Goal: Task Accomplishment & Management: Use online tool/utility

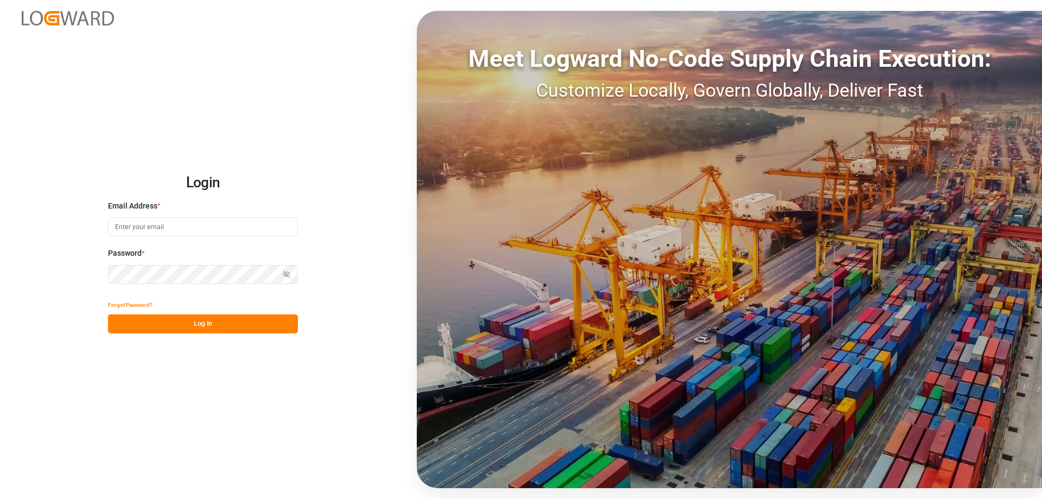
type input "[EMAIL_ADDRESS][PERSON_NAME][DOMAIN_NAME]"
click at [243, 330] on button "Log In" at bounding box center [203, 323] width 190 height 19
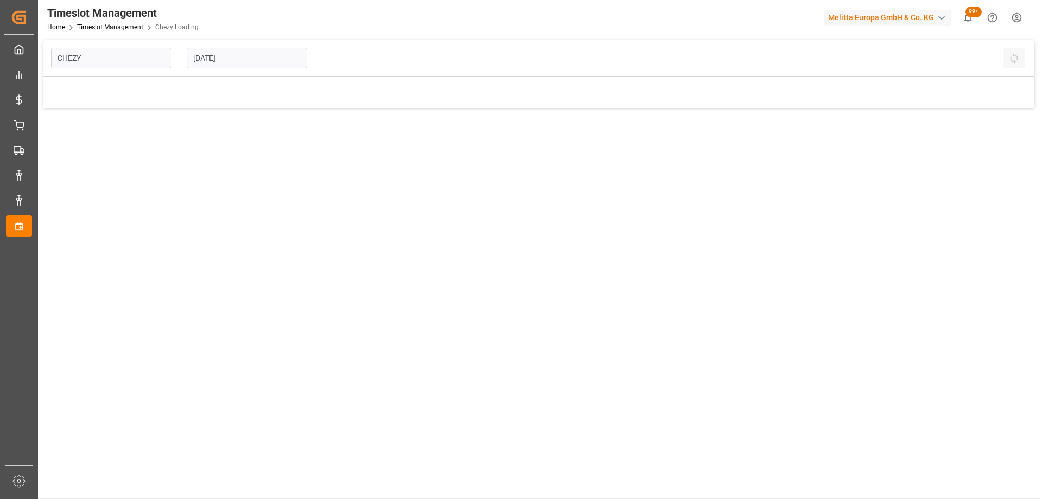
type input "Chezy Loading"
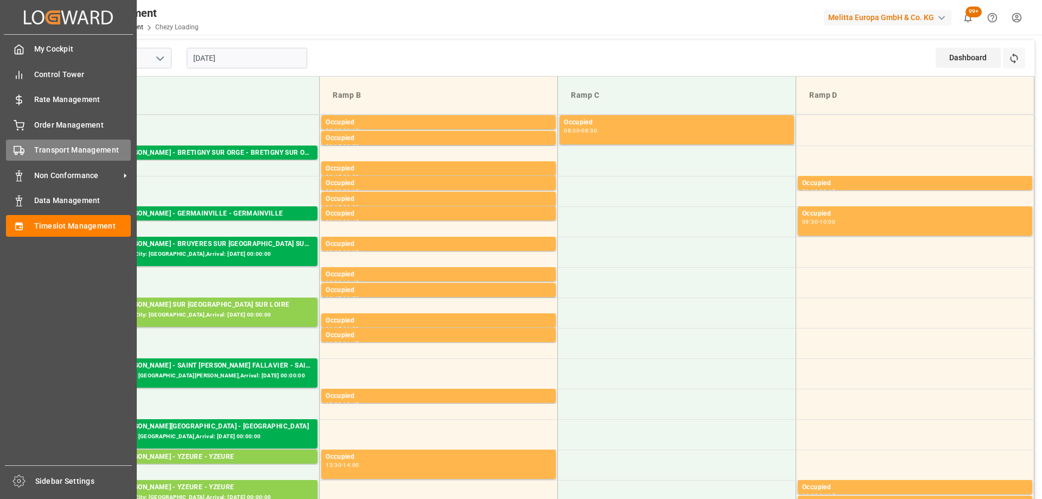
click at [29, 153] on div "Transport Management Transport Management" at bounding box center [68, 149] width 125 height 21
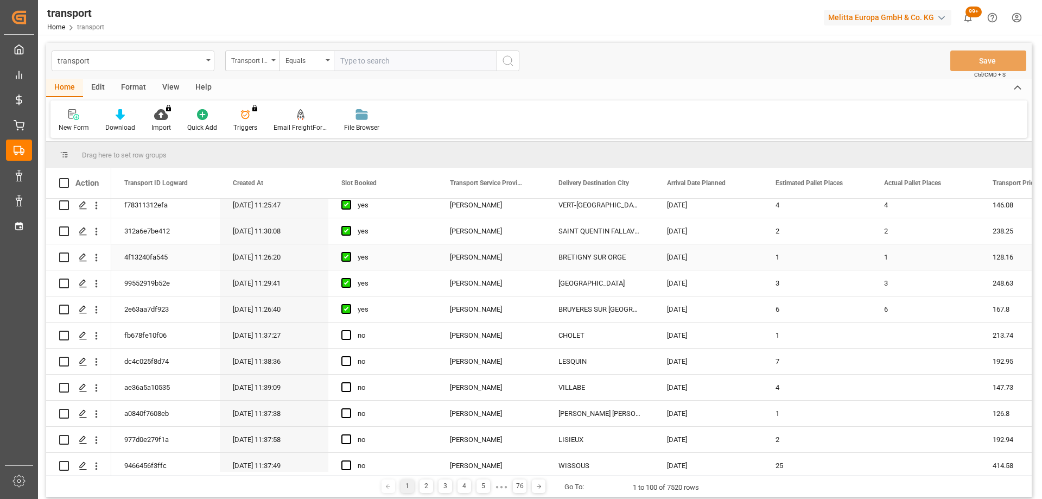
scroll to position [217, 0]
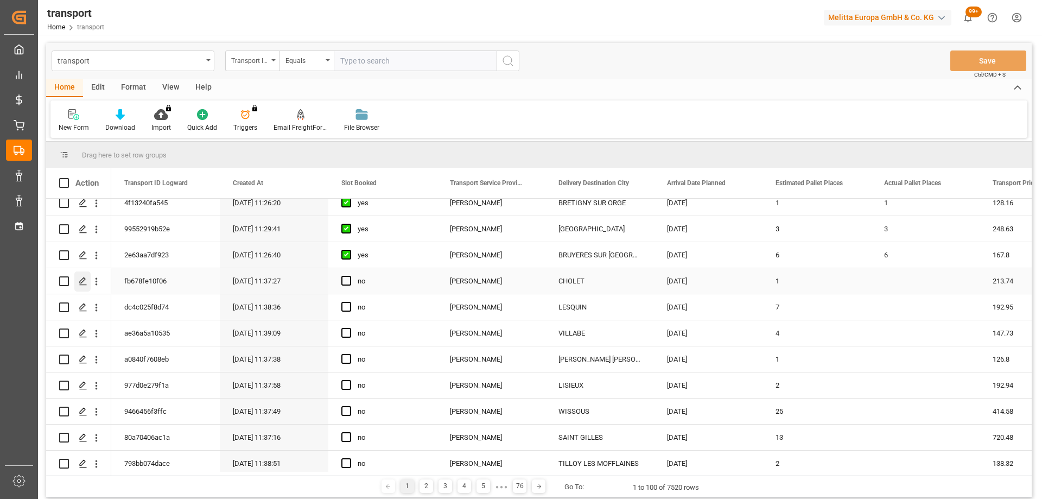
click at [81, 283] on polygon "Press SPACE to select this row." at bounding box center [82, 280] width 5 height 5
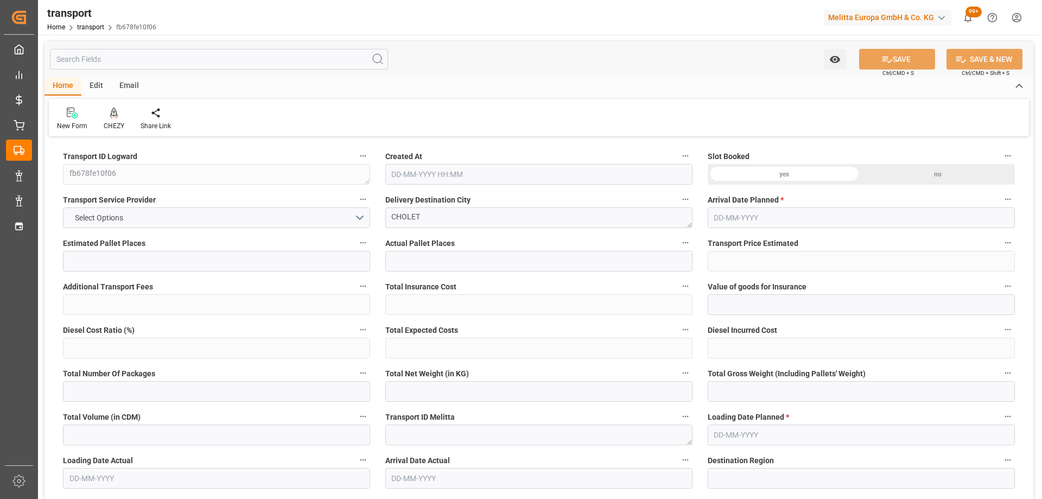
type input "1"
type input "213.74"
type input "0"
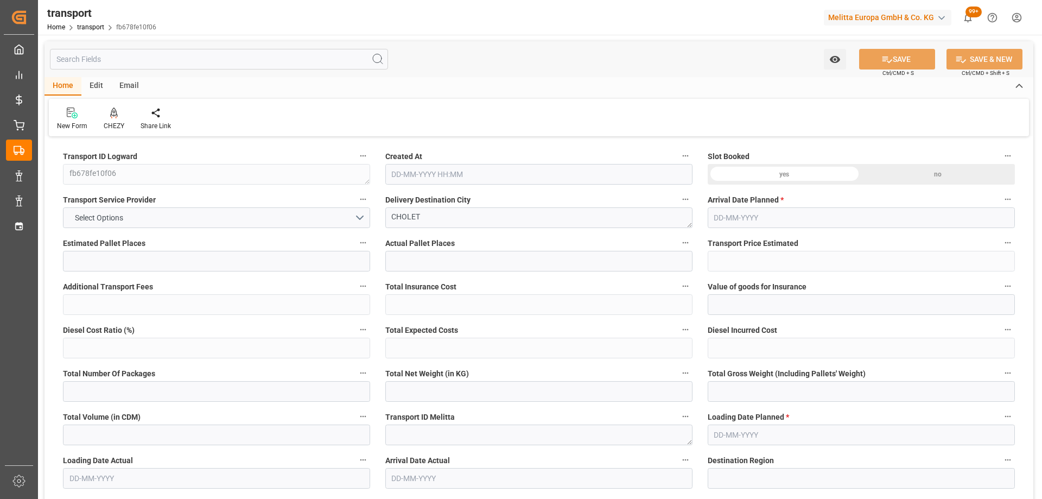
type input "206.5156"
type input "-7.2244"
type input "0"
type input "302.133"
type input "379.226"
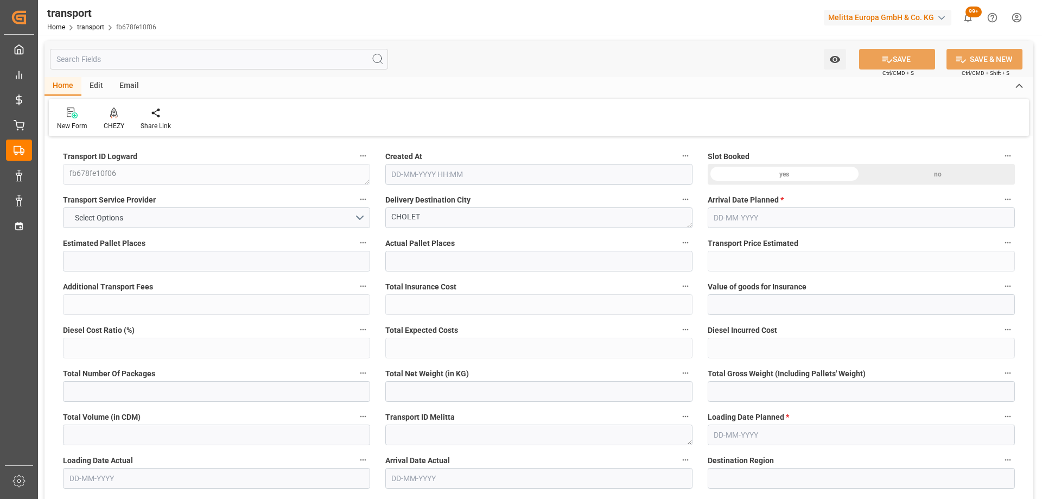
type input "899.016"
type input "49"
type input "0"
type input "48"
type input "1"
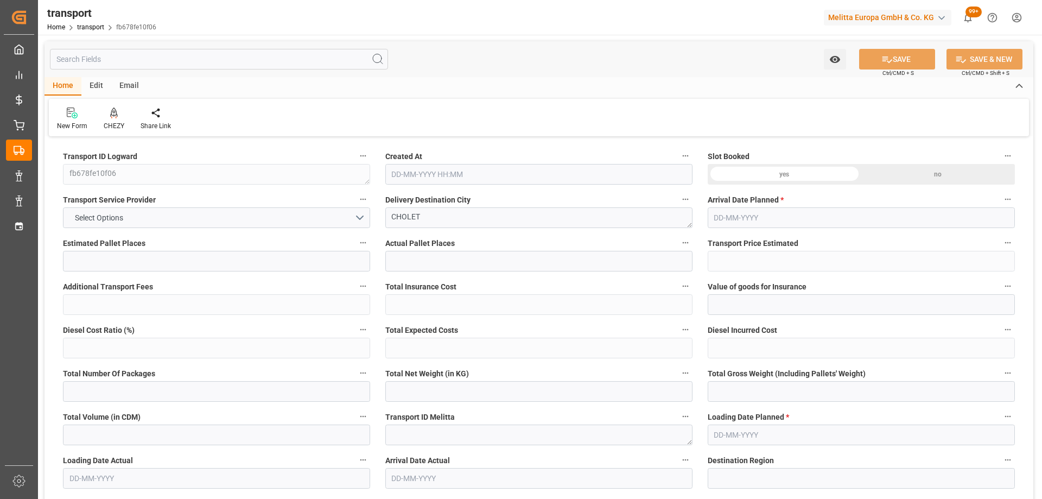
type input "101"
type input "356.226"
type input "0"
type input "4710.8598"
type input "0"
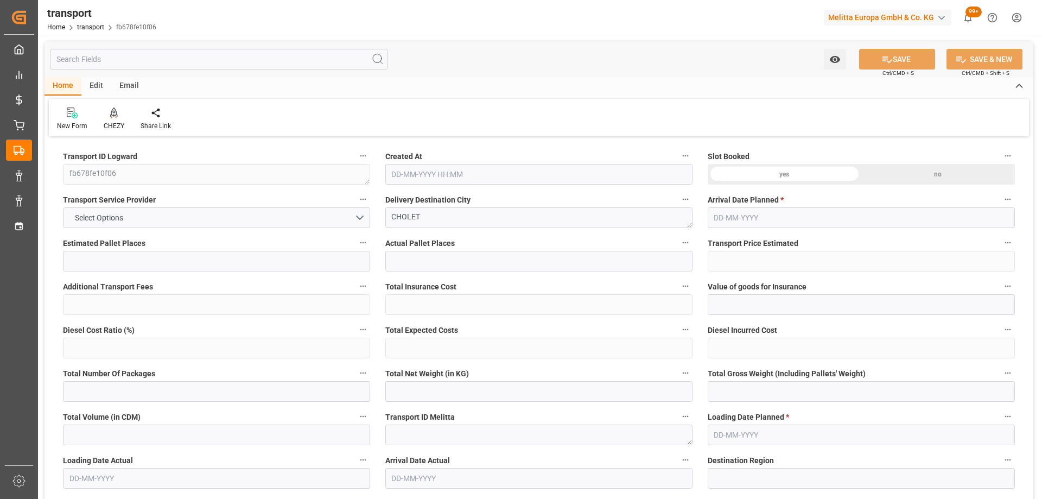
type input "0"
type input "21"
type input "35"
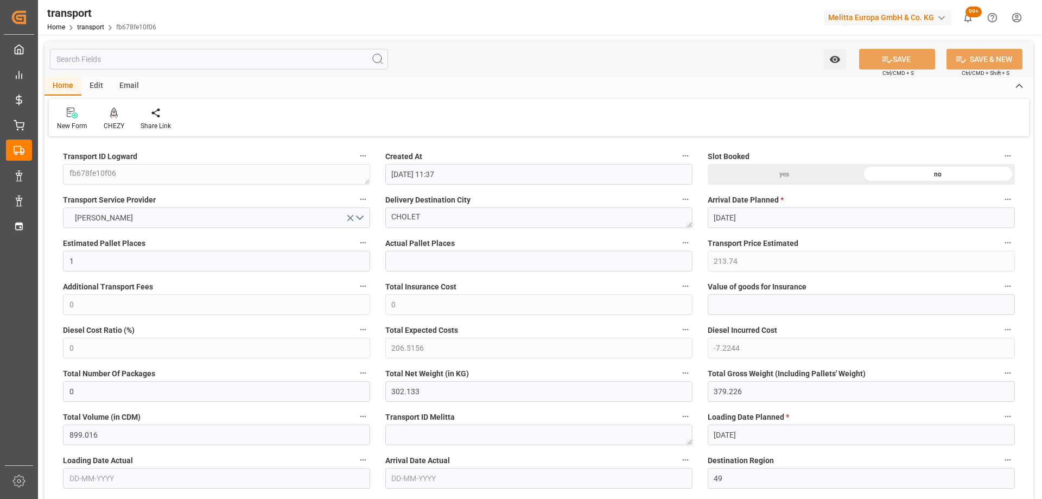
type input "[DATE] 11:37"
type input "[DATE]"
drag, startPoint x: 434, startPoint y: 219, endPoint x: 486, endPoint y: 226, distance: 53.1
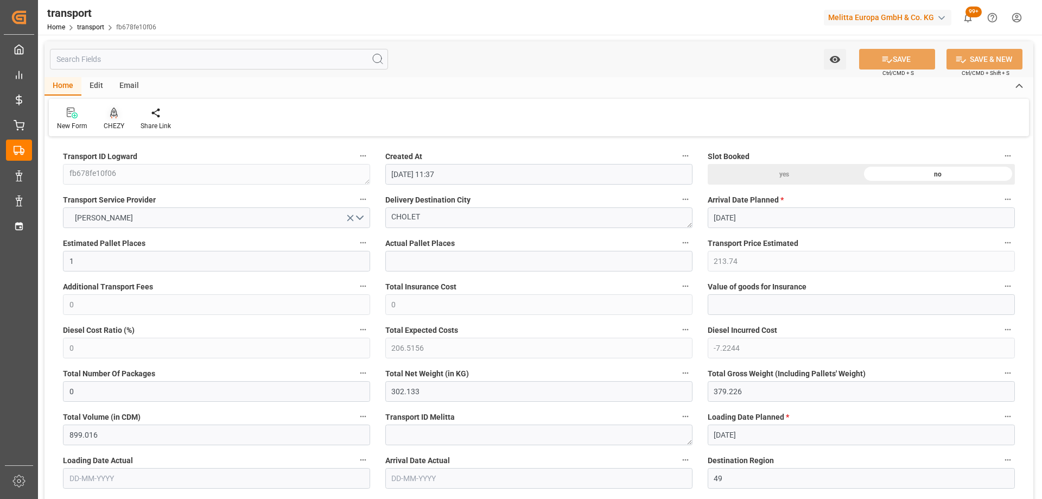
click at [114, 115] on icon at bounding box center [114, 112] width 8 height 11
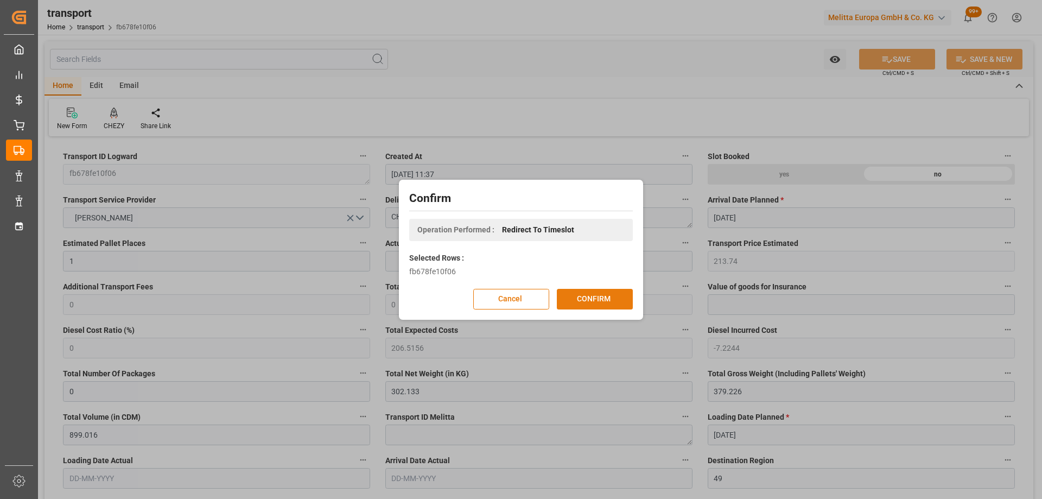
click at [602, 298] on button "CONFIRM" at bounding box center [595, 299] width 76 height 21
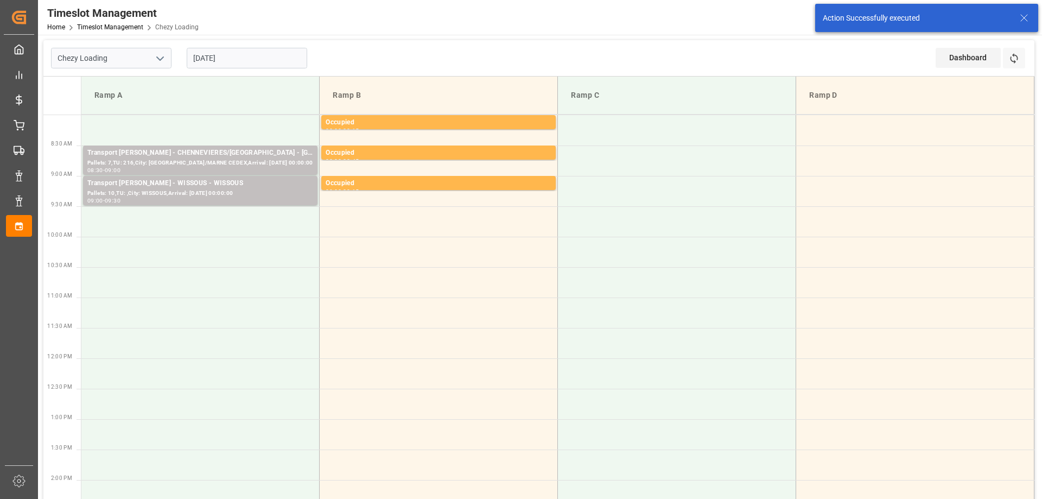
click at [250, 61] on input "[DATE]" at bounding box center [247, 58] width 121 height 21
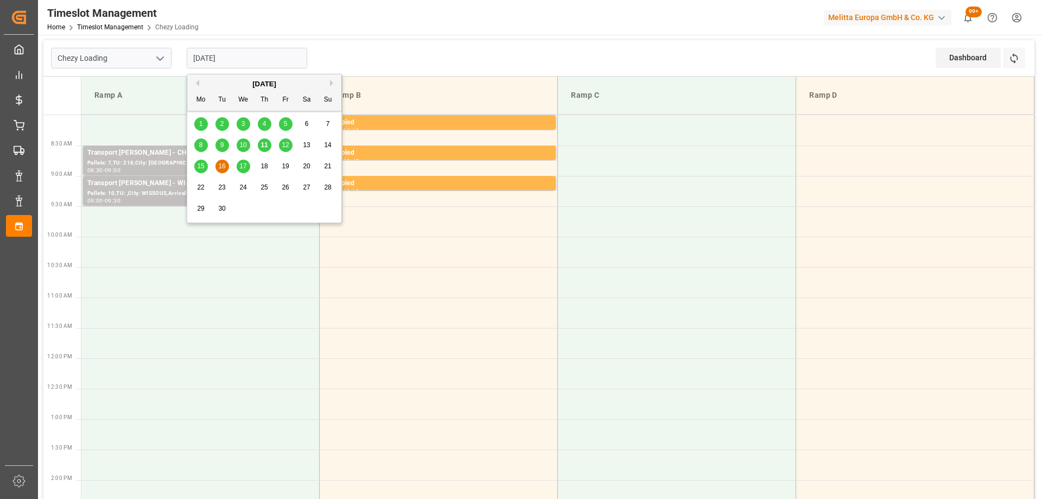
click at [198, 166] on span "15" at bounding box center [200, 166] width 7 height 8
type input "[DATE]"
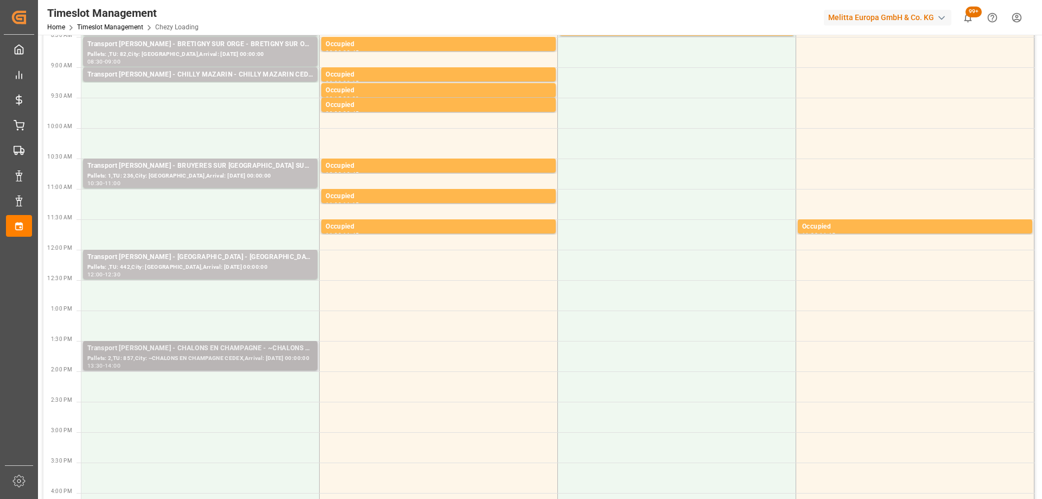
scroll to position [163, 0]
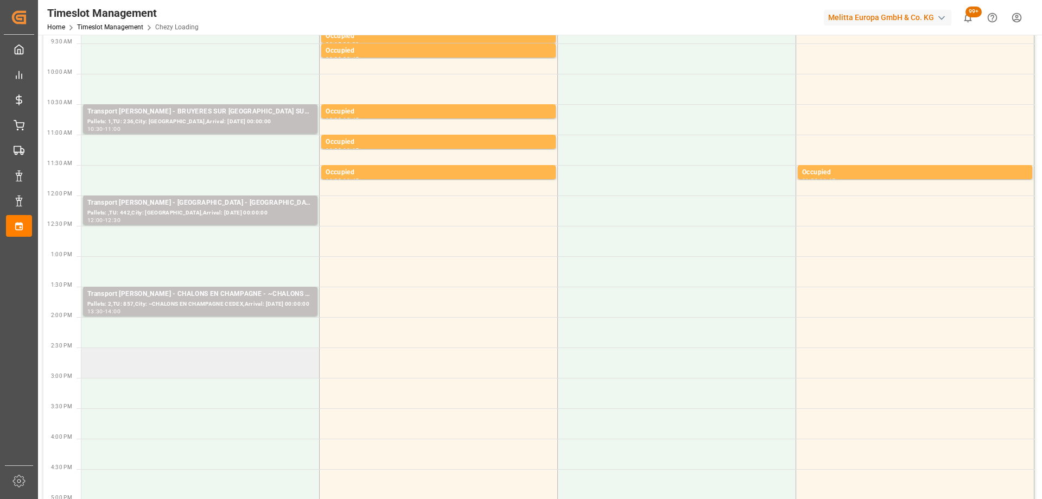
click at [239, 358] on td at bounding box center [200, 362] width 238 height 30
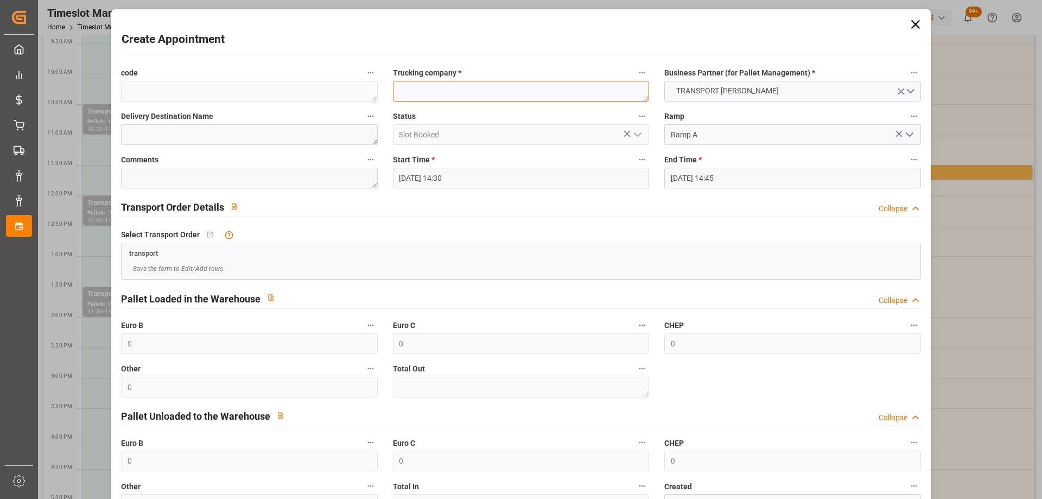
paste textarea "CHOLET"
type textarea "CHOLET"
click at [772, 177] on input "15-09-2025 14:45" at bounding box center [792, 178] width 256 height 21
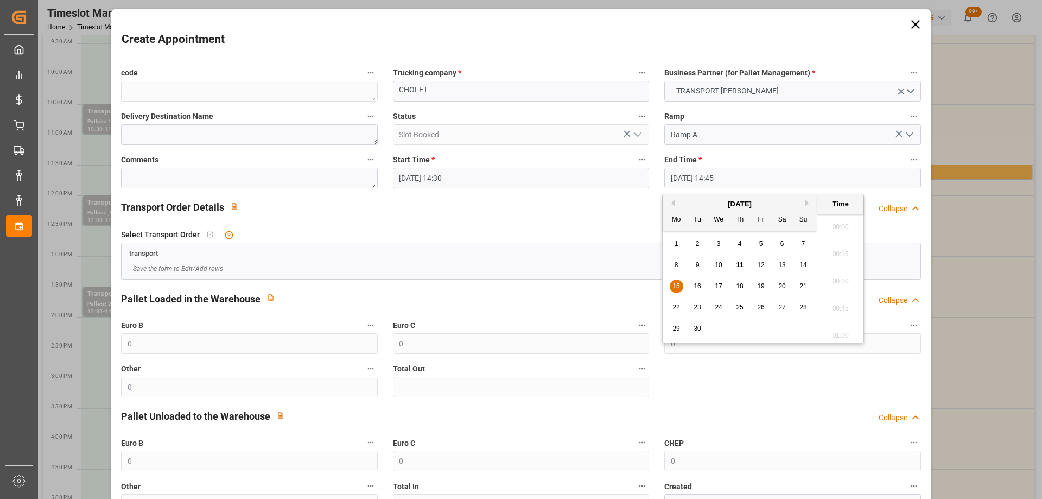
scroll to position [1551, 0]
click at [675, 289] on span "15" at bounding box center [676, 286] width 7 height 8
click at [842, 305] on li "15:00" at bounding box center [840, 304] width 46 height 27
type input "15-09-2025 15:00"
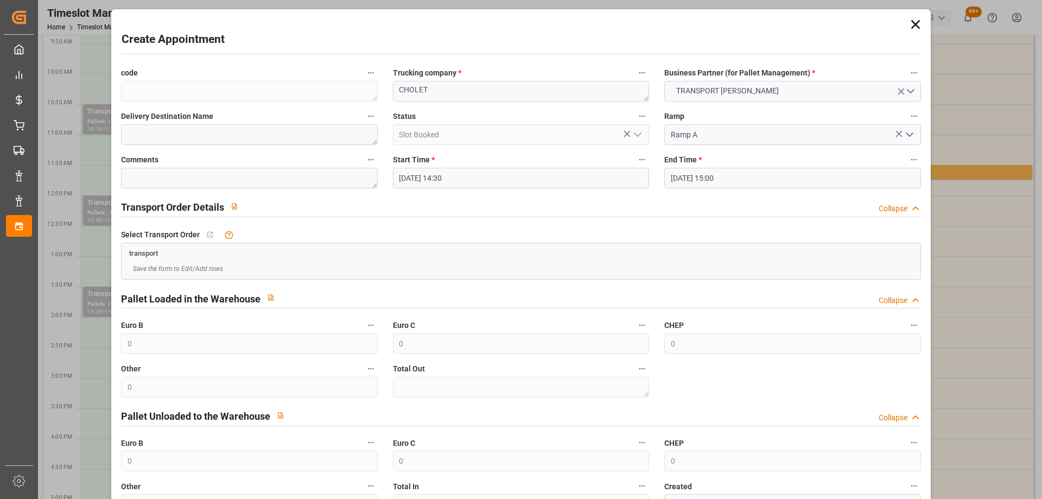
scroll to position [79, 0]
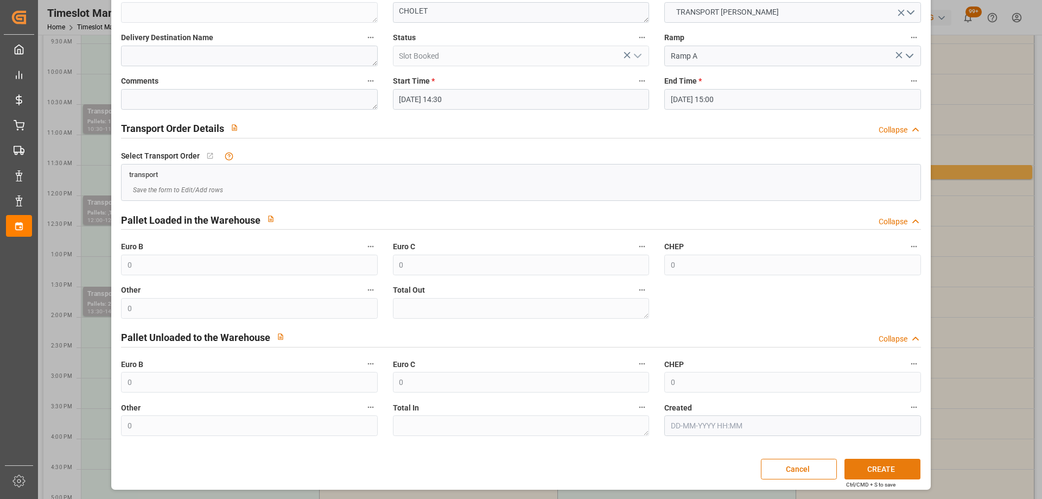
click at [892, 473] on button "CREATE" at bounding box center [883, 469] width 76 height 21
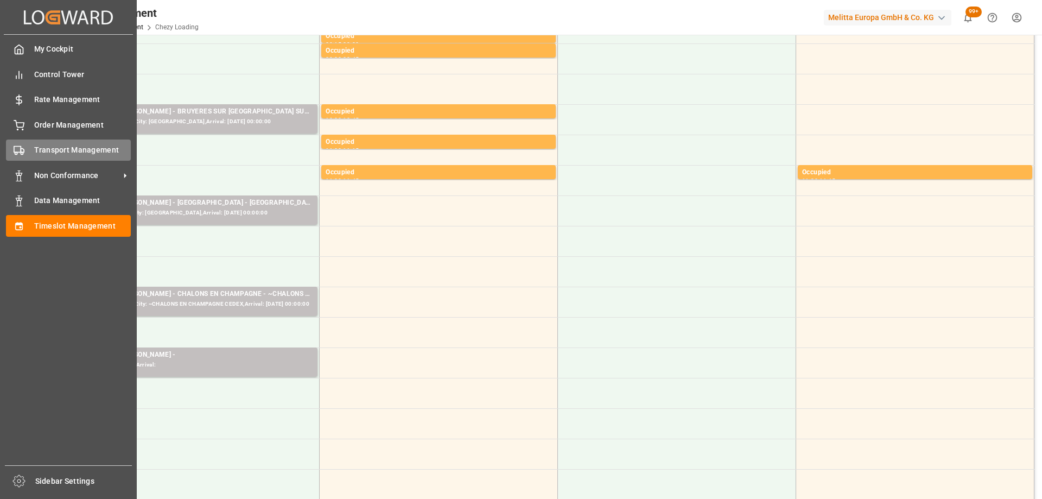
click at [24, 155] on div "Transport Management Transport Management" at bounding box center [68, 149] width 125 height 21
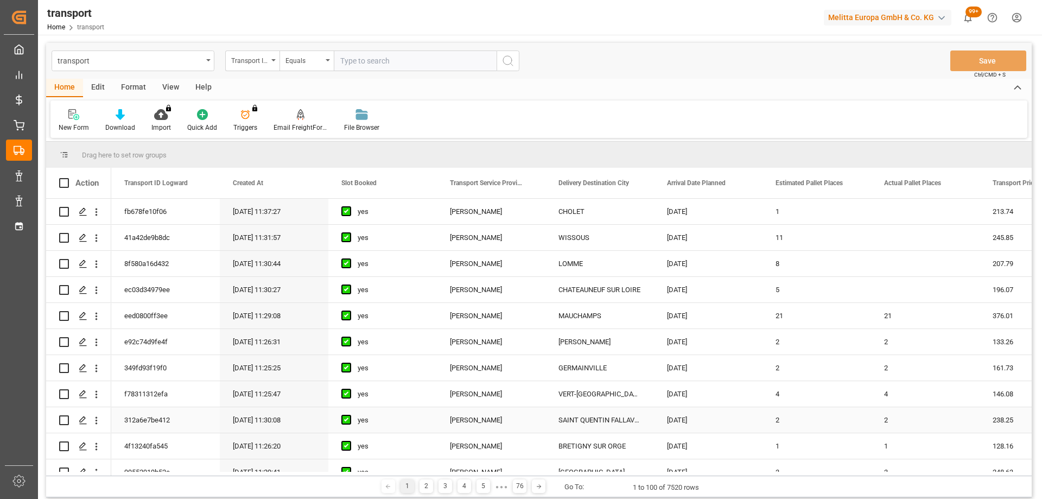
scroll to position [109, 0]
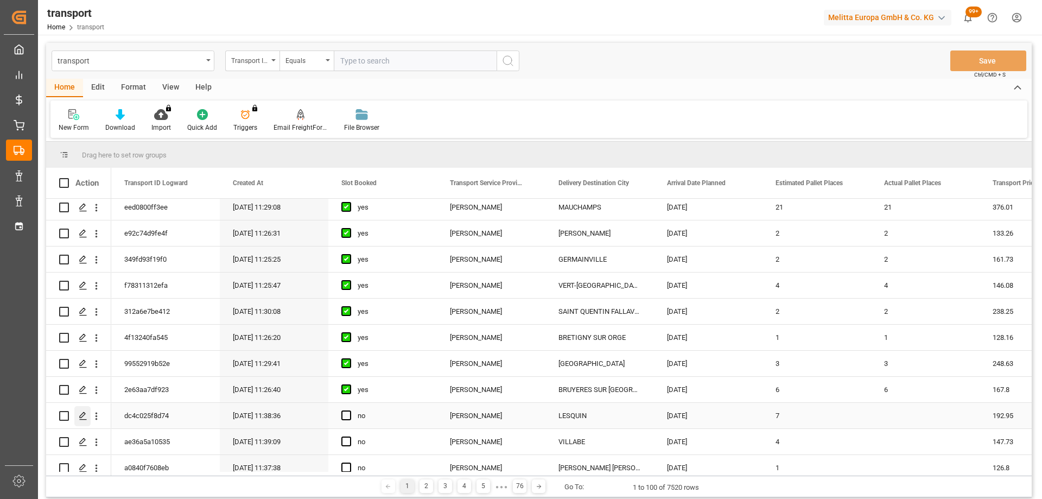
click at [83, 413] on icon "Press SPACE to select this row." at bounding box center [83, 415] width 9 height 9
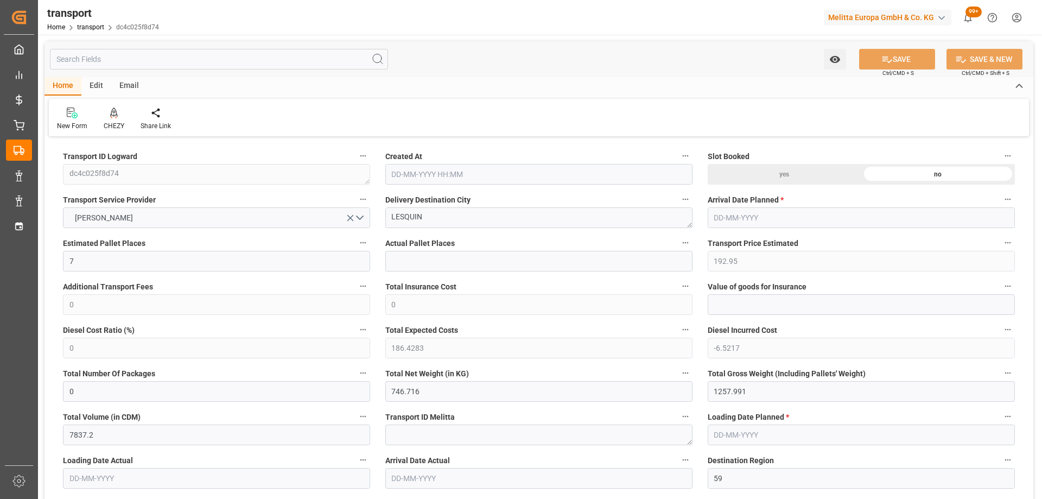
type input "11-09-2025 11:38"
type input "[DATE]"
drag, startPoint x: 437, startPoint y: 215, endPoint x: 337, endPoint y: 225, distance: 100.9
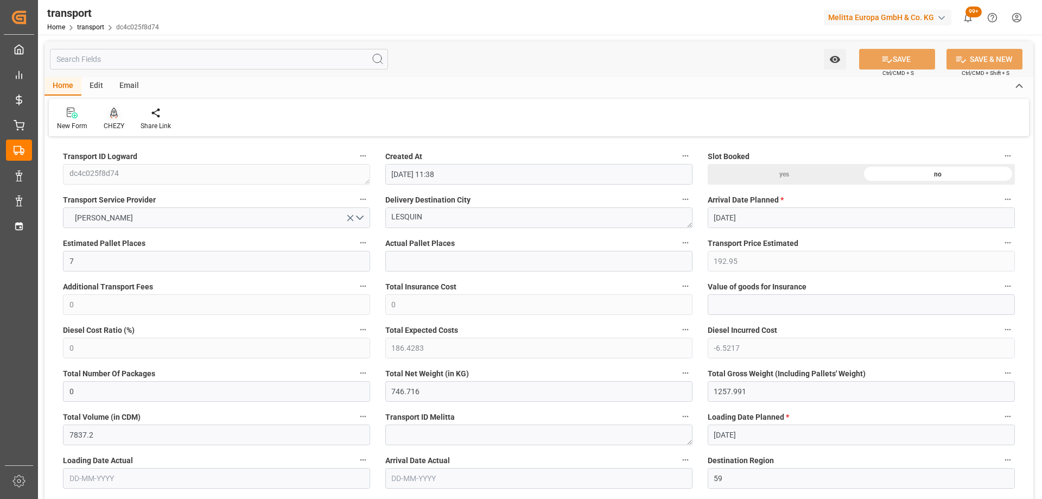
click at [117, 115] on div at bounding box center [114, 112] width 21 height 11
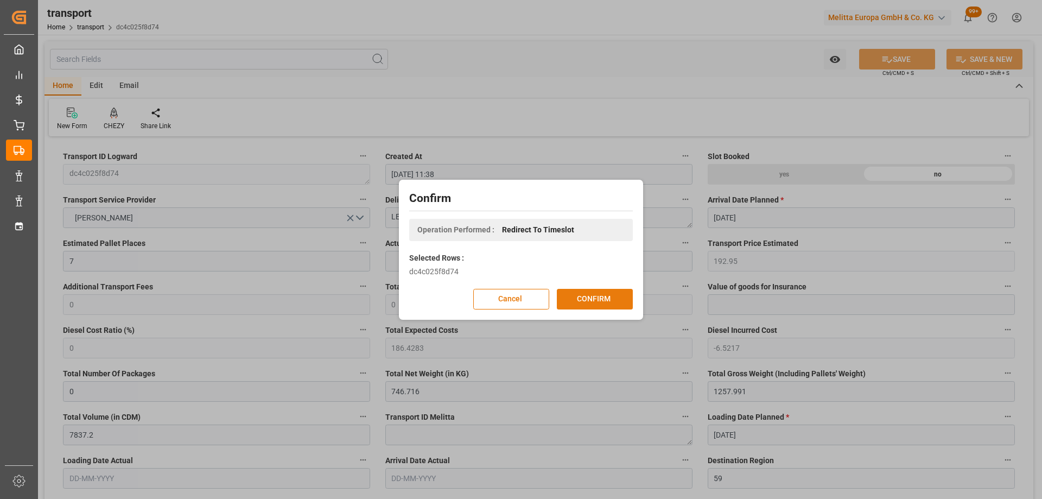
click at [599, 293] on button "CONFIRM" at bounding box center [595, 299] width 76 height 21
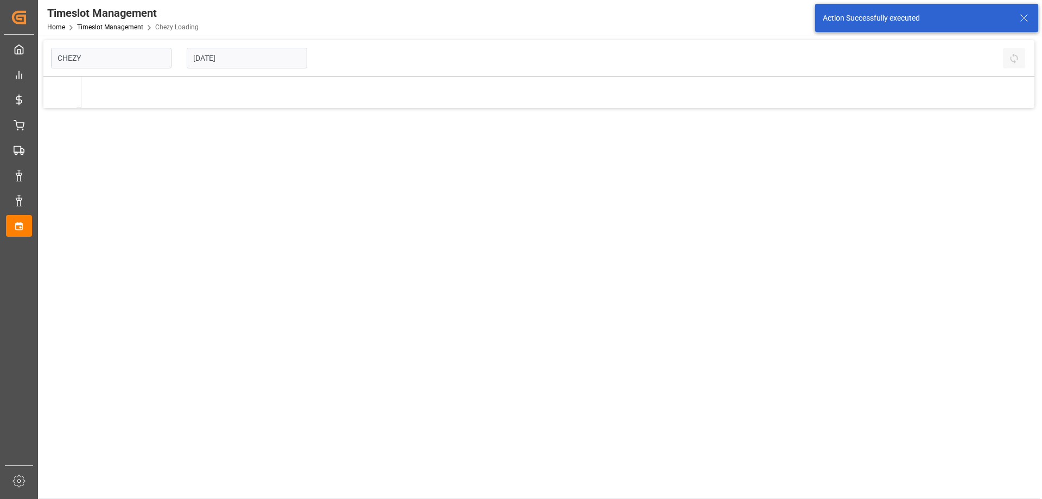
type input "Chezy Loading"
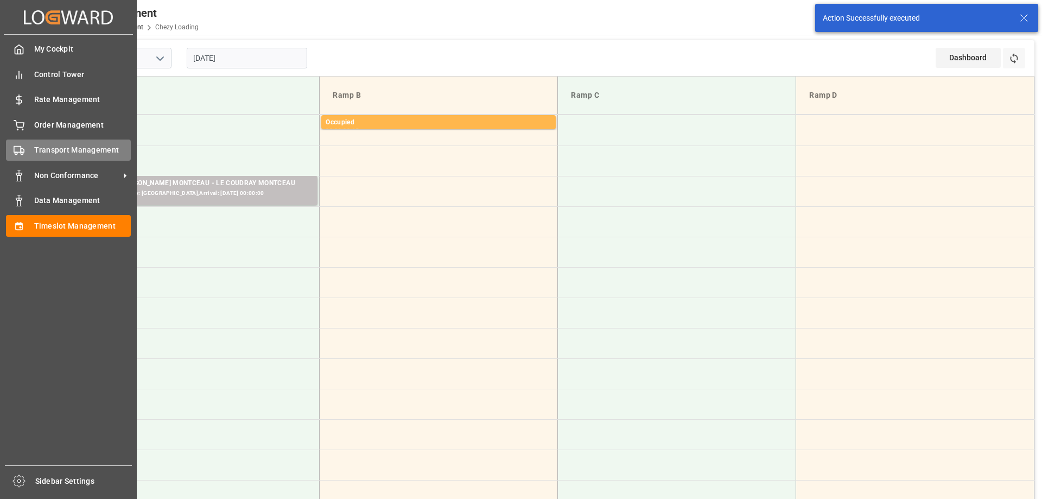
click at [45, 145] on span "Transport Management" at bounding box center [82, 149] width 97 height 11
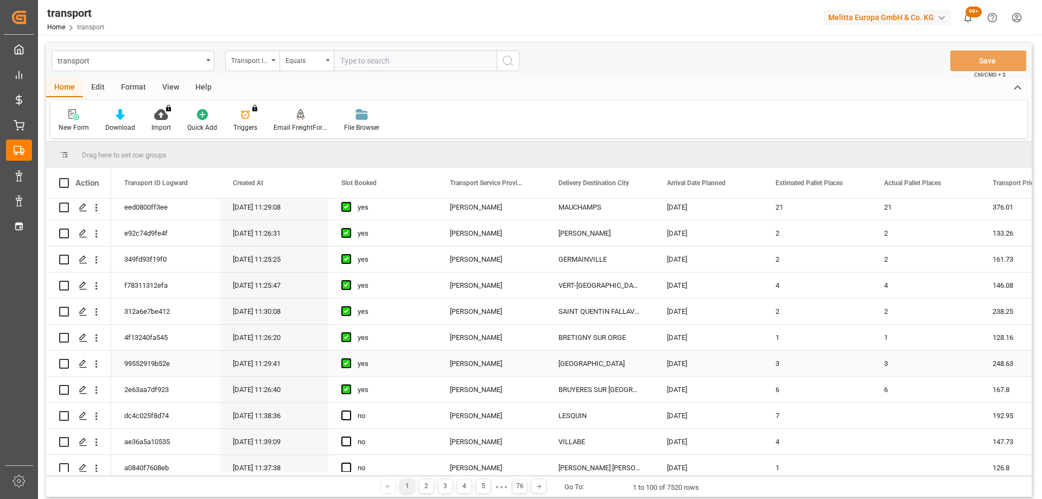
scroll to position [163, 0]
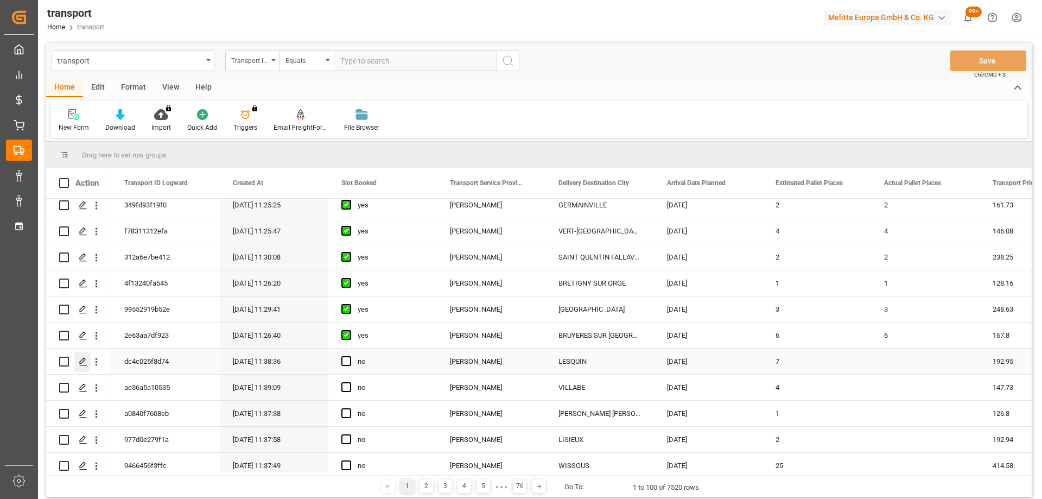
click at [81, 358] on icon "Press SPACE to select this row." at bounding box center [83, 361] width 9 height 9
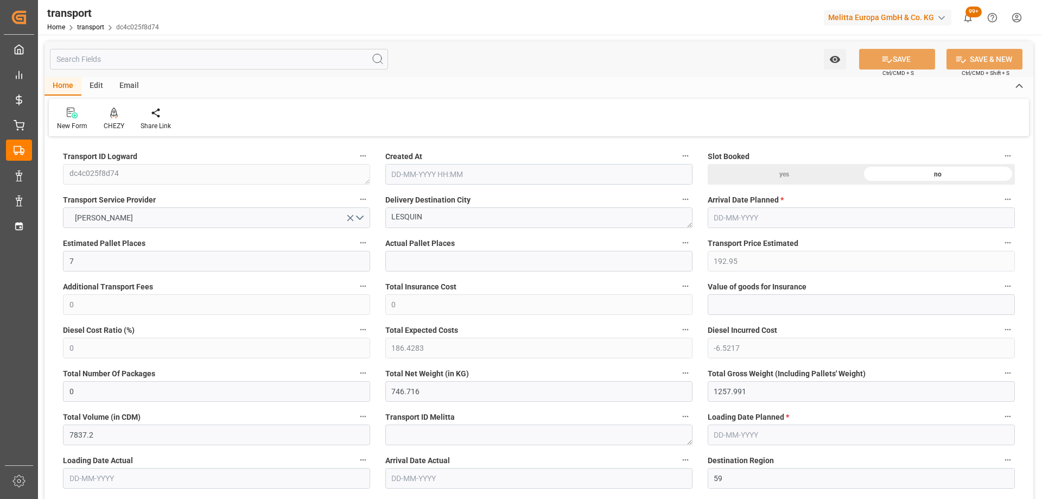
type input "[DATE] 11:38"
type input "[DATE]"
drag, startPoint x: 317, startPoint y: 215, endPoint x: 310, endPoint y: 216, distance: 6.5
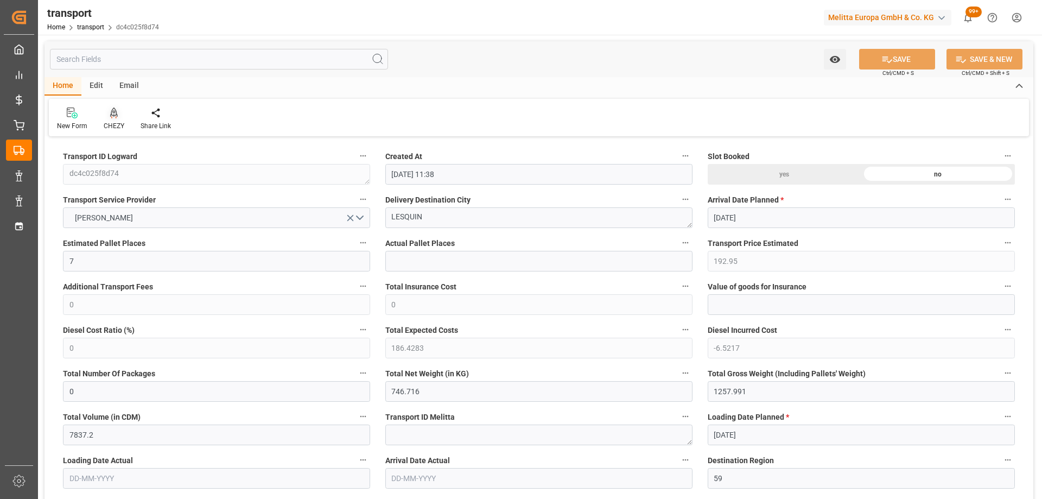
click at [113, 111] on icon at bounding box center [114, 111] width 8 height 9
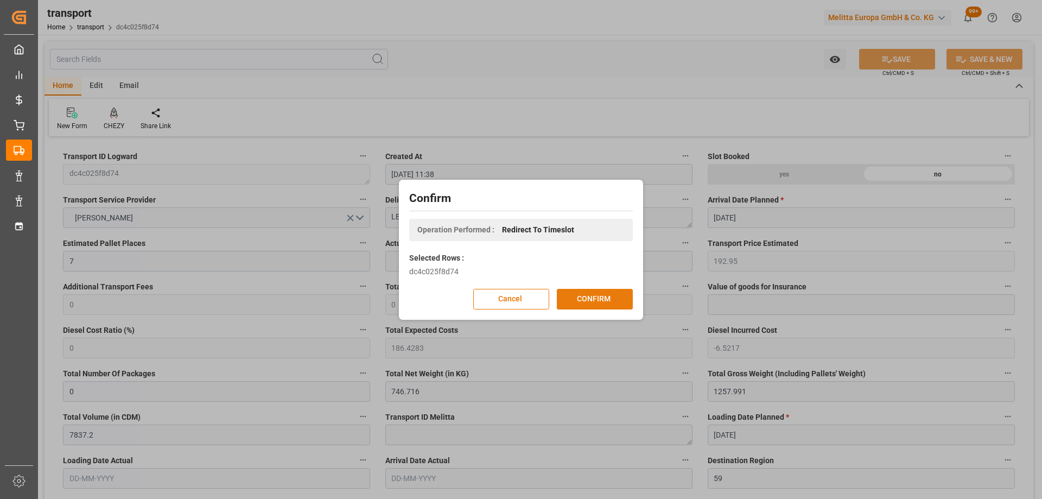
click at [606, 295] on button "CONFIRM" at bounding box center [595, 299] width 76 height 21
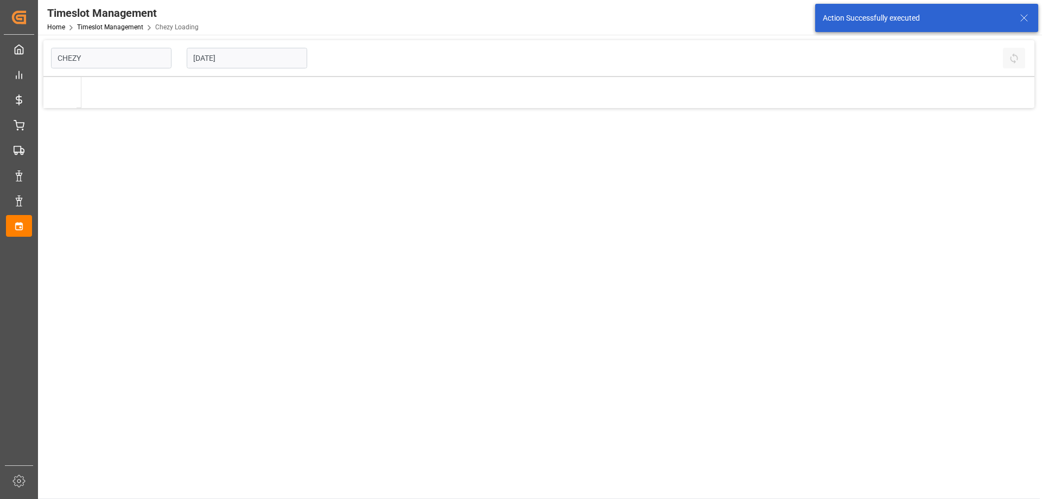
type input "Chezy Loading"
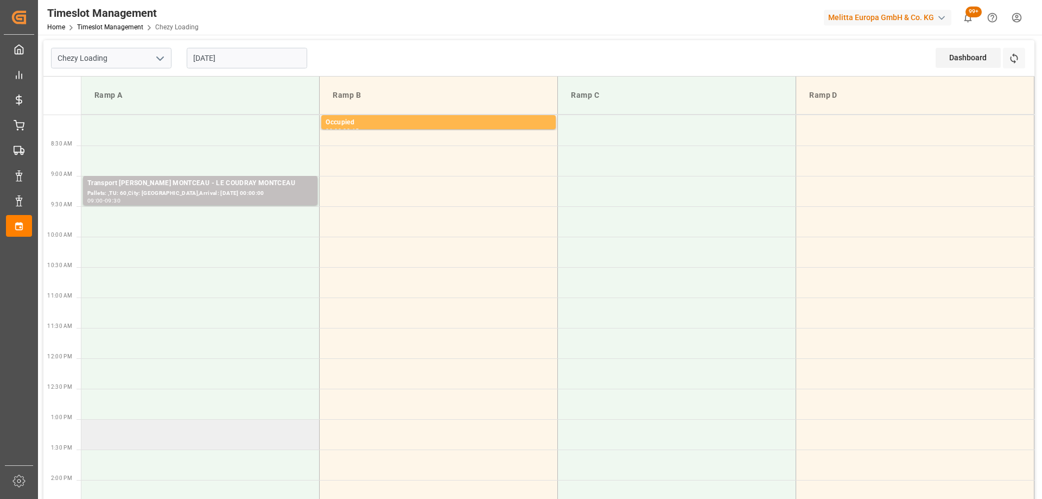
click at [253, 435] on td at bounding box center [200, 434] width 238 height 30
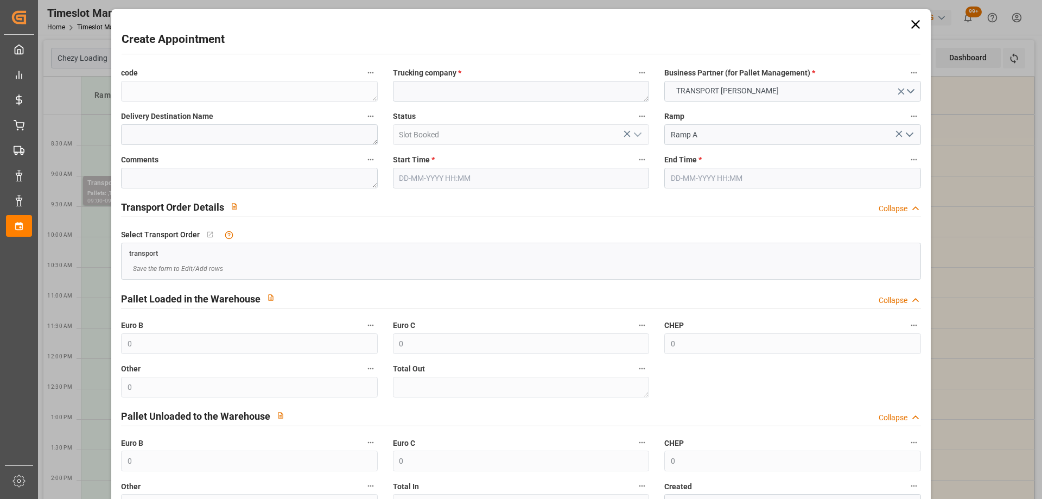
type input "[DATE] 13:00"
type input "17-09-2025 13:30"
paste textarea "LESQUIN"
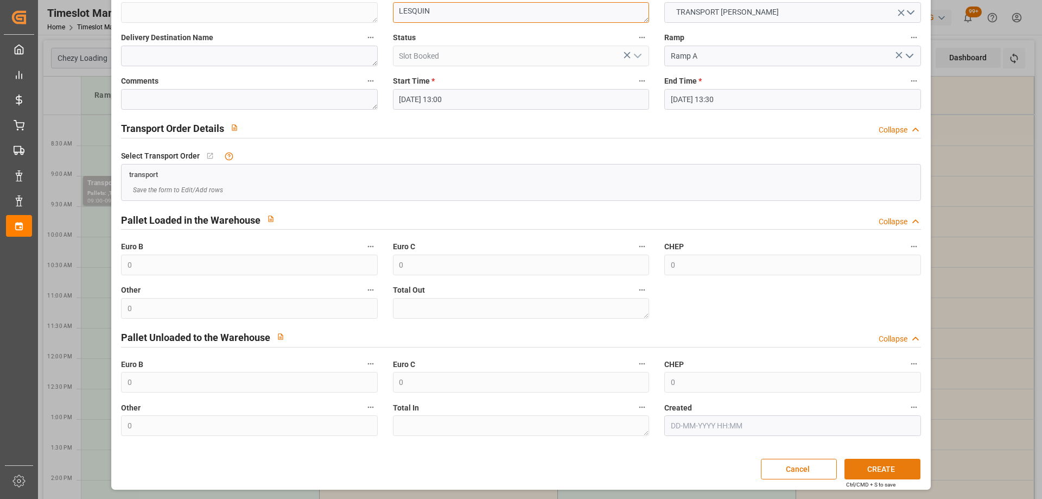
type textarea "LESQUIN"
click at [885, 467] on button "CREATE" at bounding box center [883, 469] width 76 height 21
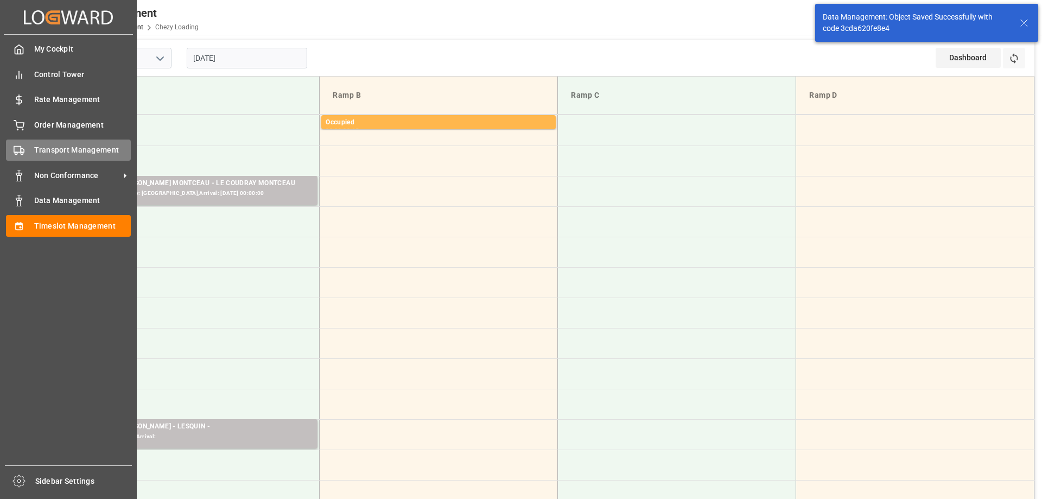
click at [23, 151] on icon at bounding box center [19, 150] width 11 height 11
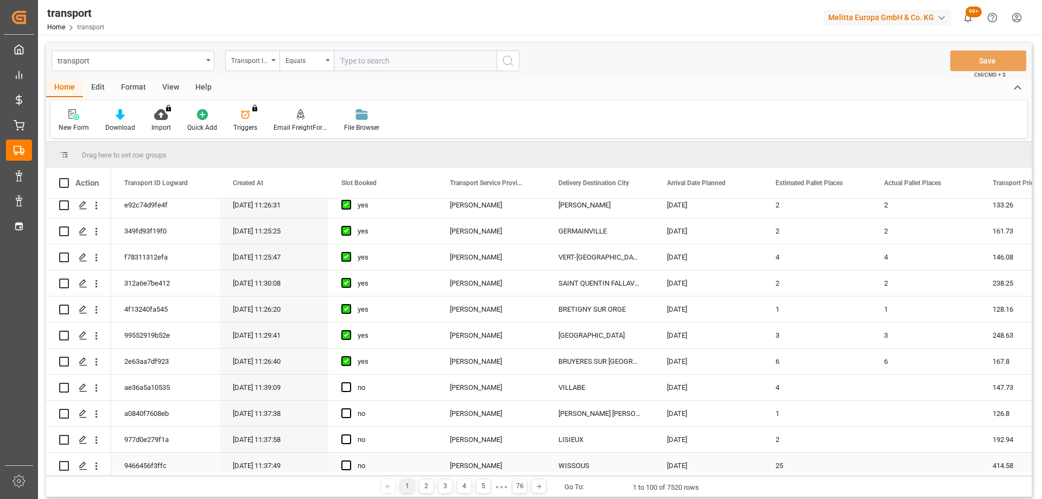
scroll to position [217, 0]
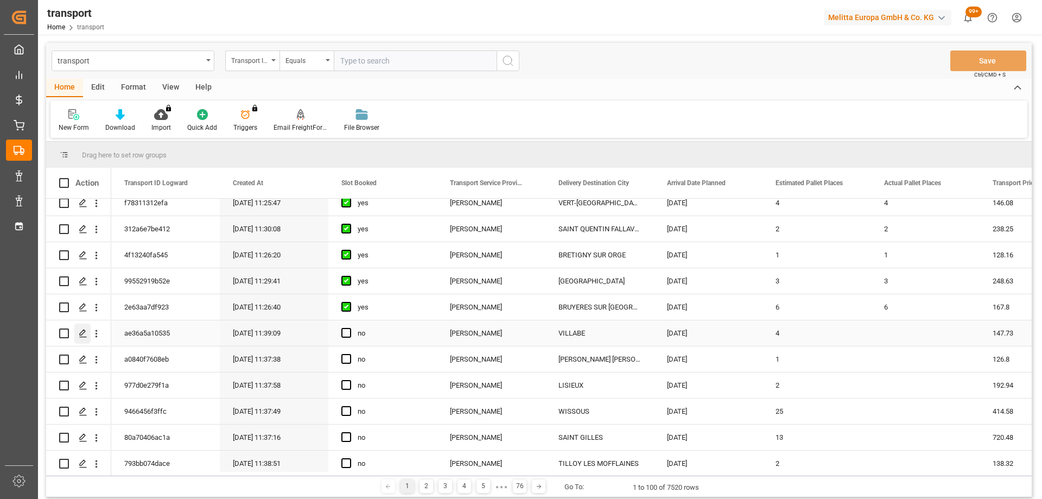
click at [79, 328] on div "Press SPACE to select this row." at bounding box center [82, 334] width 16 height 20
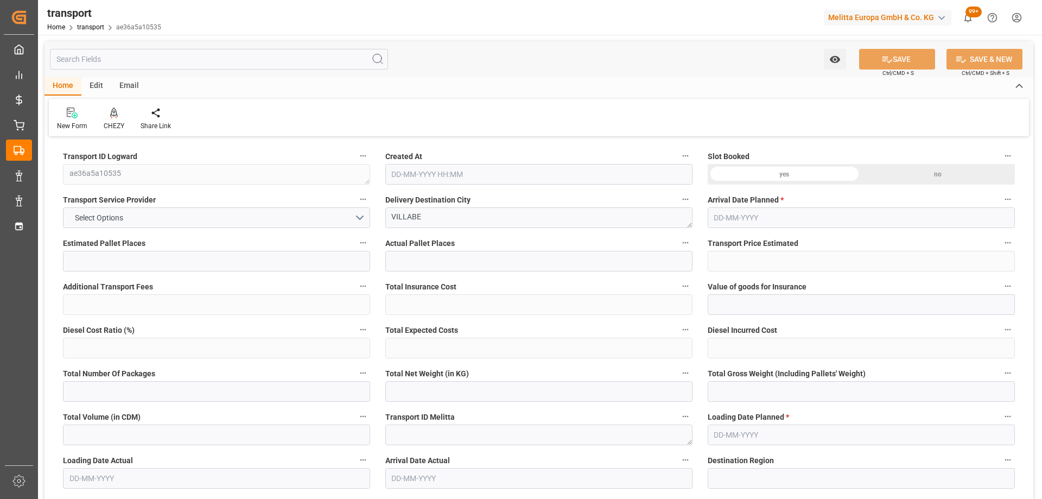
type input "4"
type input "147.73"
type input "0"
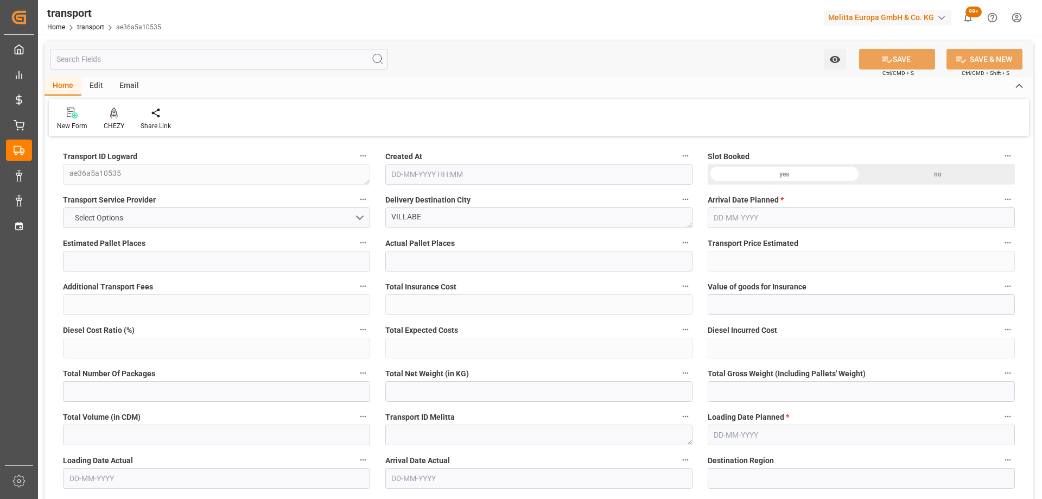
type input "142.7367"
type input "-4.9933"
type input "0"
type input "479.691"
type input "738.181"
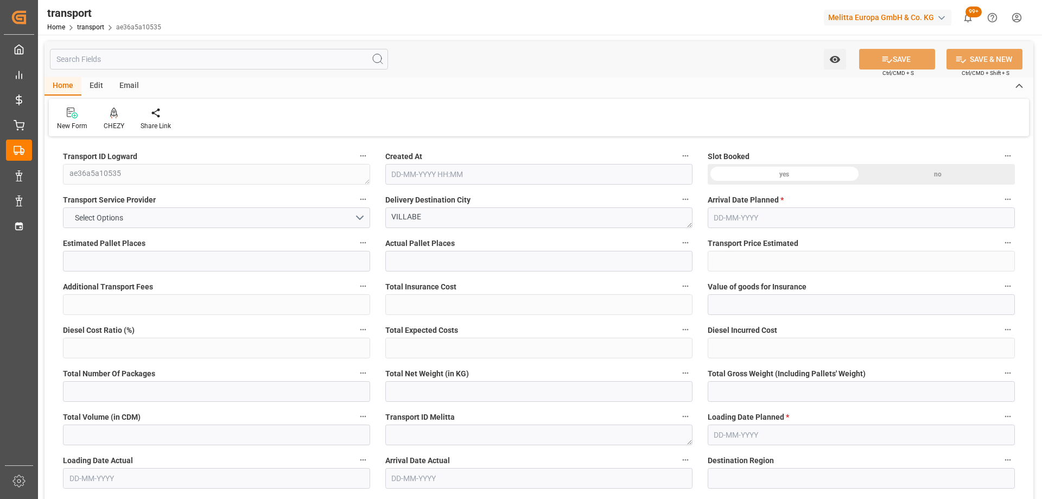
type input "5019.66"
type input "91"
type input "3"
type input "62"
type input "4"
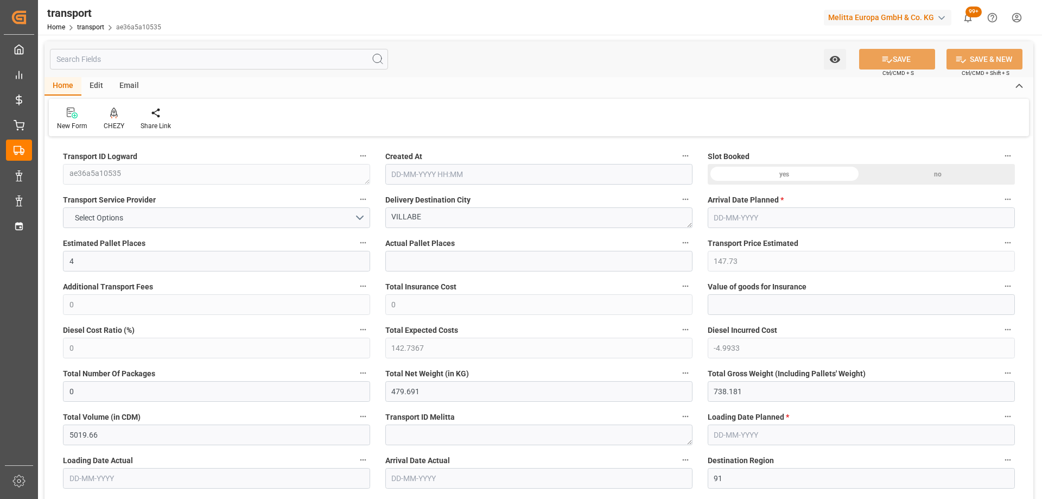
type input "101"
type input "601.541"
type input "0"
type input "4710.8598"
type input "0"
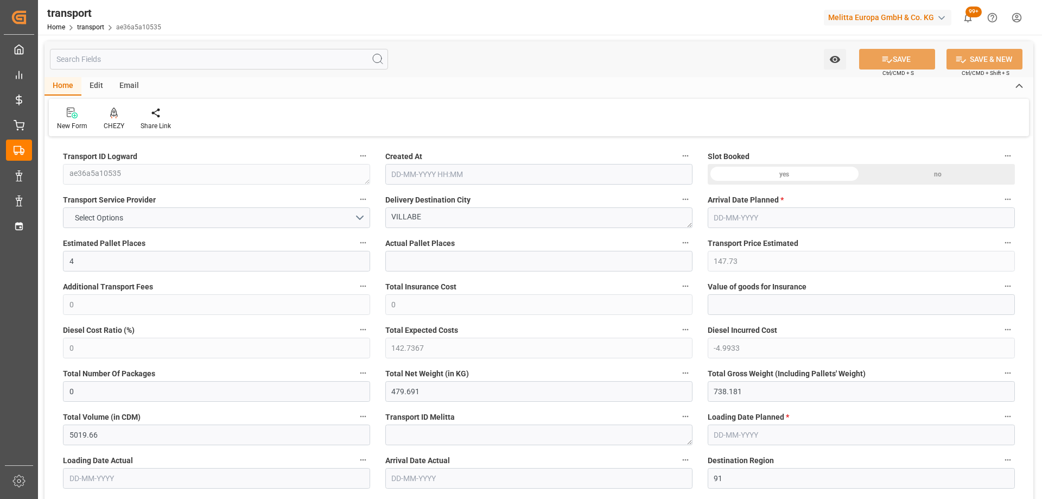
type input "0"
type input "21"
type input "35"
type input "11-09-2025 11:39"
type input "[DATE]"
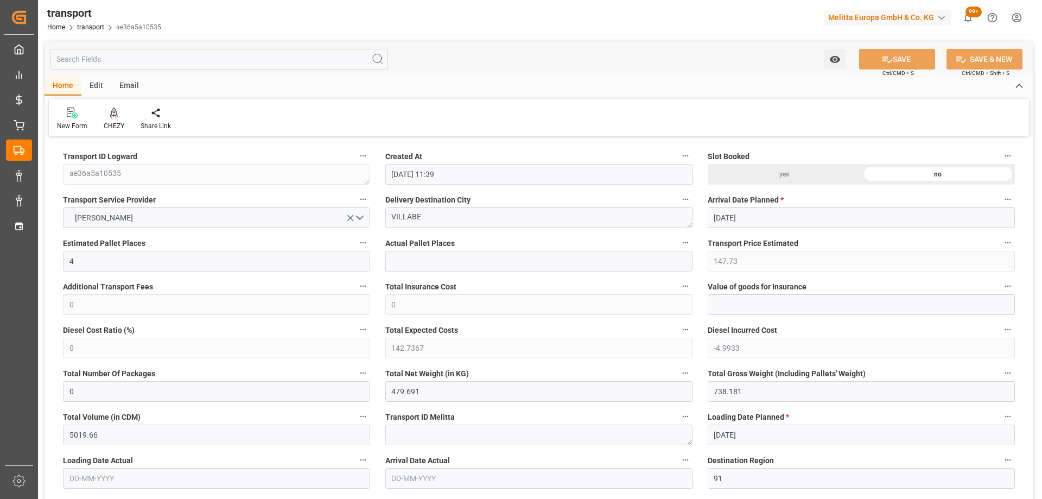
type input "[DATE]"
drag, startPoint x: 436, startPoint y: 211, endPoint x: 389, endPoint y: 227, distance: 50.1
click at [111, 111] on icon at bounding box center [114, 111] width 8 height 9
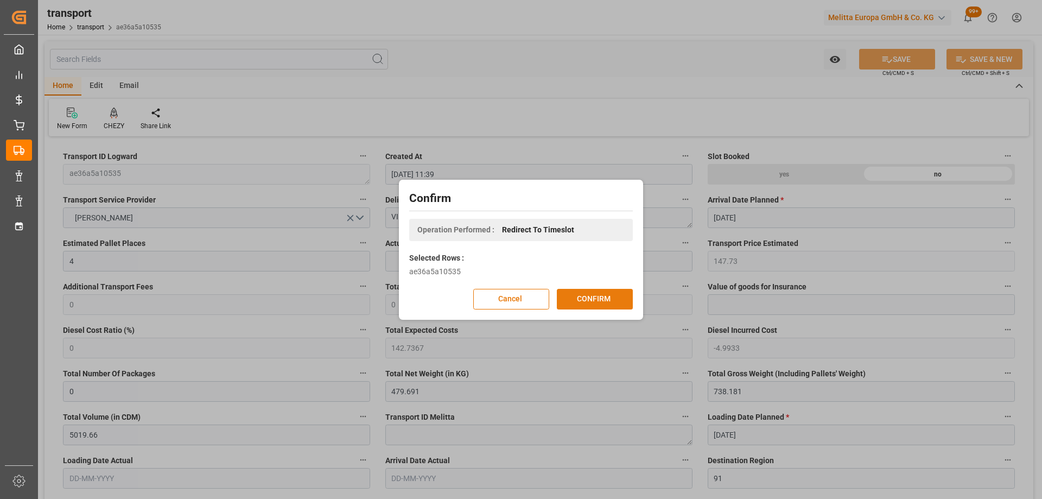
click at [589, 291] on button "CONFIRM" at bounding box center [595, 299] width 76 height 21
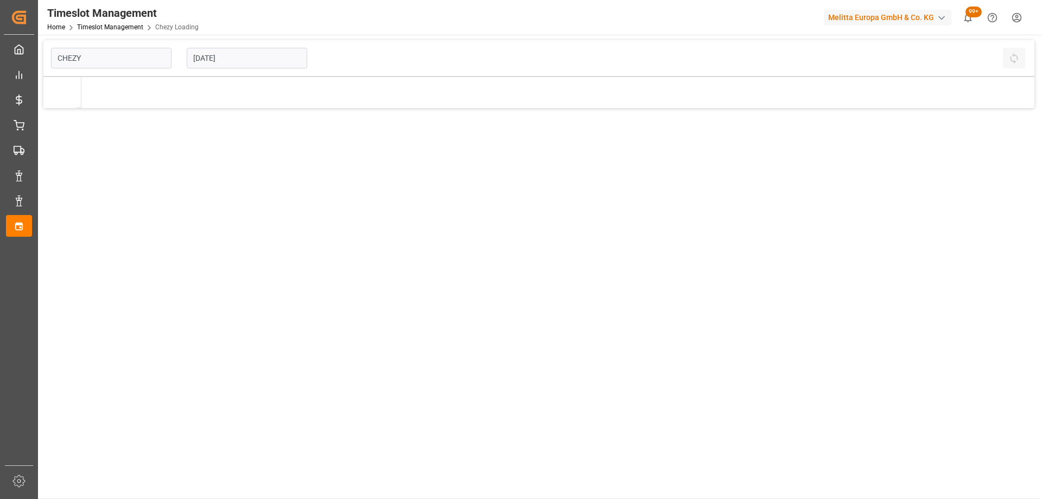
type input "Chezy Loading"
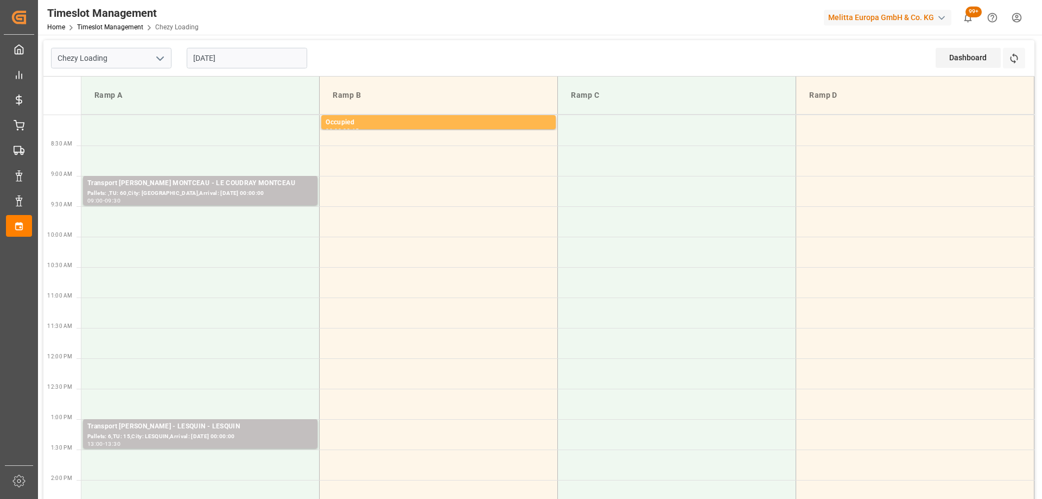
click at [227, 163] on td at bounding box center [200, 160] width 238 height 30
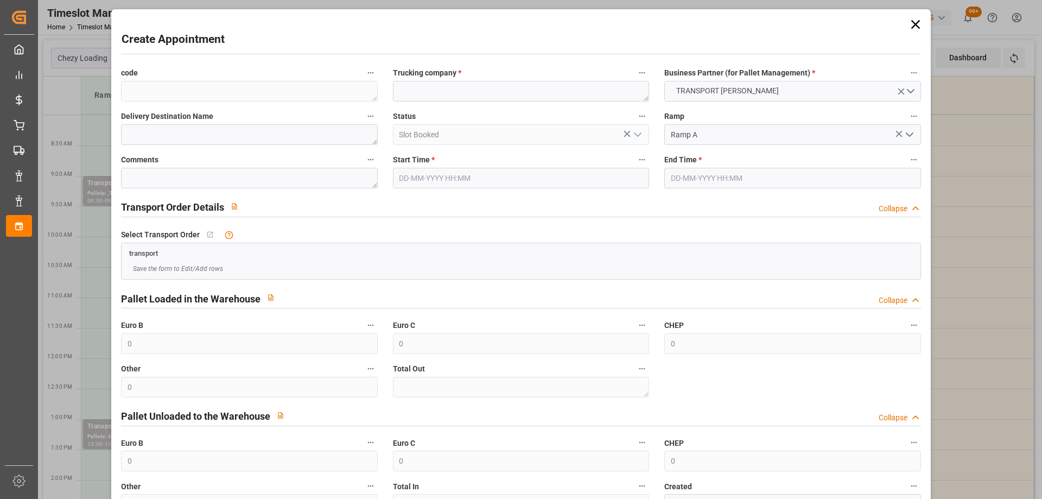
type input "17-09-2025 08:30"
type input "17-09-2025 09:00"
paste textarea "VILLABE"
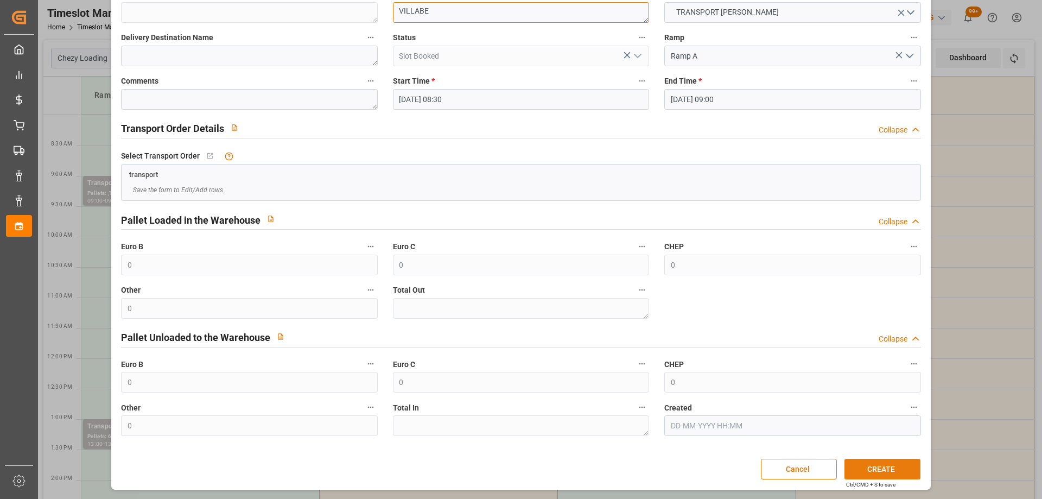
type textarea "VILLABE"
click at [892, 467] on button "CREATE" at bounding box center [883, 469] width 76 height 21
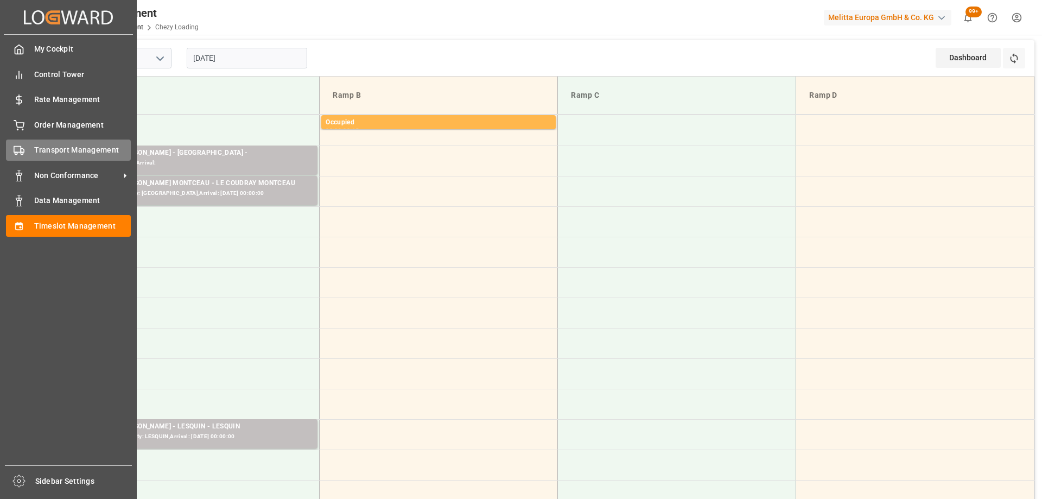
click at [33, 154] on div "Transport Management Transport Management" at bounding box center [68, 149] width 125 height 21
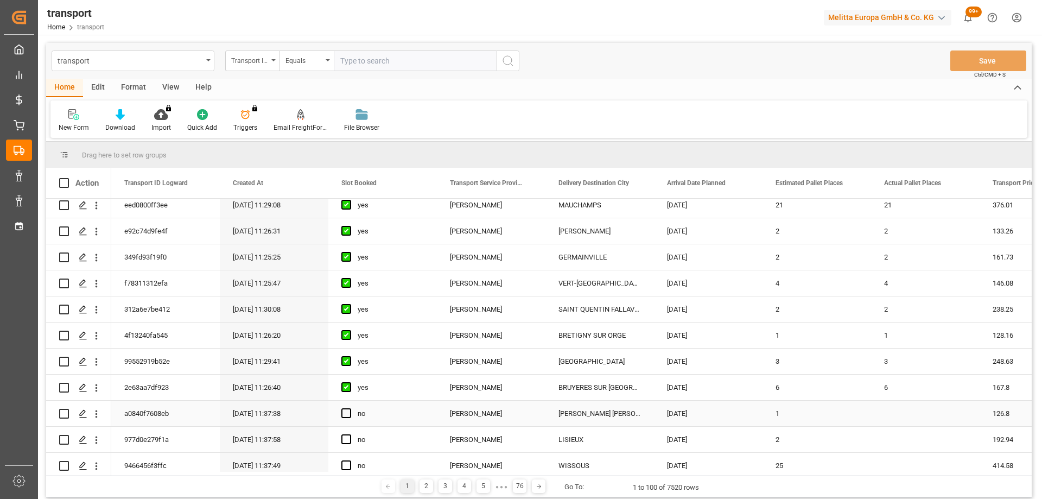
scroll to position [271, 0]
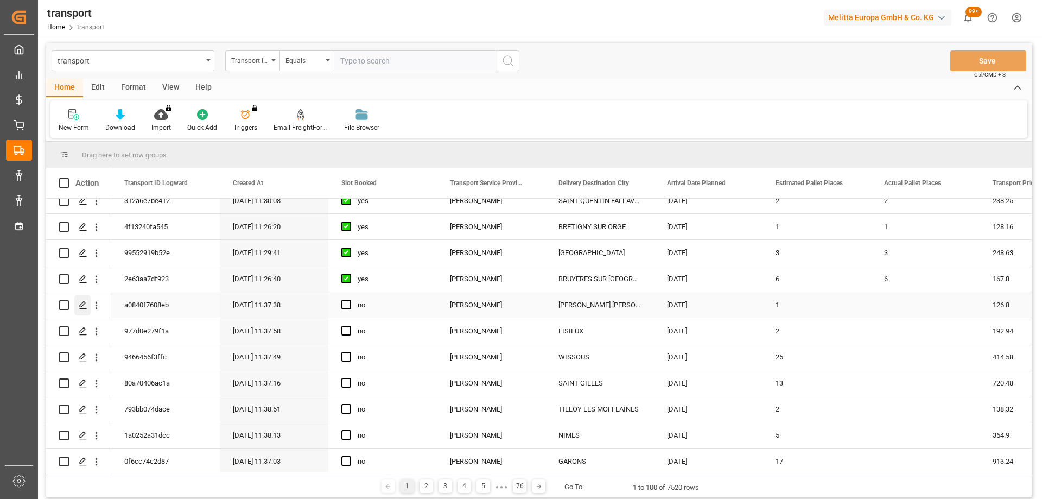
click at [82, 301] on icon "Press SPACE to select this row." at bounding box center [83, 305] width 9 height 9
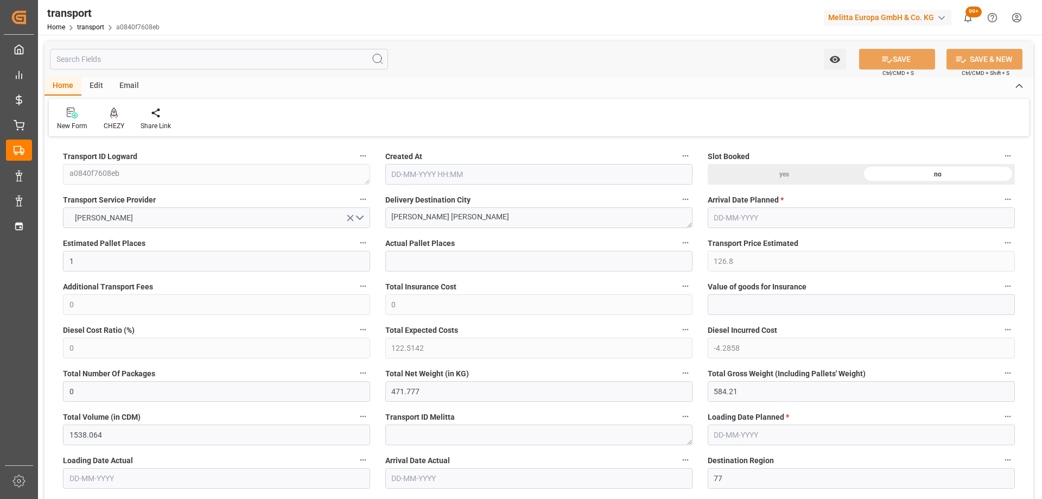
type input "1"
type input "126.8"
type input "0"
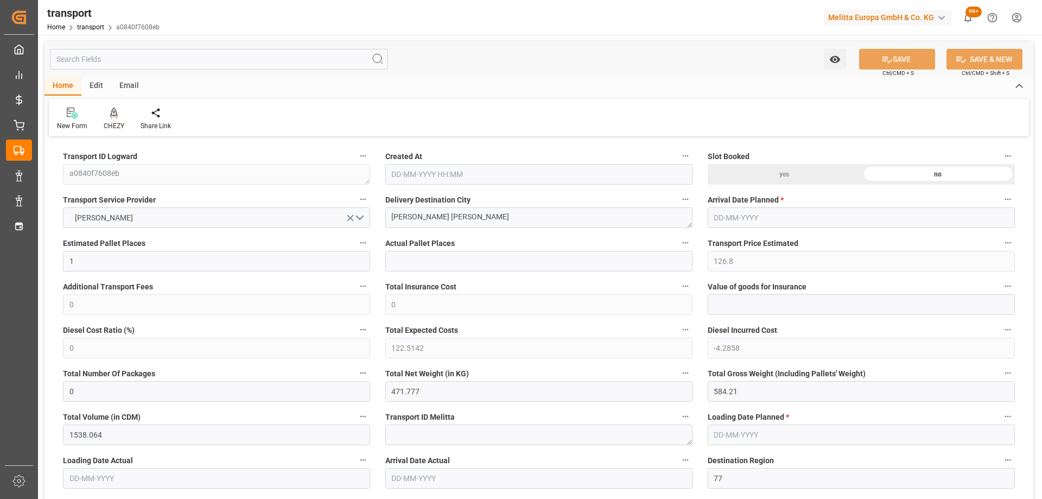
type input "122.5142"
type input "-4.2858"
type input "0"
type input "471.777"
type input "584.21"
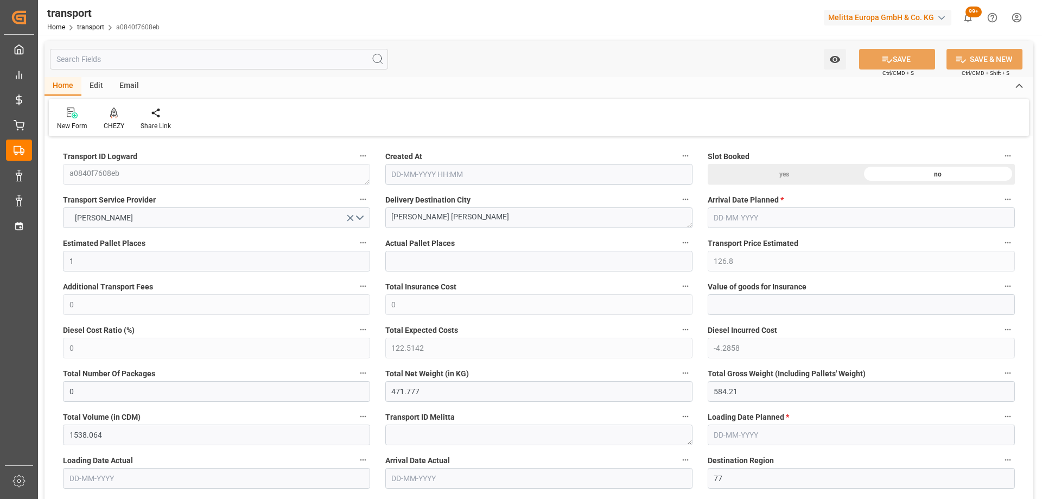
type input "1538.064"
type input "77"
type input "0"
type input "85"
type input "1"
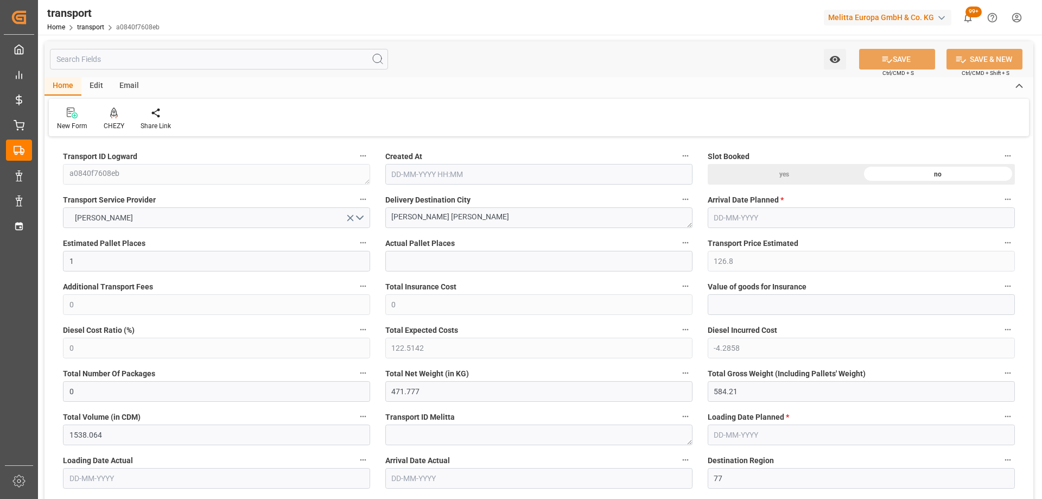
type input "101"
type input "561.21"
type input "0"
type input "4710.8598"
type input "0"
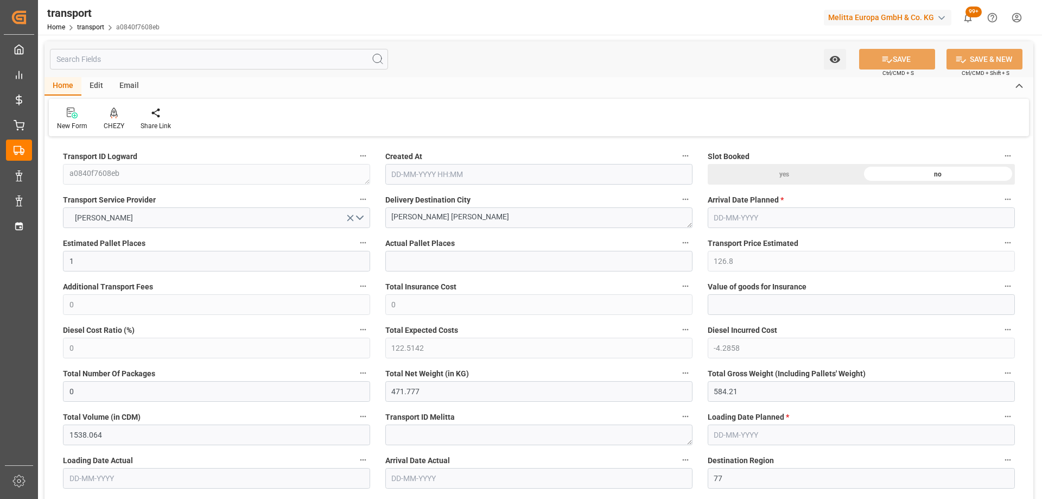
type input "0"
type input "21"
type input "35"
type input "[DATE] 11:37"
type input "[DATE]"
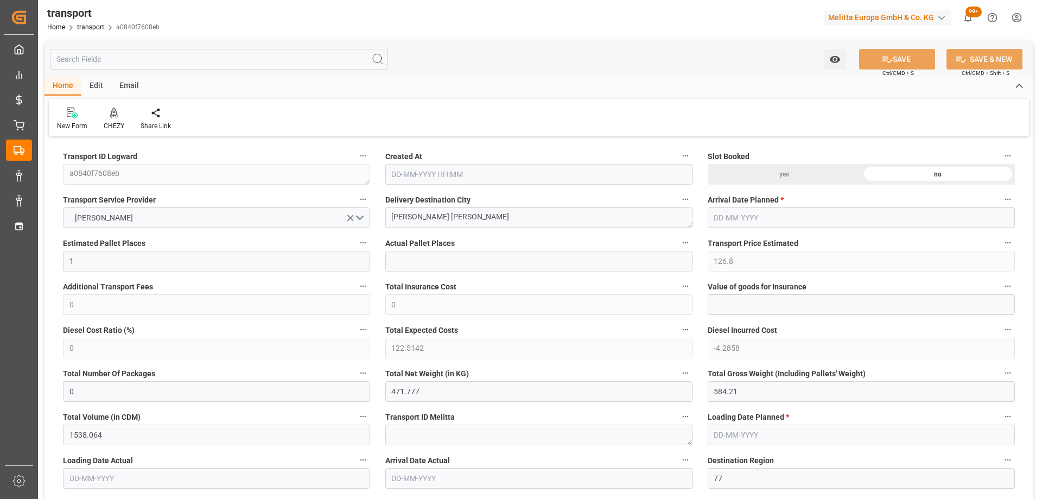
type input "[DATE]"
drag, startPoint x: 447, startPoint y: 221, endPoint x: 307, endPoint y: 232, distance: 140.5
click at [116, 118] on icon at bounding box center [114, 112] width 8 height 11
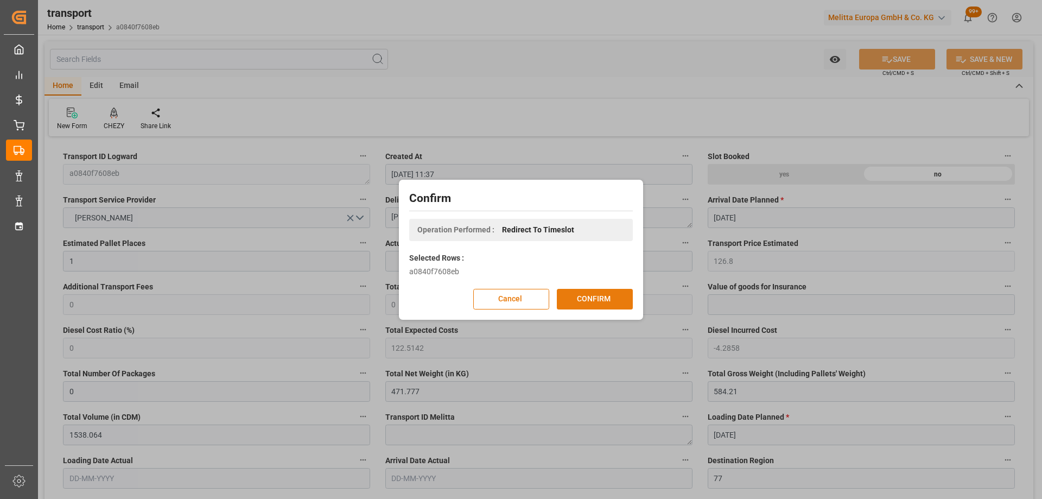
click at [607, 301] on button "CONFIRM" at bounding box center [595, 299] width 76 height 21
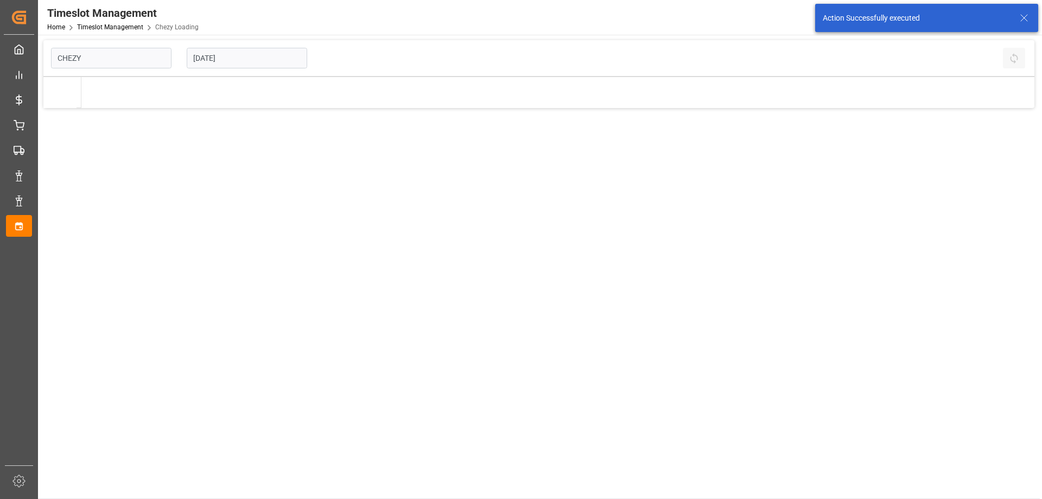
type input "Chezy Loading"
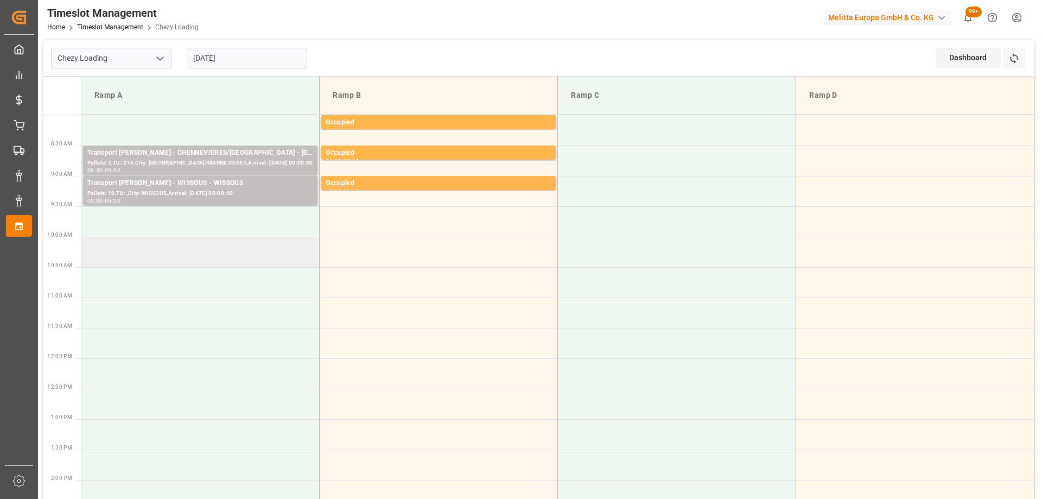
click at [233, 259] on td at bounding box center [200, 252] width 238 height 30
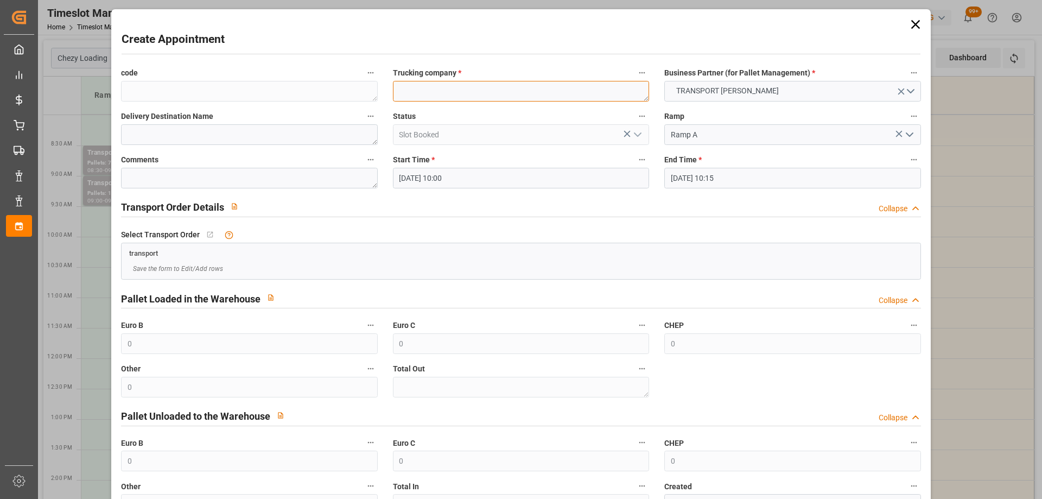
paste textarea "[PERSON_NAME] [PERSON_NAME]"
type textarea "[PERSON_NAME] [PERSON_NAME]"
click at [786, 182] on input "[DATE] 10:15" at bounding box center [792, 178] width 256 height 21
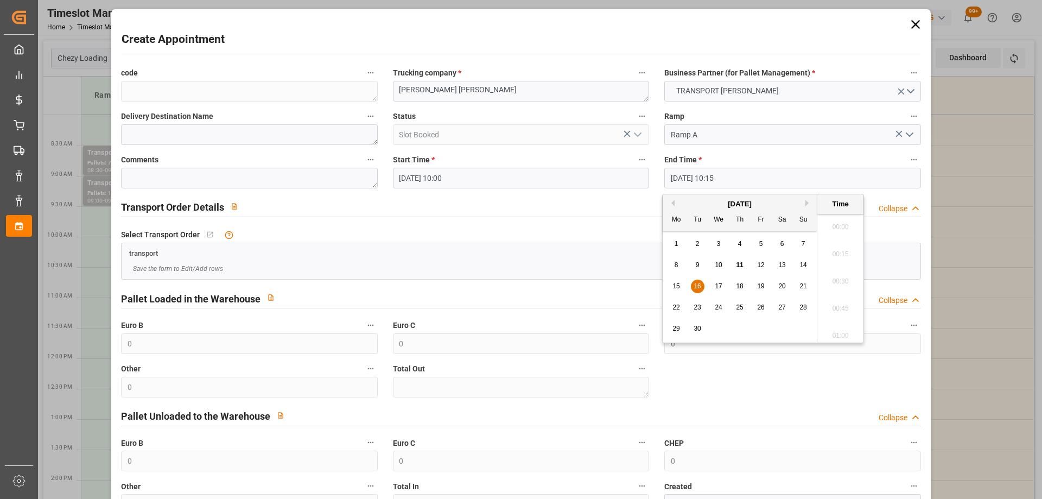
scroll to position [1062, 0]
click at [699, 290] on span "16" at bounding box center [697, 286] width 7 height 8
click at [831, 302] on li "10:30" at bounding box center [840, 304] width 46 height 27
type input "[DATE] 10:30"
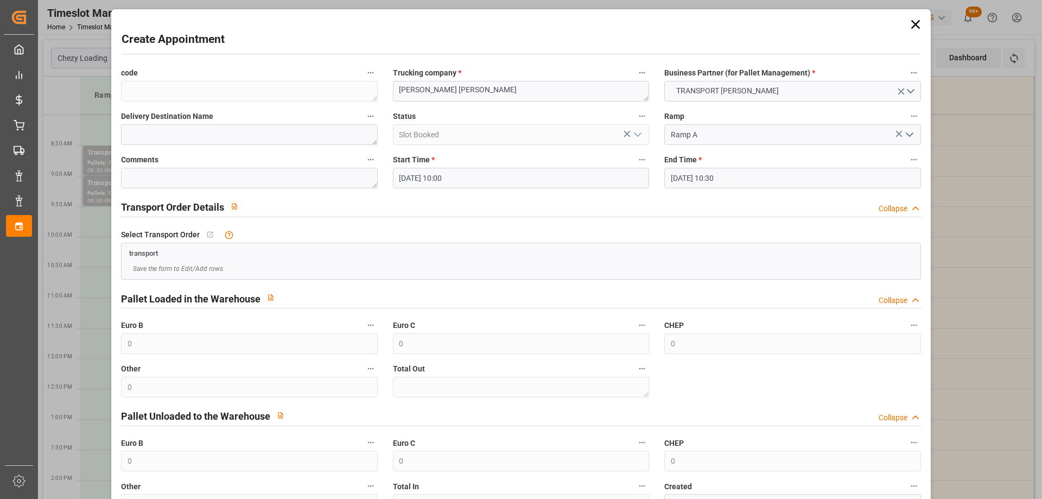
scroll to position [79, 0]
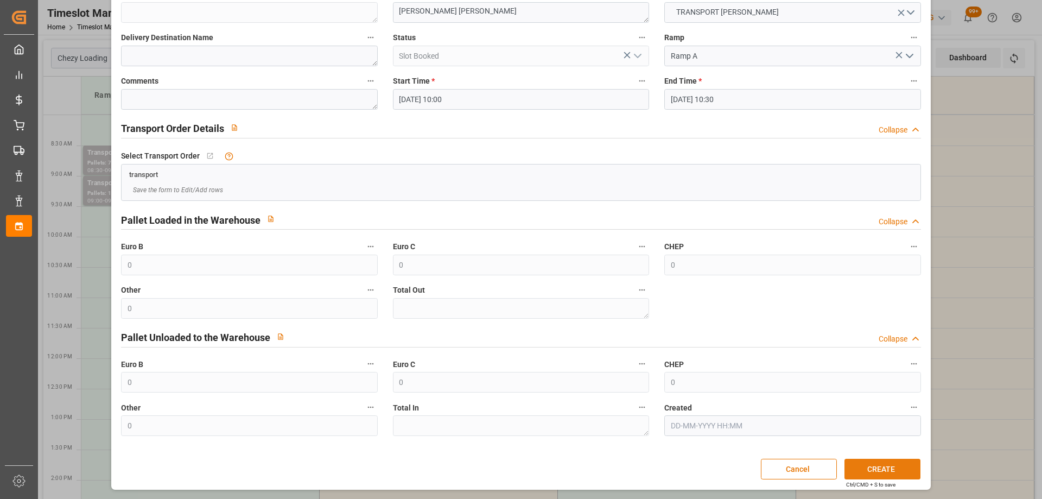
click at [903, 468] on button "CREATE" at bounding box center [883, 469] width 76 height 21
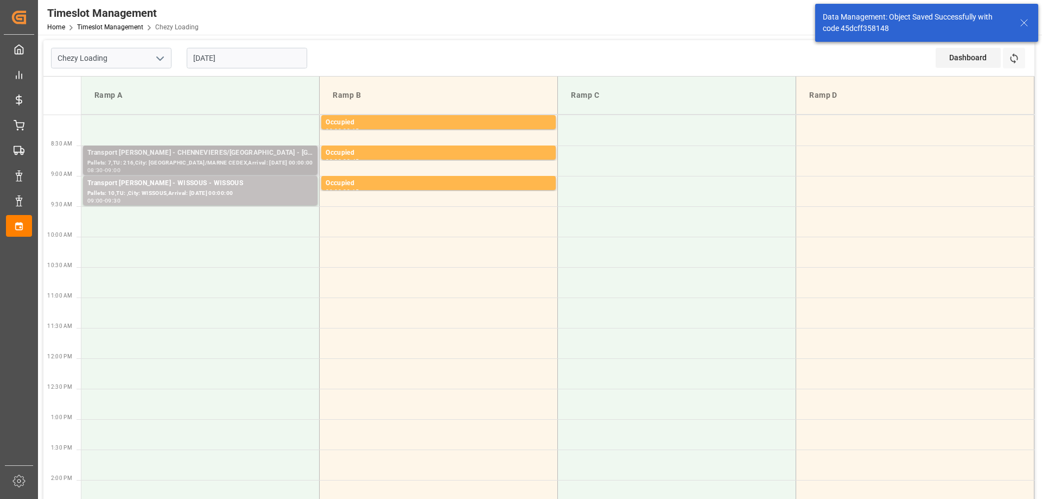
click at [212, 163] on div "Pallets: 7,TU: 216,City: [GEOGRAPHIC_DATA]/MARNE CEDEX,Arrival: [DATE] 00:00:00" at bounding box center [200, 162] width 226 height 9
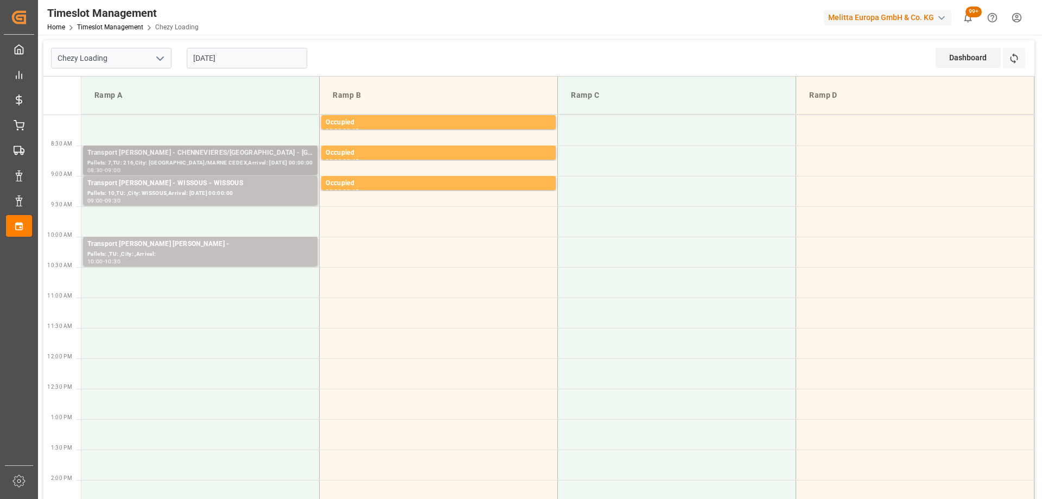
drag, startPoint x: 244, startPoint y: 156, endPoint x: 155, endPoint y: 160, distance: 89.1
click at [155, 160] on div "Pallets: 7,TU: 216,City: [GEOGRAPHIC_DATA]/MARNE CEDEX,Arrival: [DATE] 00:00:00" at bounding box center [200, 162] width 226 height 9
drag, startPoint x: 155, startPoint y: 159, endPoint x: 125, endPoint y: 156, distance: 30.6
click at [125, 156] on div "Transport [PERSON_NAME] - CHENNEVIERES/[GEOGRAPHIC_DATA] - [GEOGRAPHIC_DATA]/MA…" at bounding box center [200, 153] width 226 height 11
drag, startPoint x: 124, startPoint y: 155, endPoint x: 99, endPoint y: 156, distance: 25.5
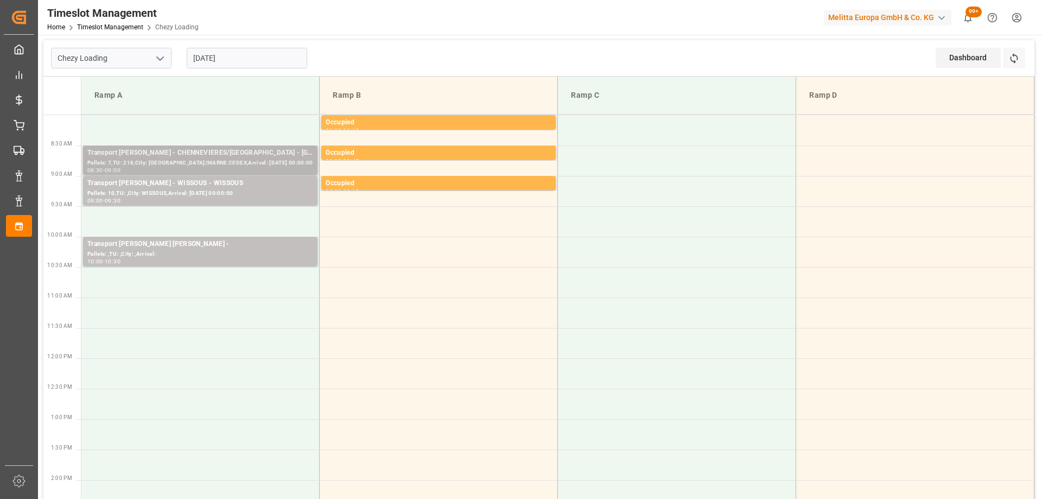
click at [99, 156] on div "Transport [PERSON_NAME] - CHENNEVIERES/[GEOGRAPHIC_DATA] - [GEOGRAPHIC_DATA]/MA…" at bounding box center [200, 153] width 226 height 11
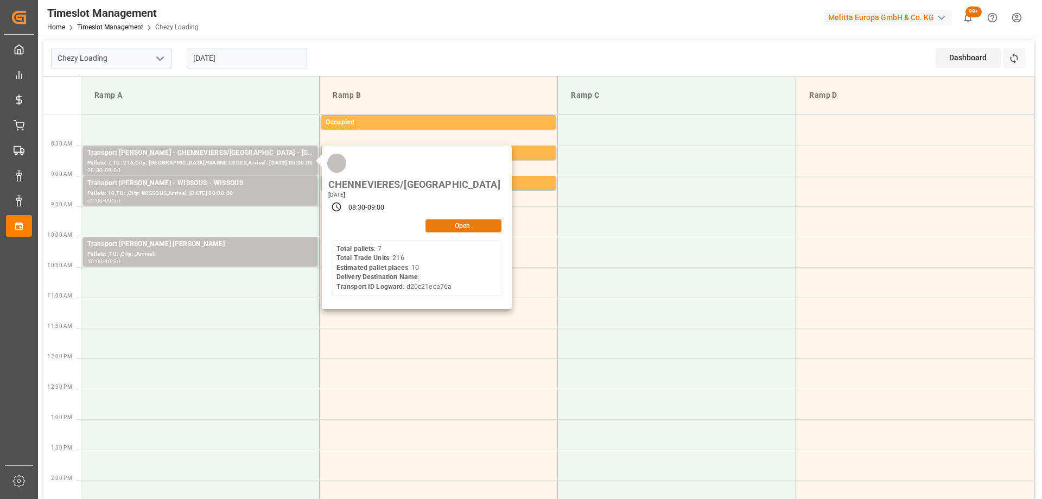
click at [466, 219] on button "Open" at bounding box center [464, 225] width 76 height 13
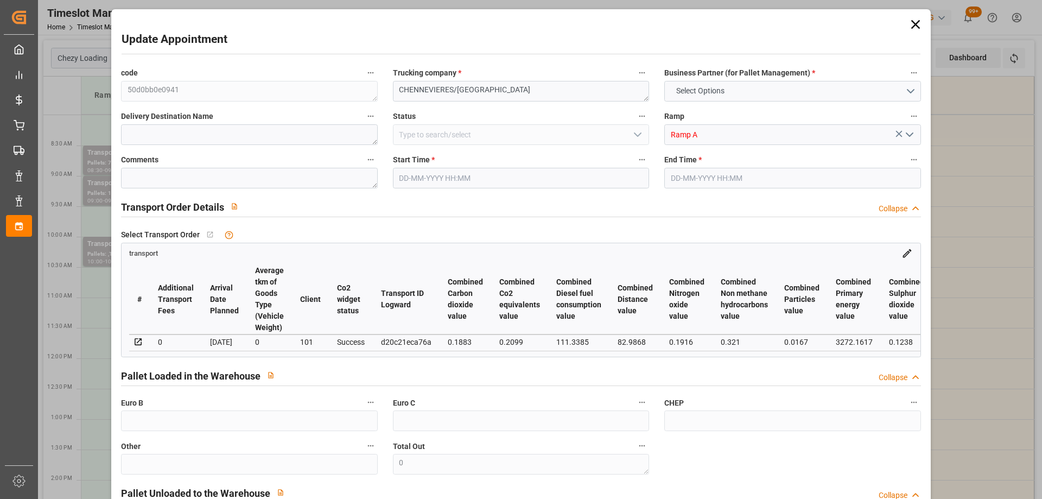
type input "10"
type input "230.13"
type input "0"
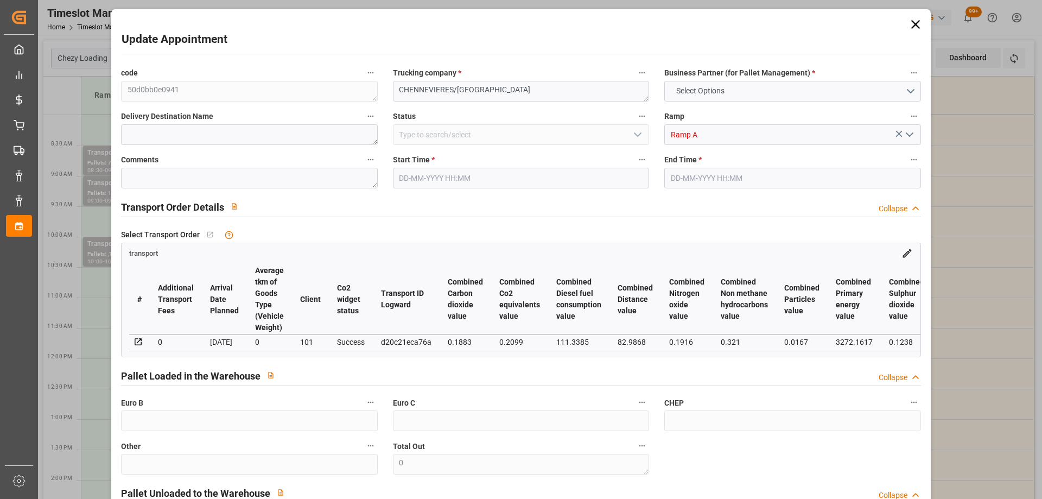
type input "222.3516"
type input "-7.7784"
type input "0"
type input "4233.612"
type input "4942"
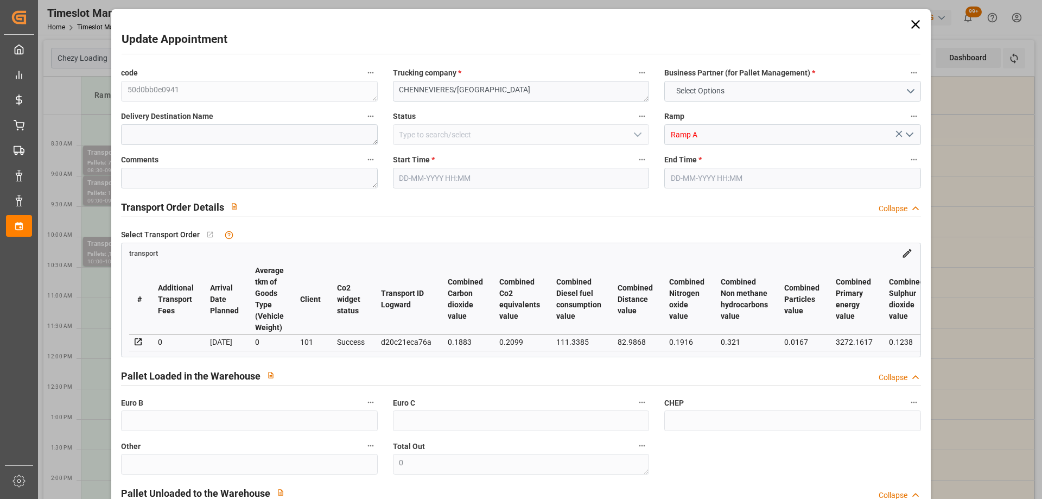
type input "11461.356"
type input "94"
type input "7"
type input "216"
type input "10"
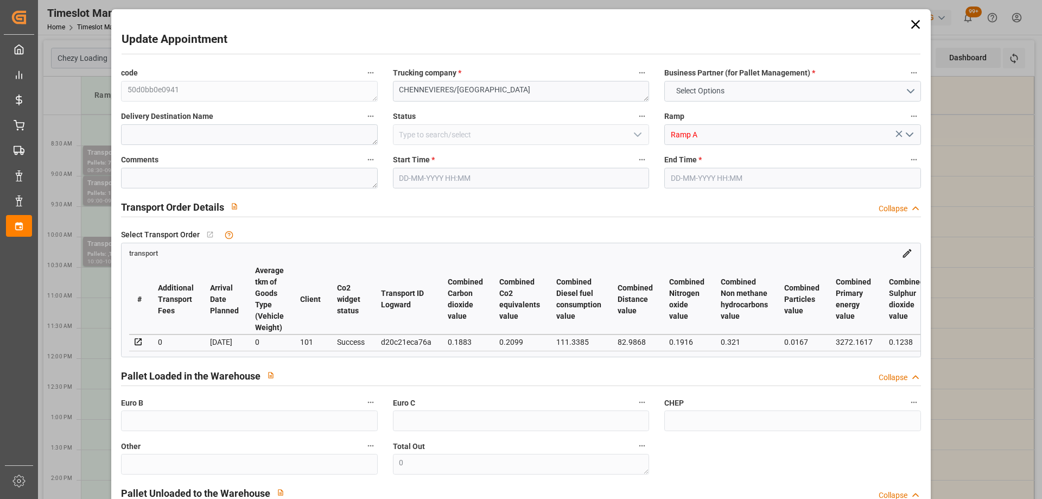
type input "101"
type input "4464.732"
type input "0"
type input "4710.8598"
type input "0"
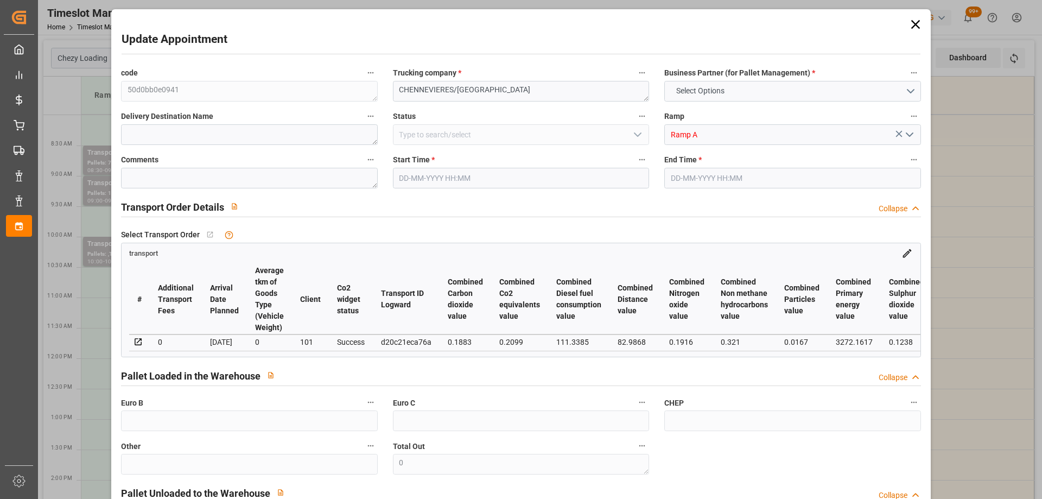
type input "0"
type input "21"
type input "35"
type input "16-09-2025 08:30"
type input "16-09-2025 09:00"
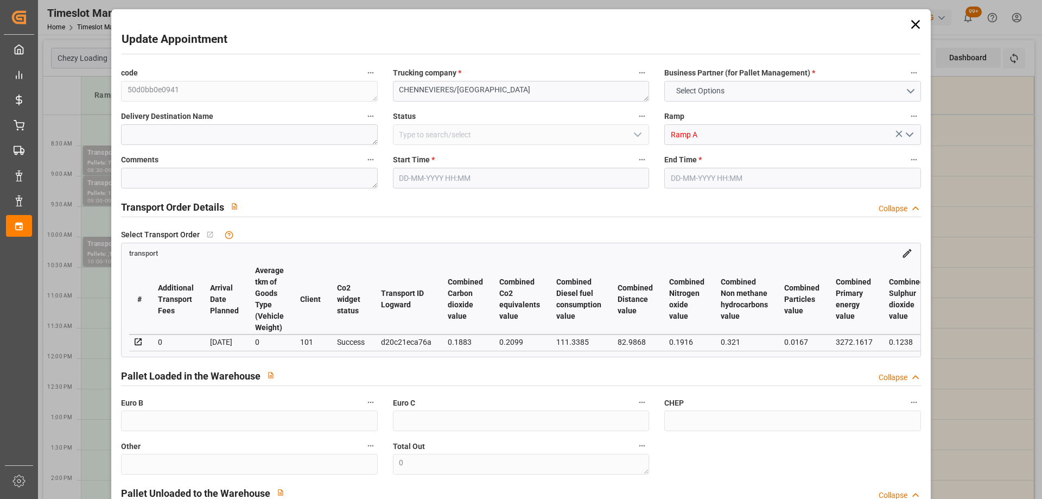
type input "10-09-2025 13:48"
type input "10-09-2025 11:34"
type input "[DATE]"
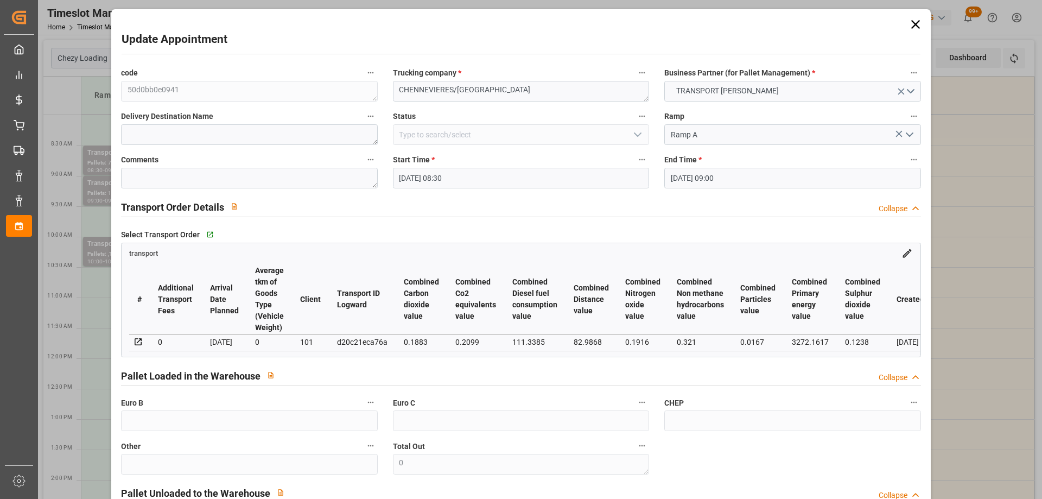
click at [501, 179] on input "16-09-2025 08:30" at bounding box center [521, 178] width 256 height 21
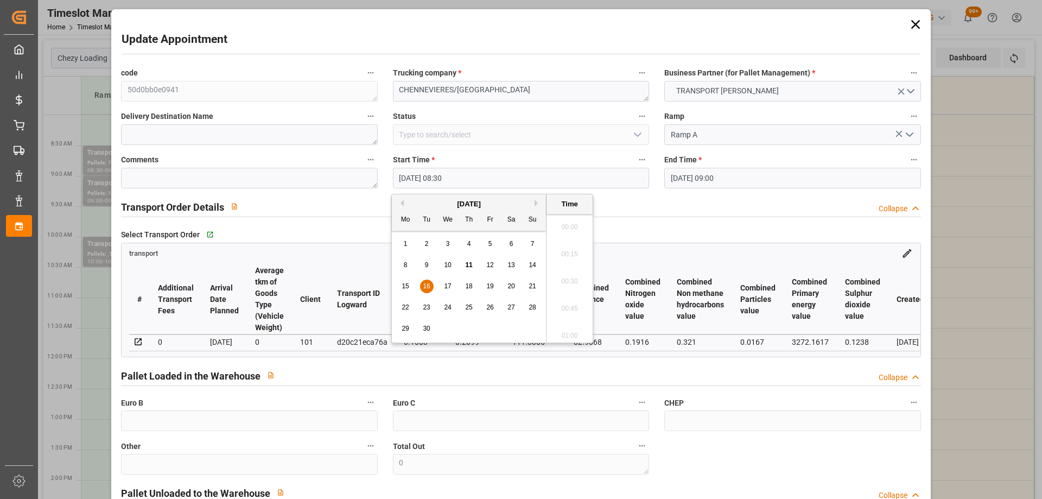
scroll to position [872, 0]
click at [428, 288] on span "16" at bounding box center [426, 286] width 7 height 8
click at [568, 228] on li "08:00" at bounding box center [570, 223] width 46 height 27
type input "16-09-2025 08:00"
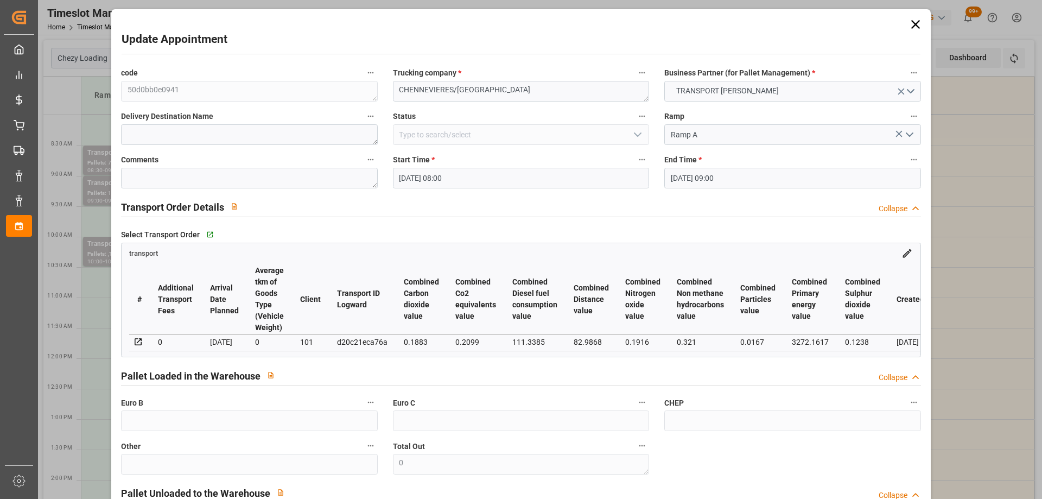
click at [744, 176] on input "16-09-2025 09:00" at bounding box center [792, 178] width 256 height 21
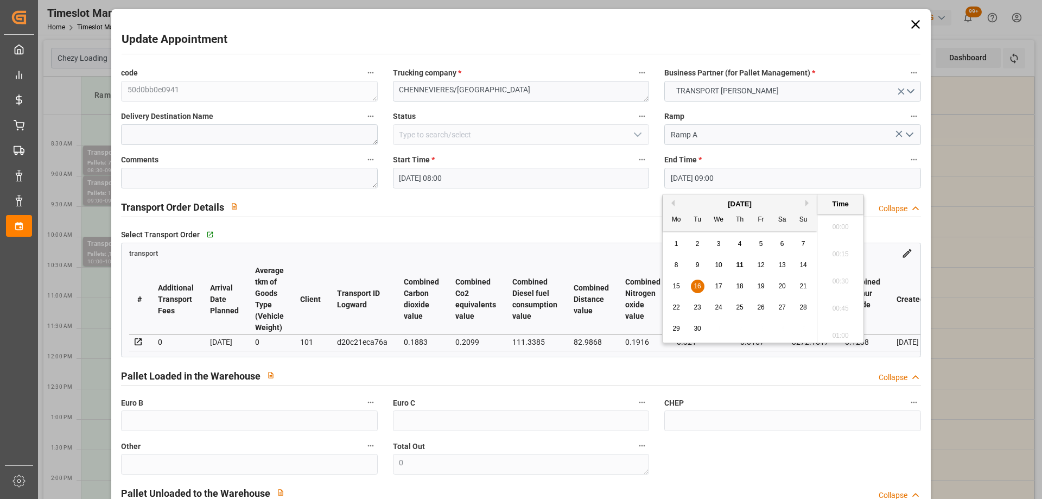
scroll to position [927, 0]
drag, startPoint x: 698, startPoint y: 287, endPoint x: 781, endPoint y: 282, distance: 82.6
click at [699, 286] on span "16" at bounding box center [697, 286] width 7 height 8
click at [844, 229] on li "08:30" at bounding box center [840, 223] width 46 height 27
type input "16-09-2025 08:30"
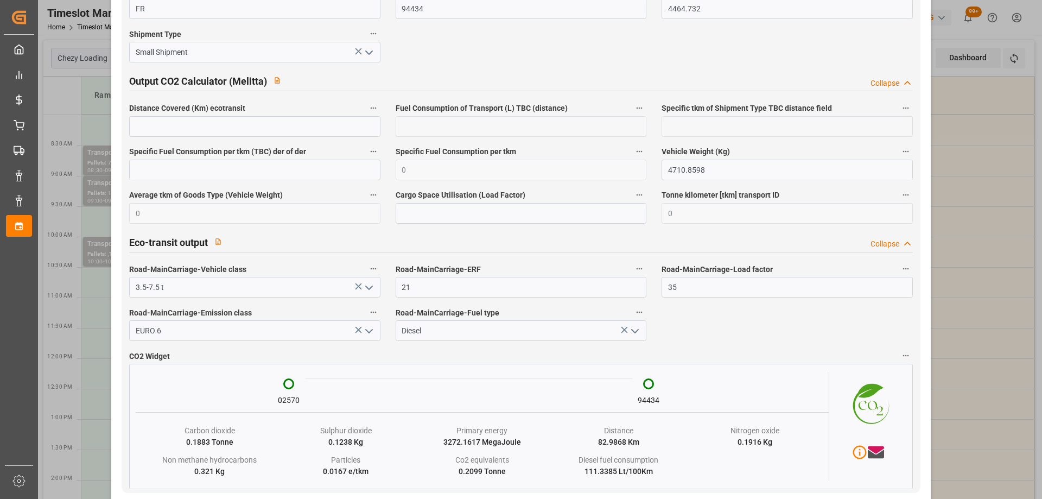
scroll to position [1790, 0]
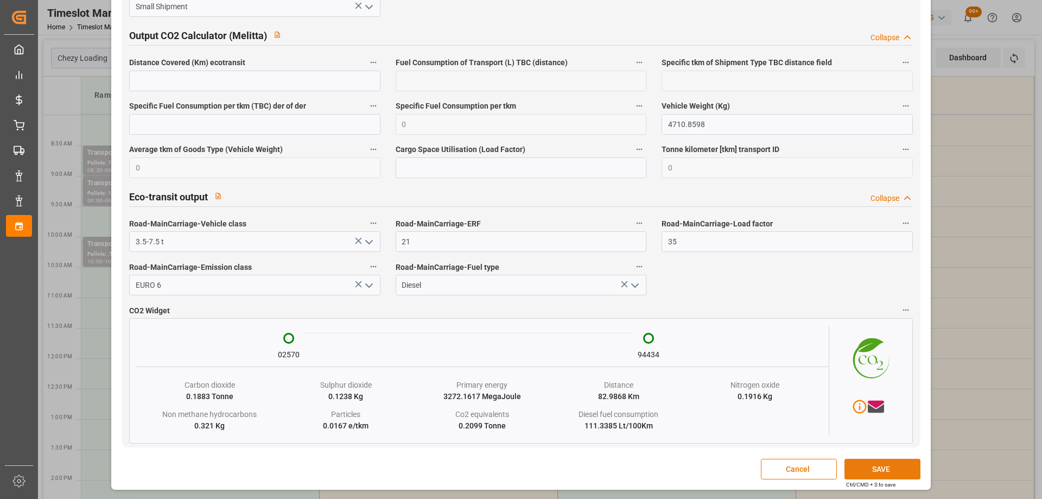
click at [886, 461] on button "SAVE" at bounding box center [883, 469] width 76 height 21
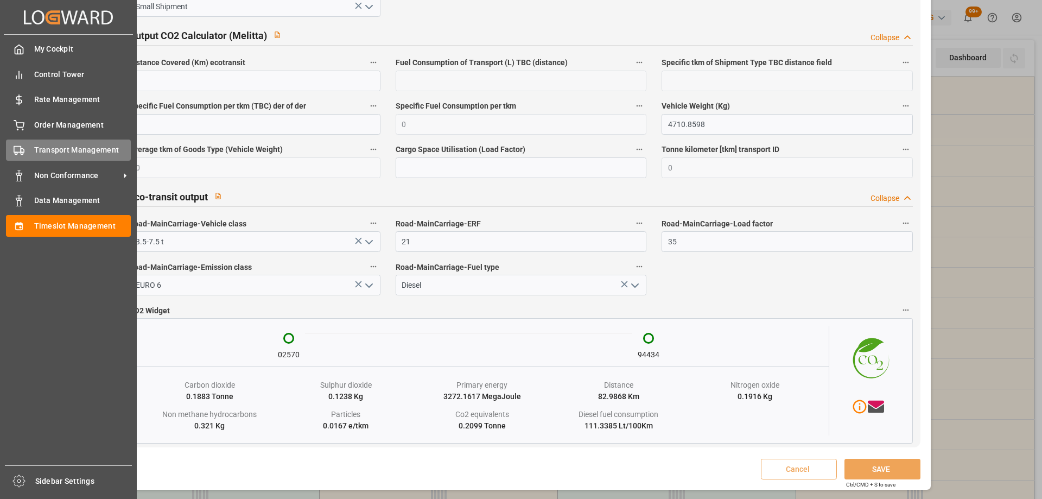
click at [30, 149] on div "Transport Management Transport Management" at bounding box center [68, 149] width 125 height 21
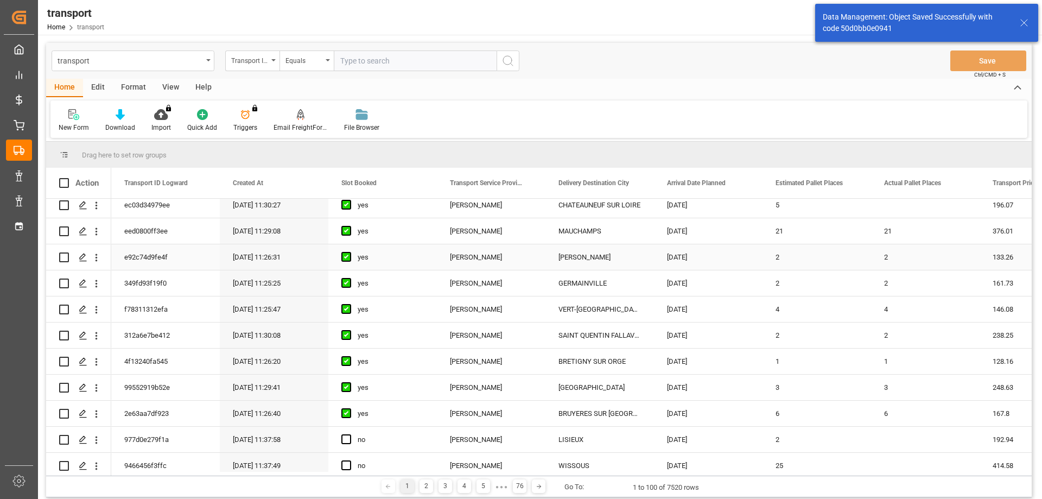
scroll to position [271, 0]
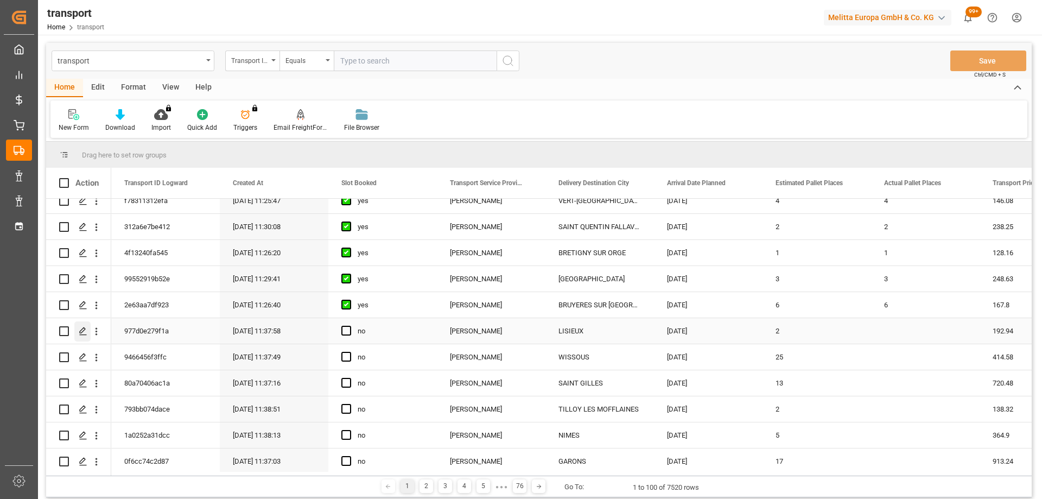
click at [82, 330] on icon "Press SPACE to select this row." at bounding box center [83, 331] width 9 height 9
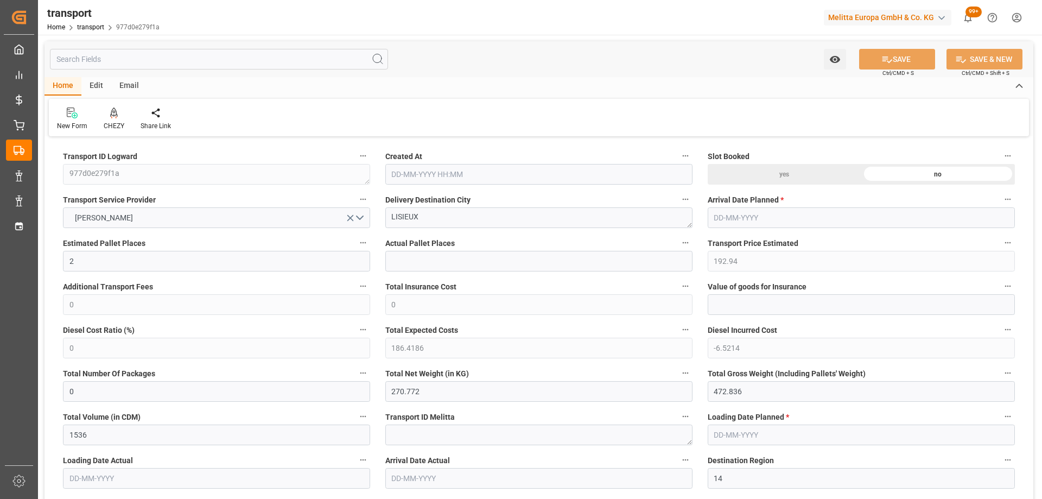
type input "2"
type input "192.94"
type input "0"
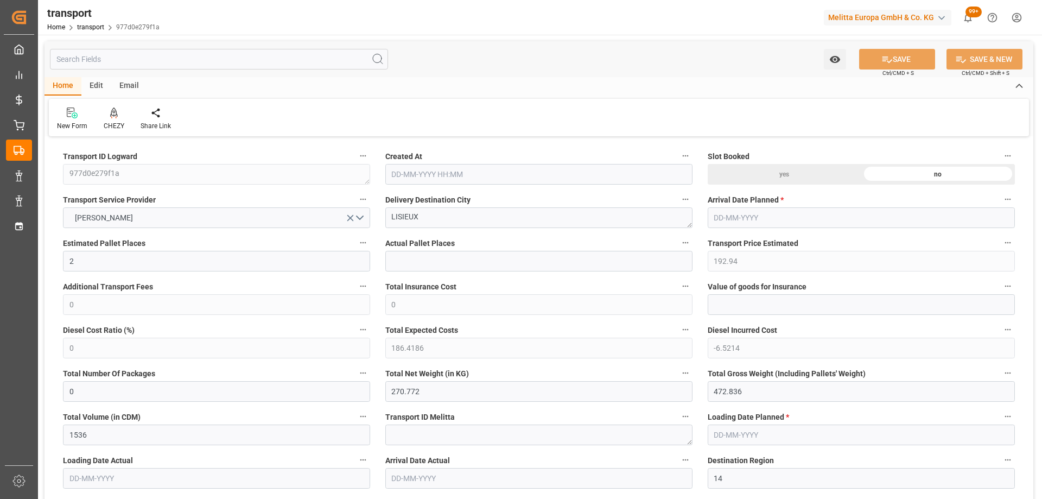
type input "186.4186"
type input "-6.5214"
type input "0"
type input "270.772"
type input "472.836"
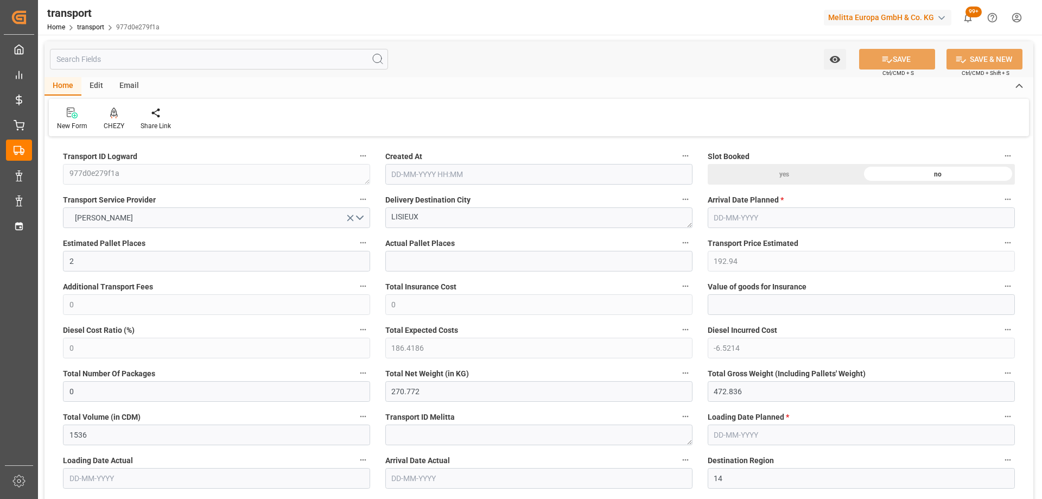
type input "1536"
type input "14"
type input "0"
type input "98"
type input "3"
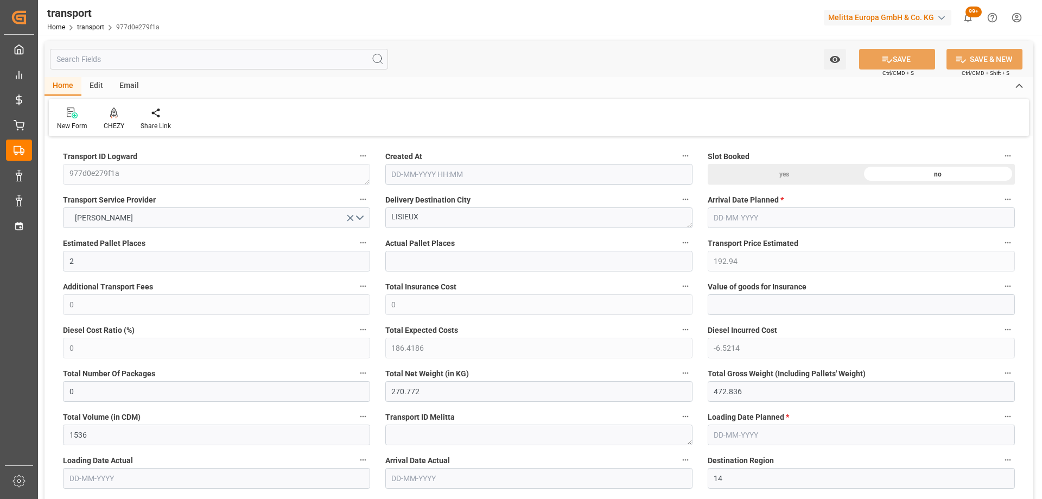
type input "101"
type input "403.836"
type input "0"
type input "4710.8598"
type input "0"
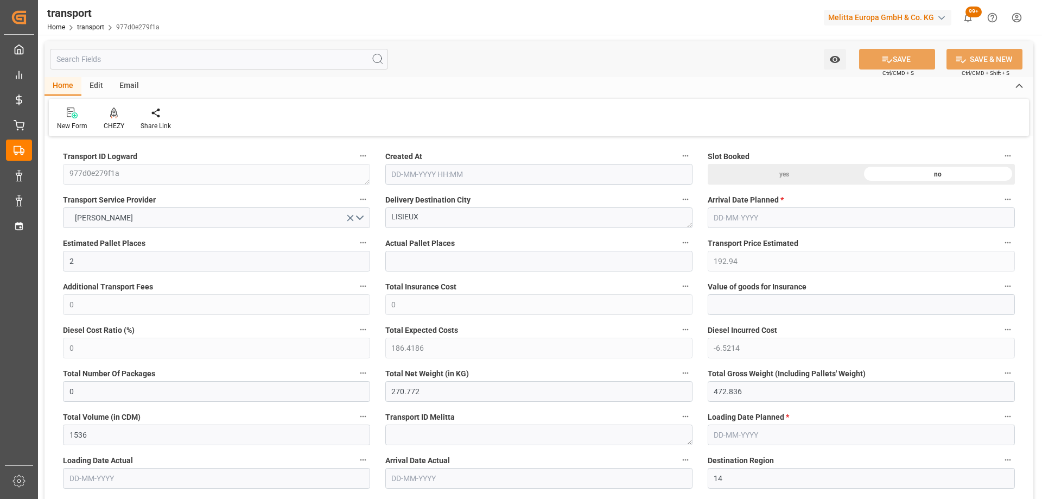
type input "0"
type input "21"
type input "35"
type input "[DATE] 11:37"
type input "[DATE]"
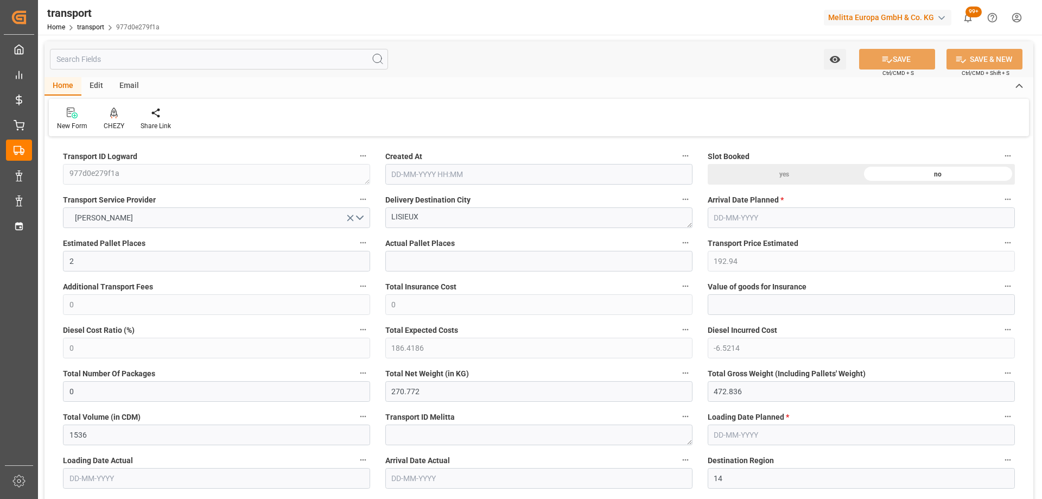
type input "[DATE]"
drag, startPoint x: 446, startPoint y: 223, endPoint x: 283, endPoint y: 220, distance: 163.4
click at [112, 113] on icon at bounding box center [114, 111] width 8 height 9
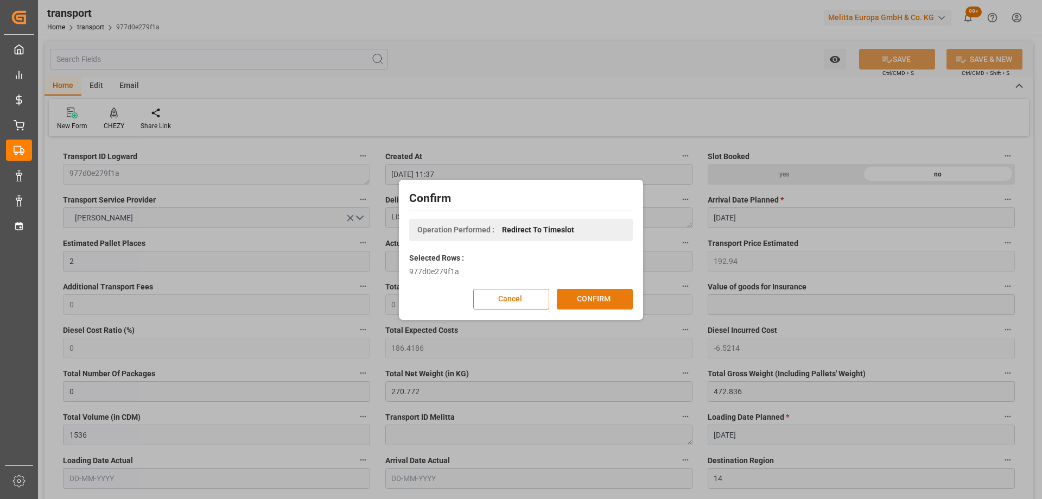
click at [600, 301] on button "CONFIRM" at bounding box center [595, 299] width 76 height 21
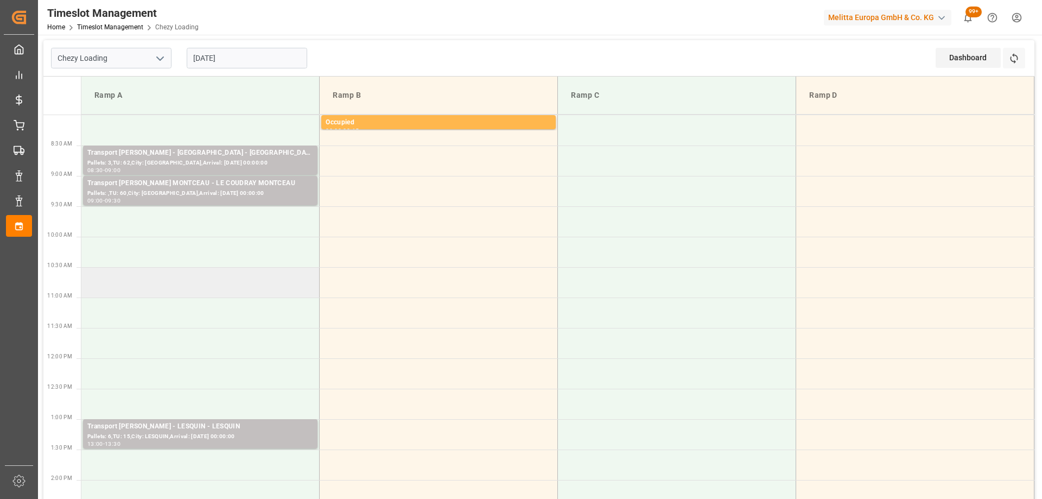
click at [272, 279] on td at bounding box center [200, 282] width 238 height 30
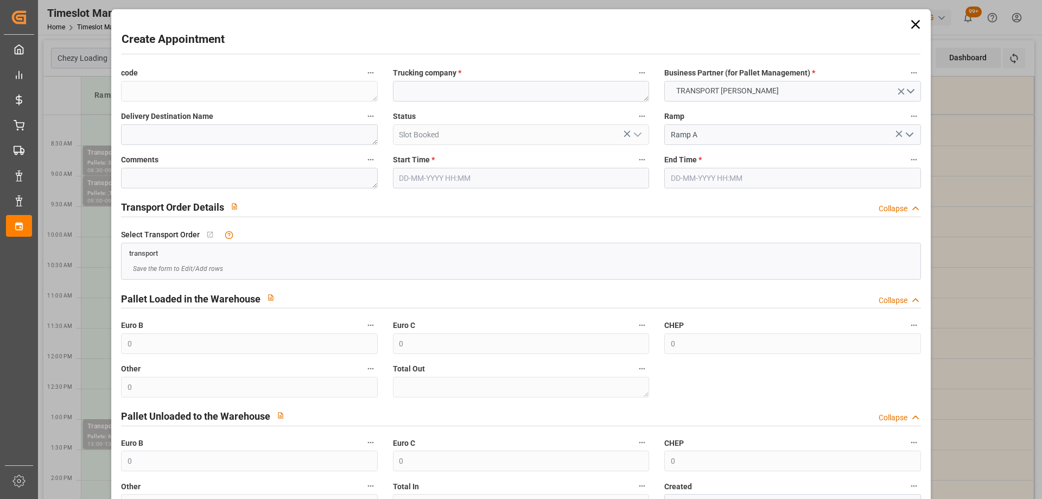
type input "[DATE] 10:30"
type input "[DATE] 10:45"
paste textarea "LISIEUX"
type textarea "LISIEUX"
click at [773, 179] on input "[DATE] 10:45" at bounding box center [792, 178] width 256 height 21
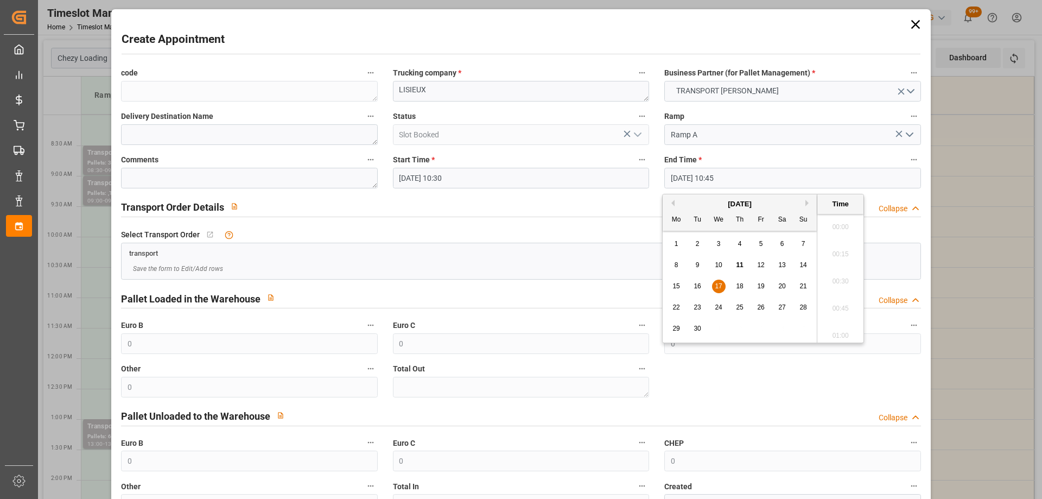
scroll to position [1117, 0]
click at [718, 284] on span "17" at bounding box center [718, 286] width 7 height 8
click at [838, 298] on li "11:00" at bounding box center [840, 304] width 46 height 27
type input "[DATE] 11:00"
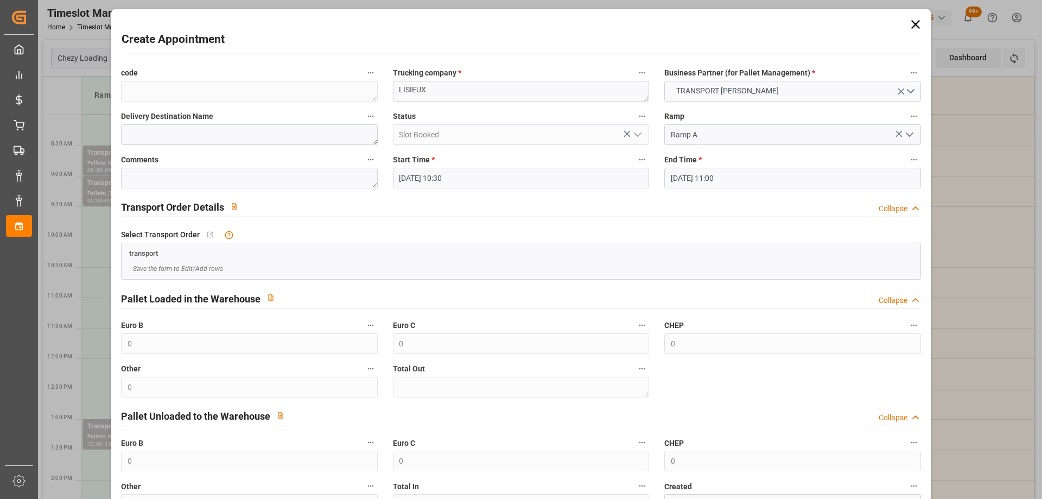
scroll to position [79, 0]
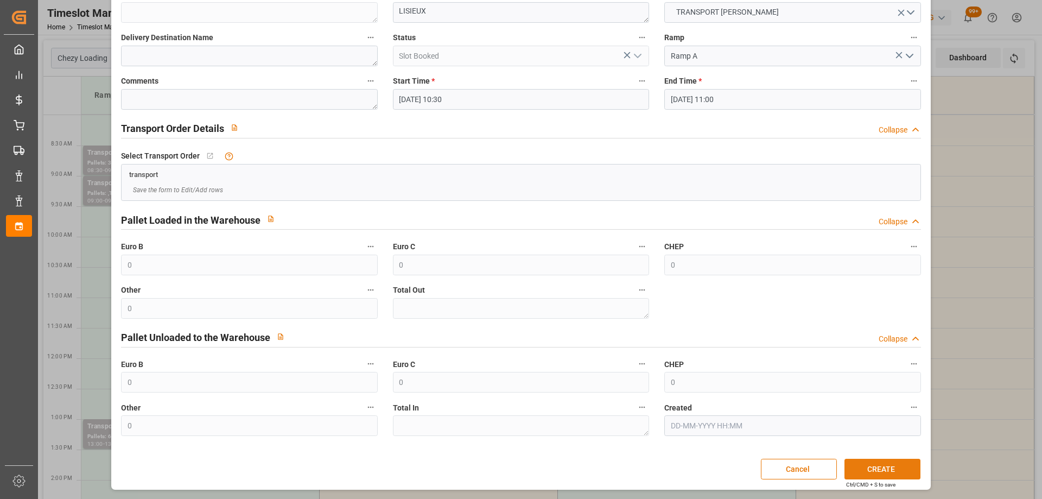
click at [898, 468] on button "CREATE" at bounding box center [883, 469] width 76 height 21
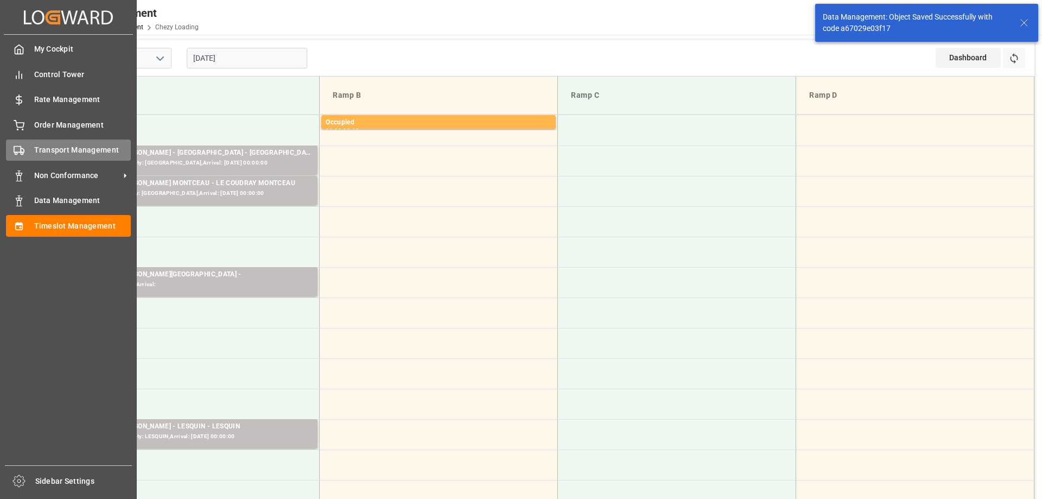
click at [34, 150] on span "Transport Management" at bounding box center [82, 149] width 97 height 11
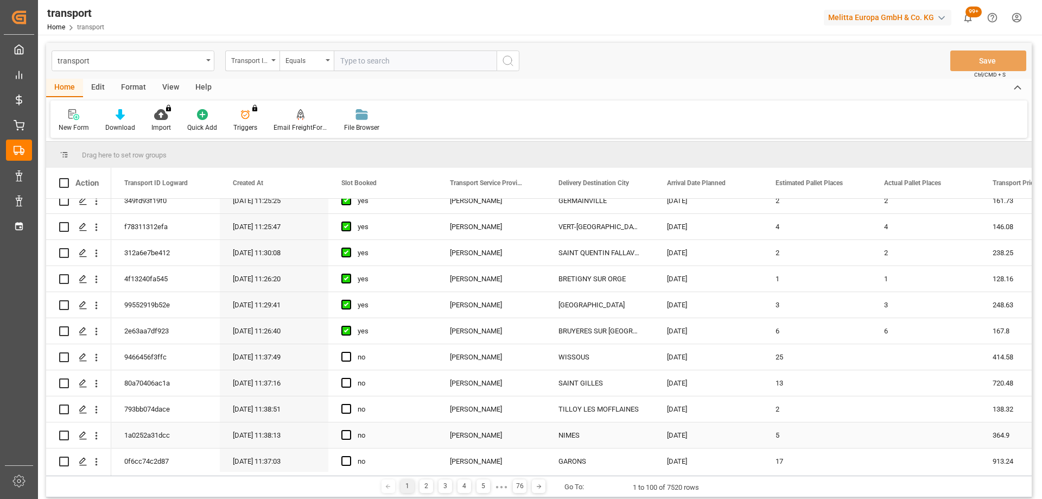
scroll to position [326, 0]
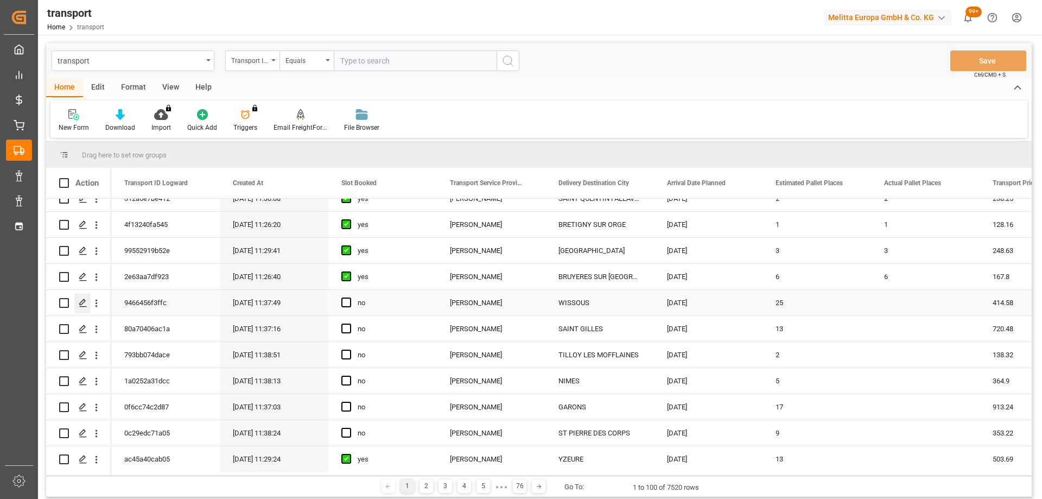
click at [81, 300] on icon "Press SPACE to select this row." at bounding box center [83, 303] width 9 height 9
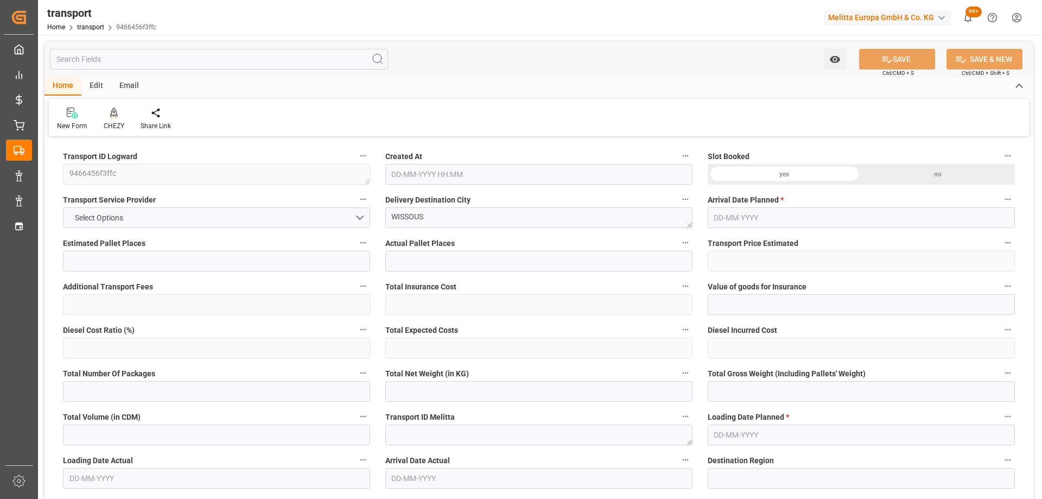
type input "25"
type input "414.58"
type input "0"
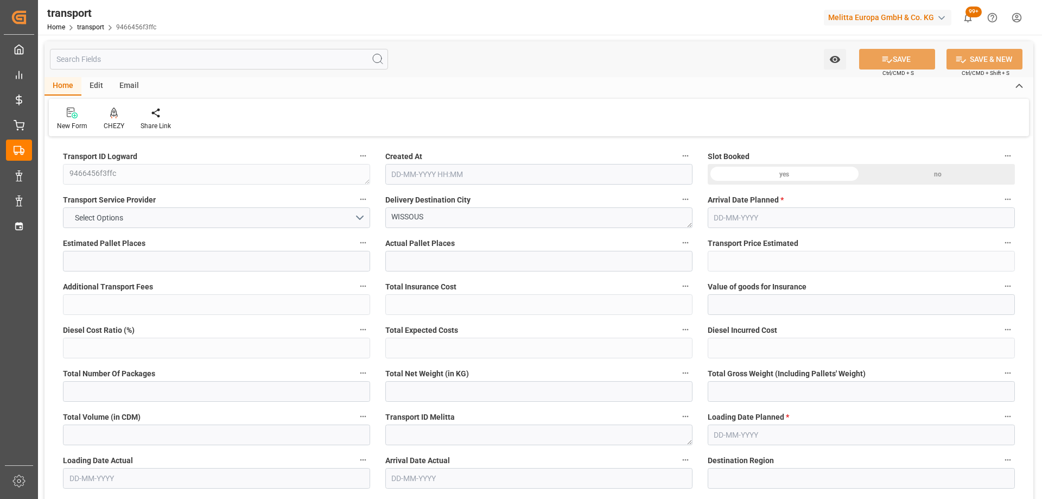
type input "400.5672"
type input "-14.0128"
type input "0"
type input "8921.22"
type input "11119.552"
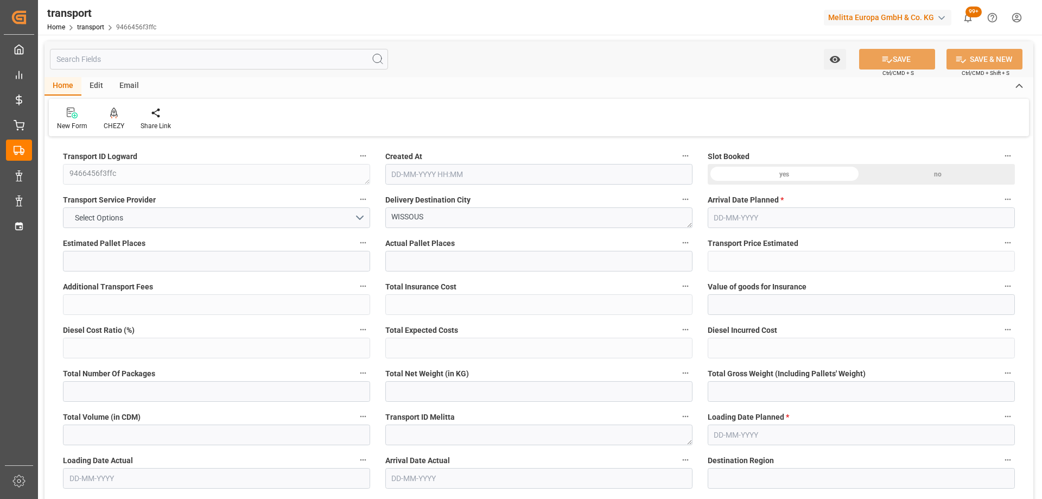
type input "27575.184"
type input "91"
type input "15"
type input "780"
type input "27"
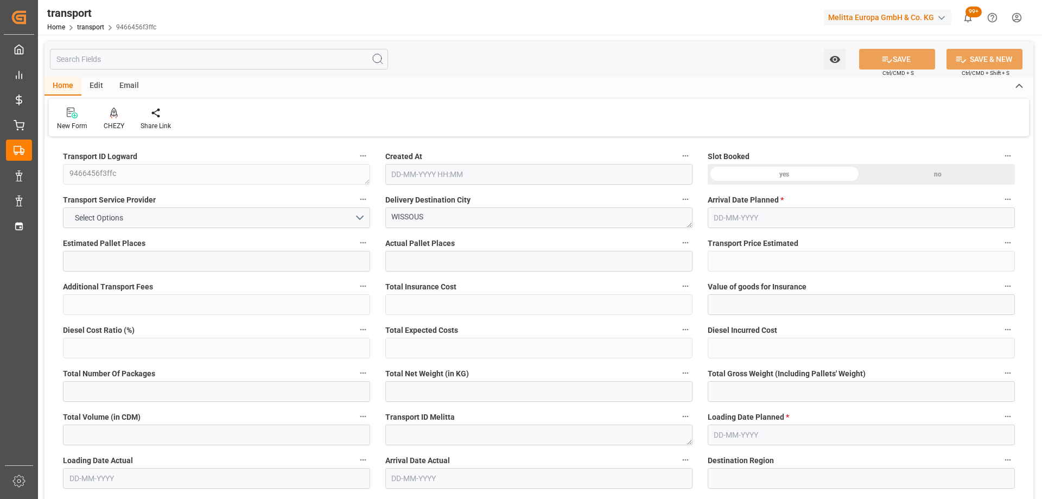
type input "101"
type input "9989.94"
type input "0"
type input "4710.8598"
type input "0"
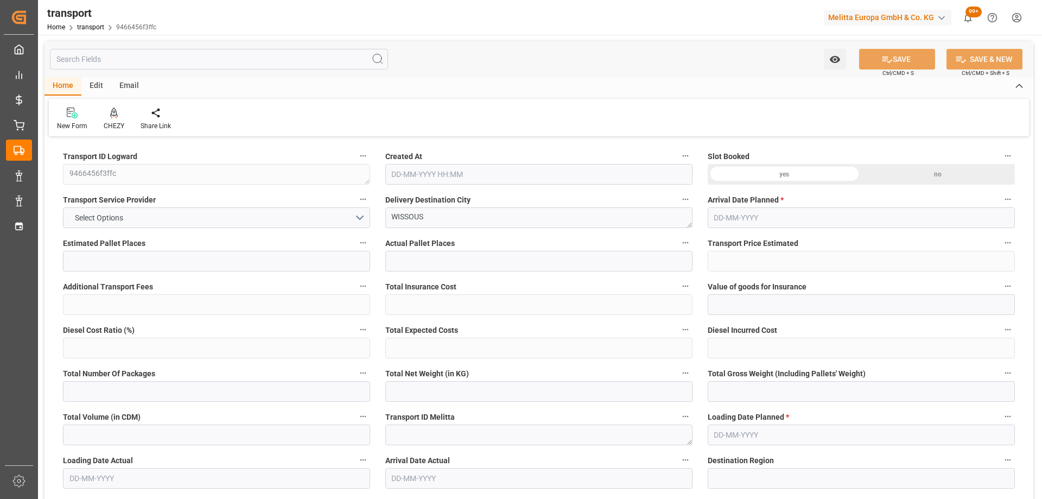
type input "0"
type input "21"
type input "35"
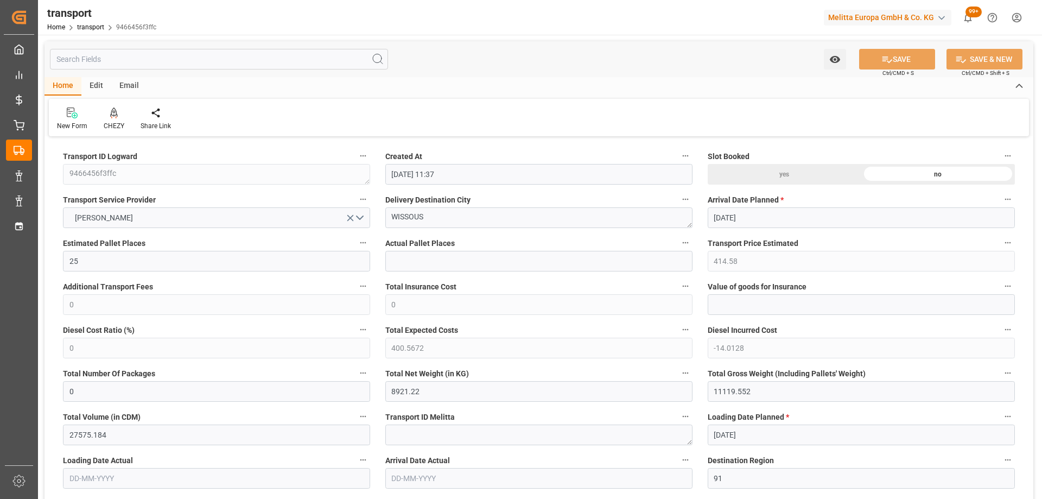
type input "[DATE] 11:37"
type input "[DATE]"
drag, startPoint x: 441, startPoint y: 223, endPoint x: 353, endPoint y: 231, distance: 88.8
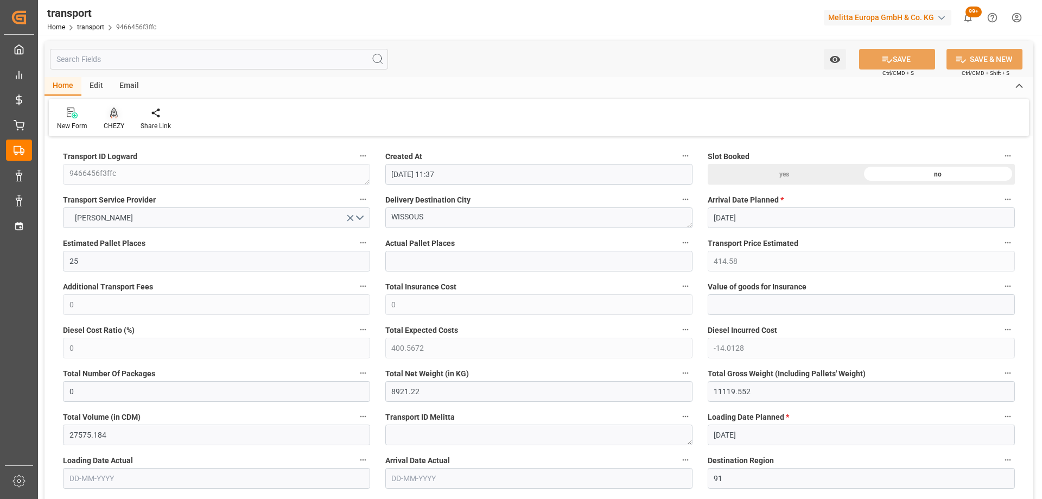
click at [112, 117] on icon at bounding box center [114, 112] width 8 height 11
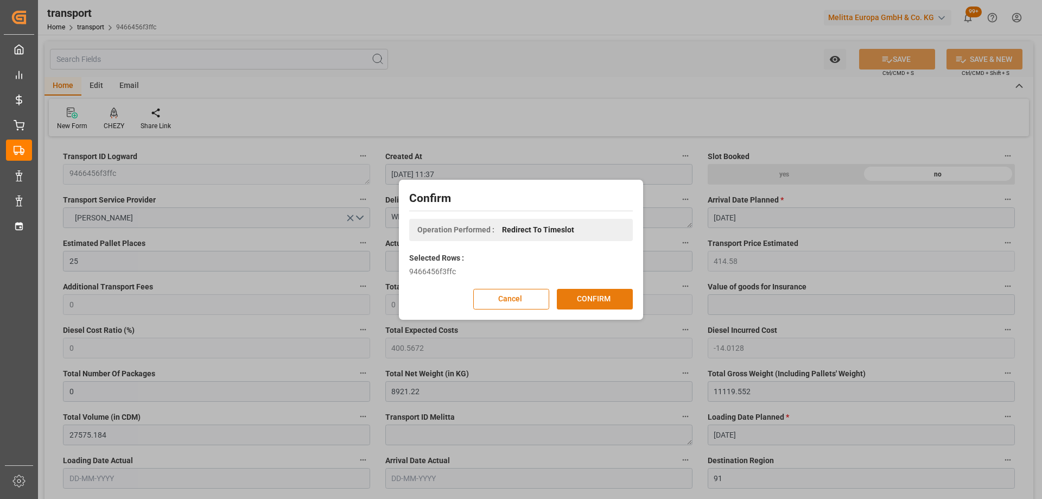
click at [606, 300] on button "CONFIRM" at bounding box center [595, 299] width 76 height 21
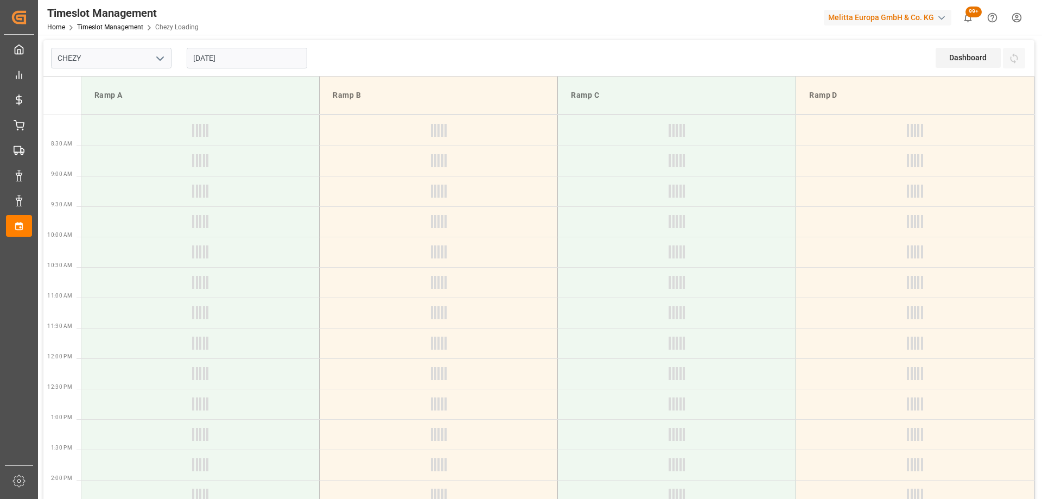
type input "Chezy Loading"
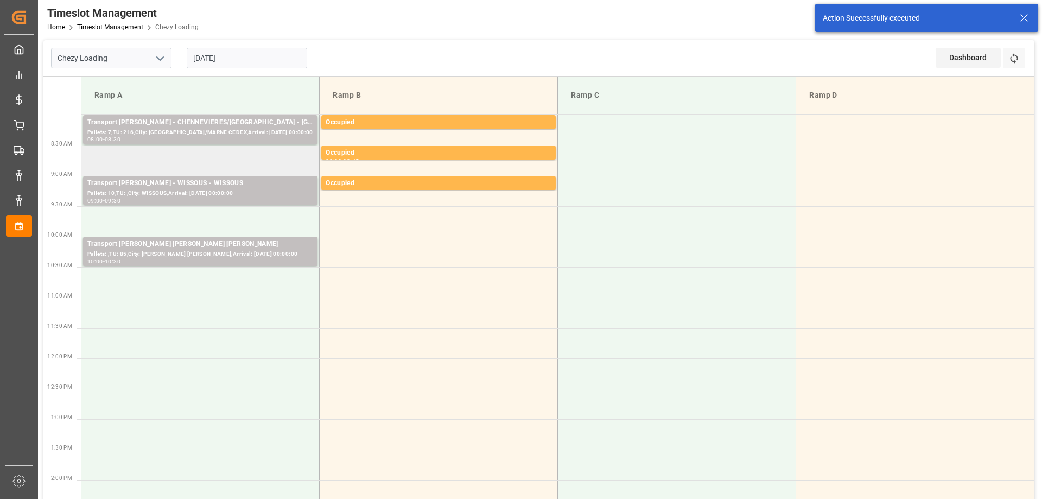
click at [236, 164] on td at bounding box center [200, 160] width 238 height 30
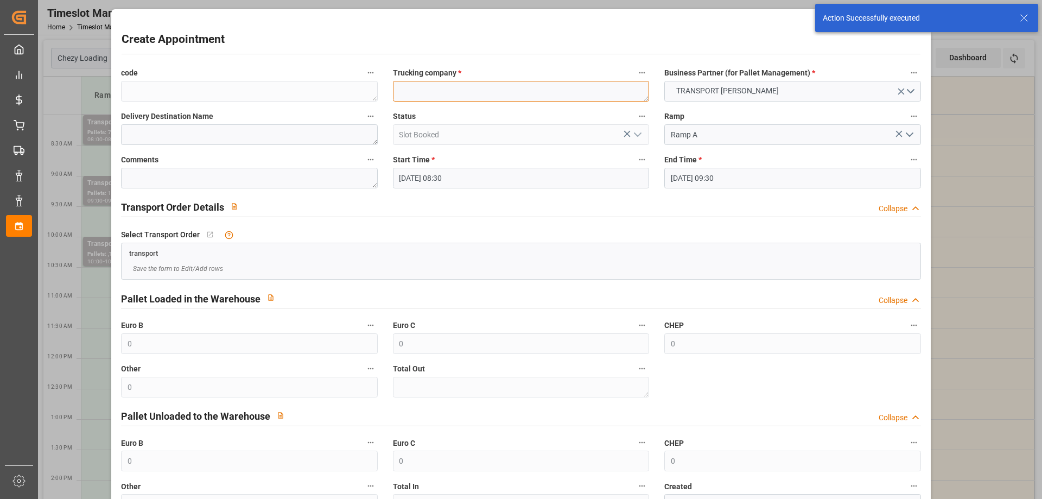
paste textarea "WISSOUS"
type textarea "WISSOUS"
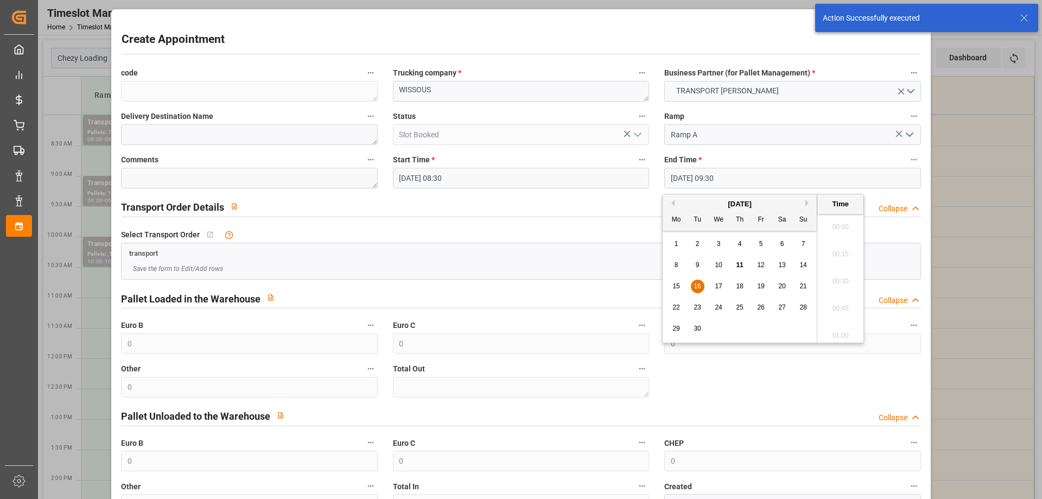
click at [750, 175] on input "[DATE] 09:30" at bounding box center [792, 178] width 256 height 21
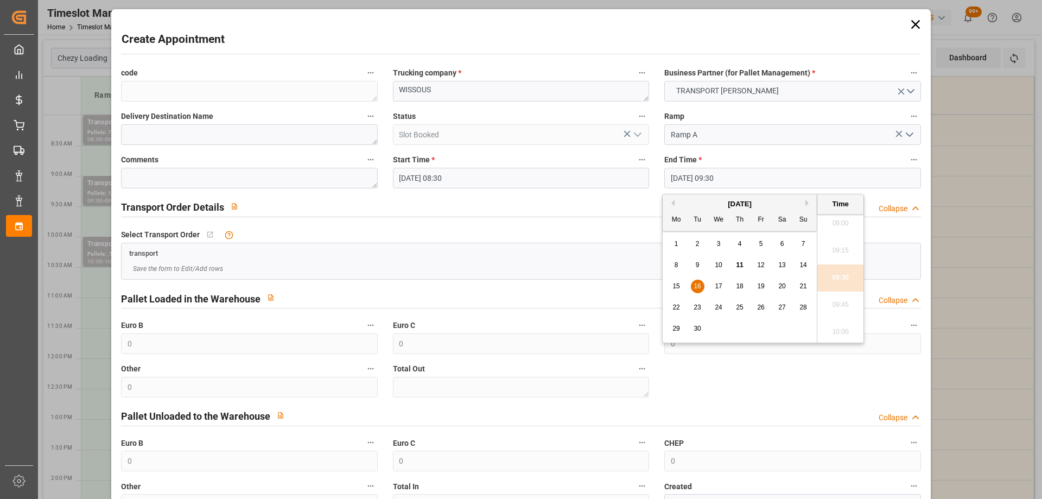
click at [702, 284] on div "16" at bounding box center [698, 286] width 14 height 13
click at [847, 220] on li "09:00" at bounding box center [840, 223] width 46 height 27
type input "[DATE] 09:00"
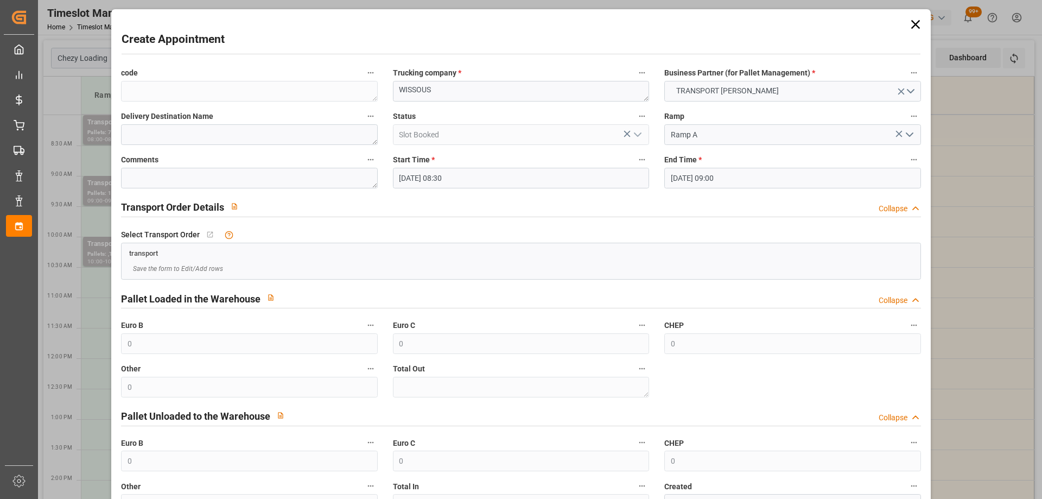
scroll to position [79, 0]
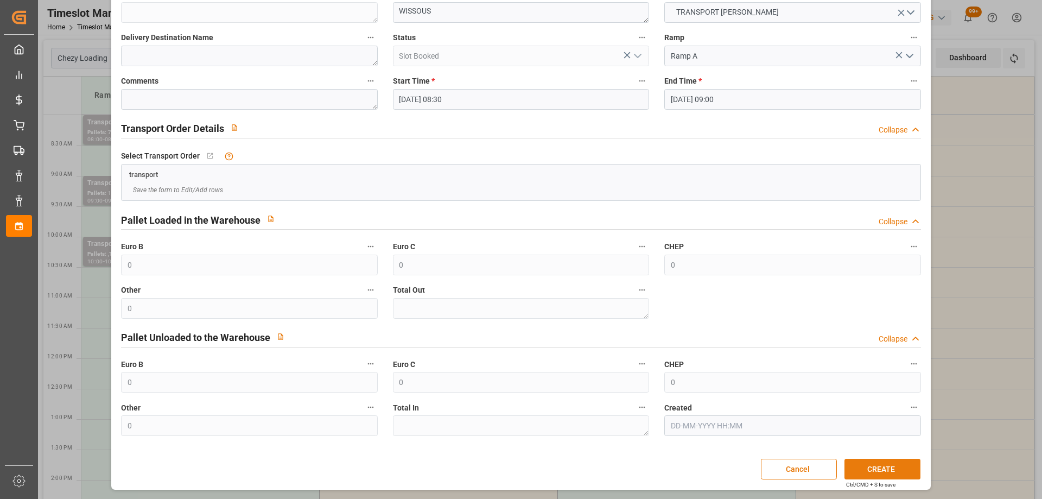
click at [882, 468] on button "CREATE" at bounding box center [883, 469] width 76 height 21
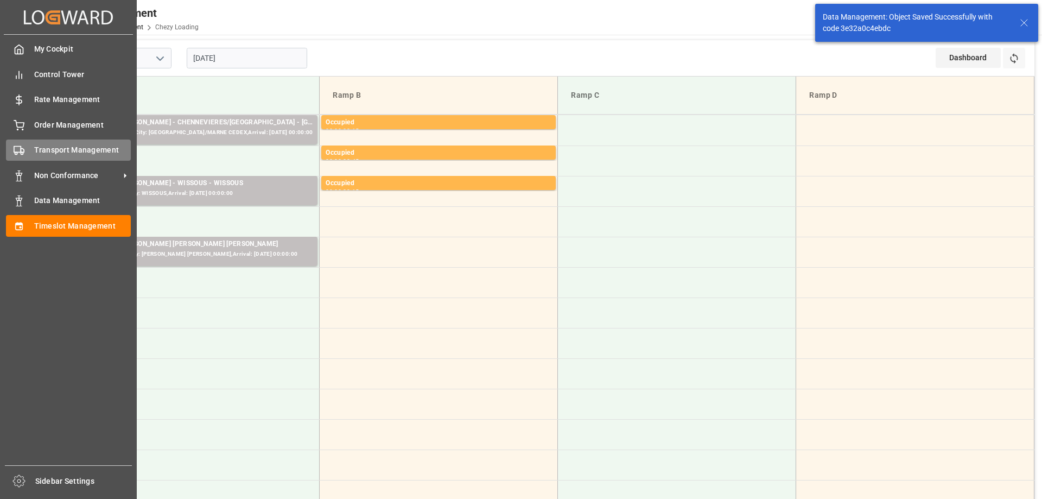
click at [28, 151] on div "Transport Management Transport Management" at bounding box center [68, 149] width 125 height 21
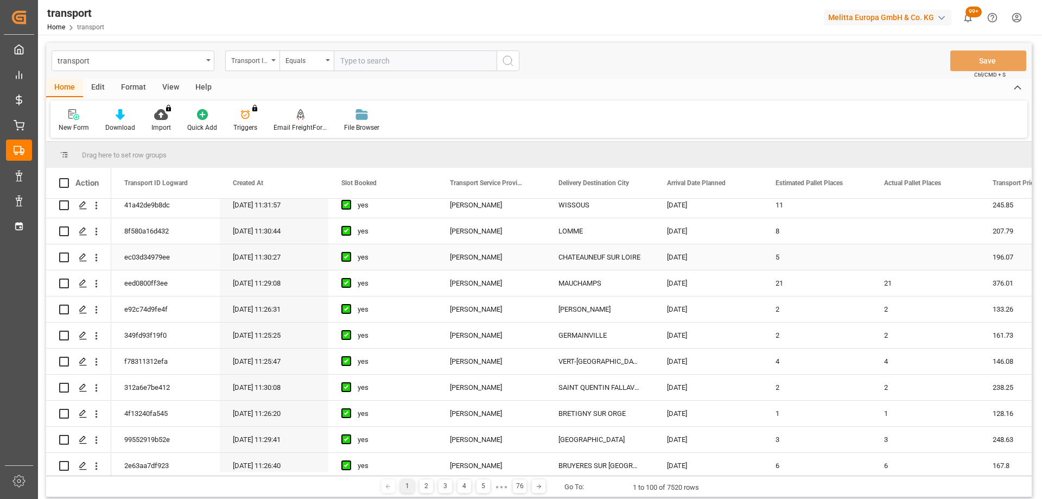
scroll to position [271, 0]
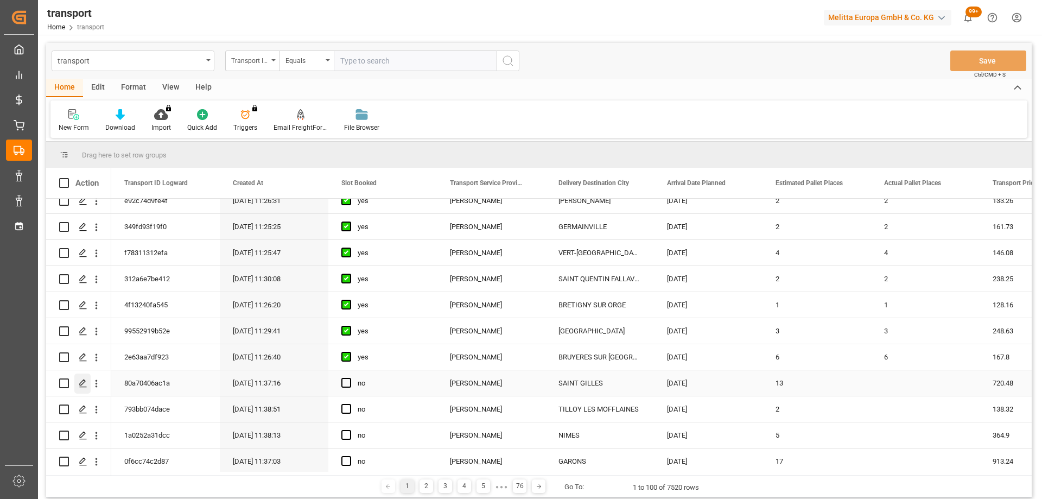
click at [86, 379] on icon "Press SPACE to select this row." at bounding box center [83, 383] width 9 height 9
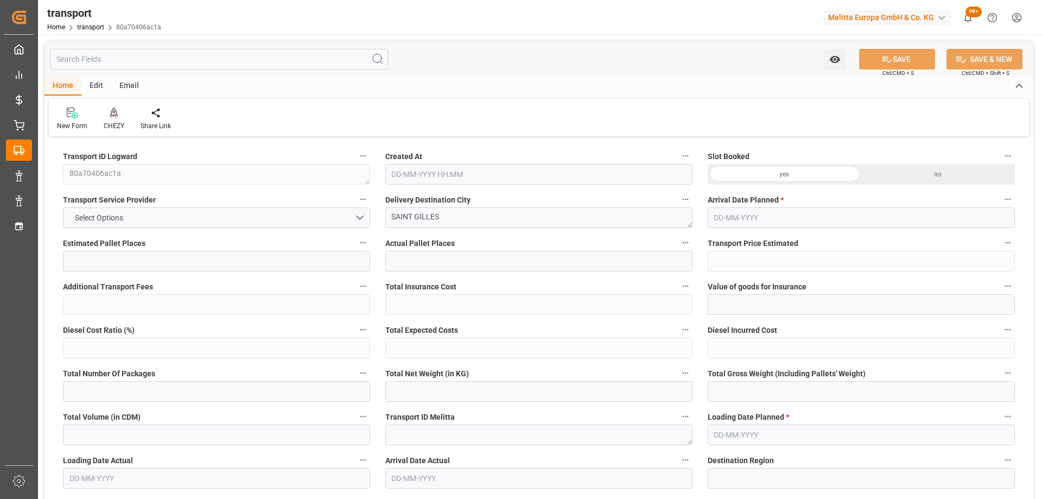
type input "13"
type input "720.48"
type input "0"
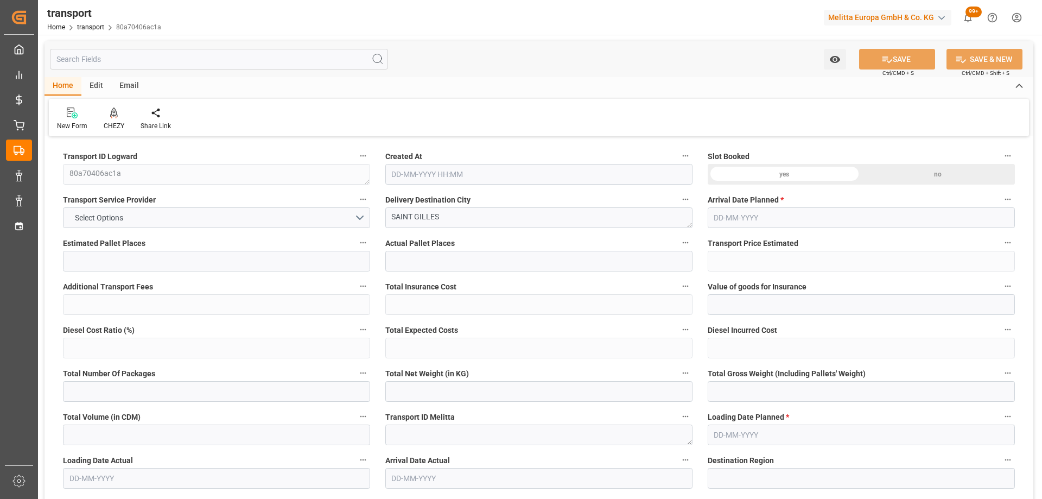
type input "696.1278"
type input "-24.3522"
type input "0"
type input "6393.072"
type input "7140.7"
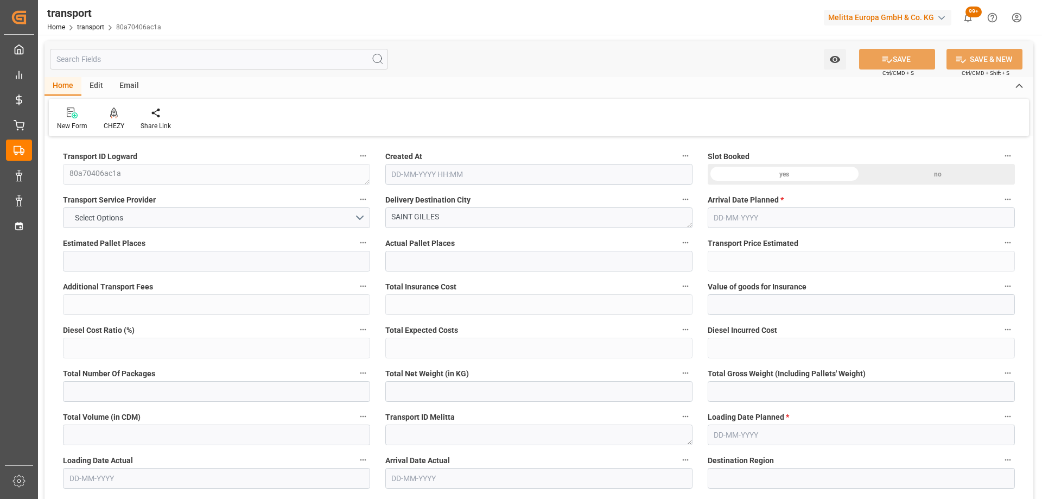
type input "14354.7"
type input "30"
type input "11"
type input "142"
type input "17"
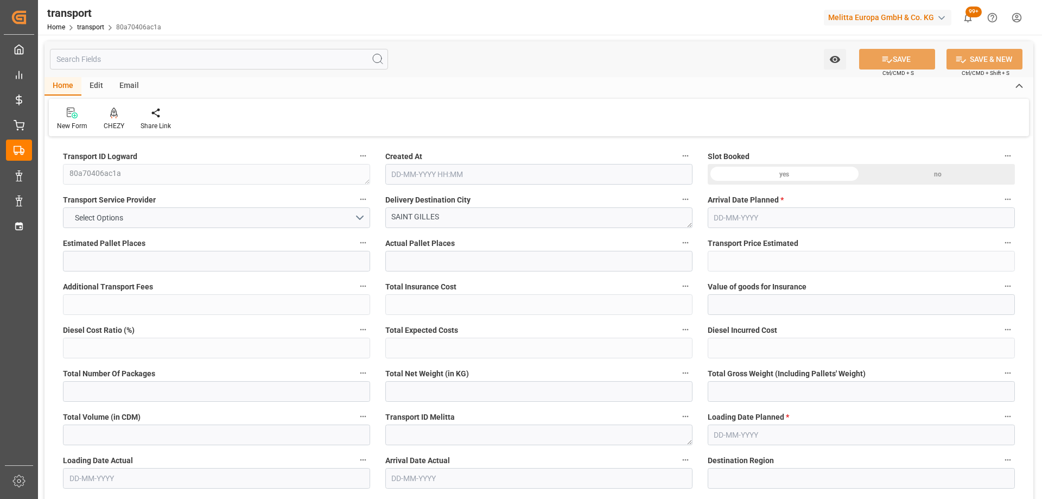
type input "101"
type input "6486.012"
type input "0"
type input "4710.8598"
type input "0"
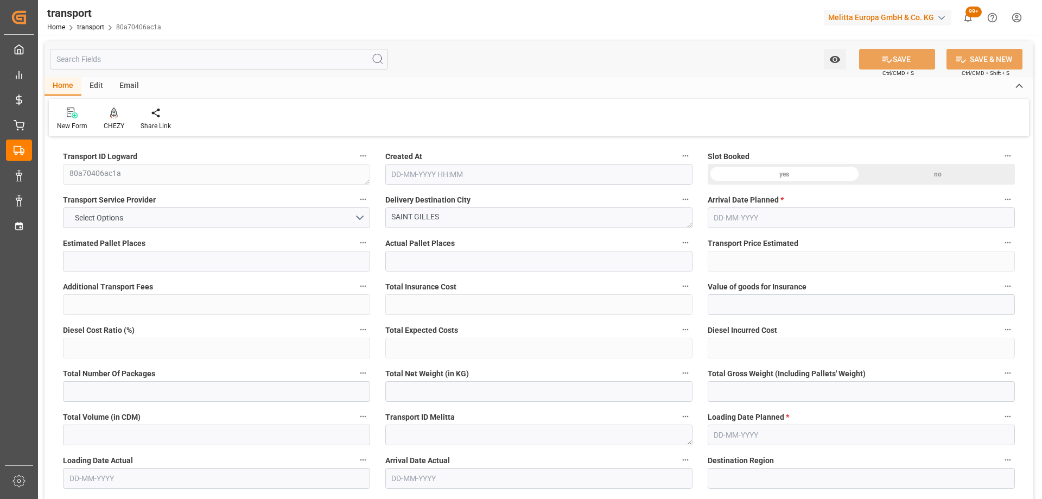
type input "0"
type input "21"
type input "35"
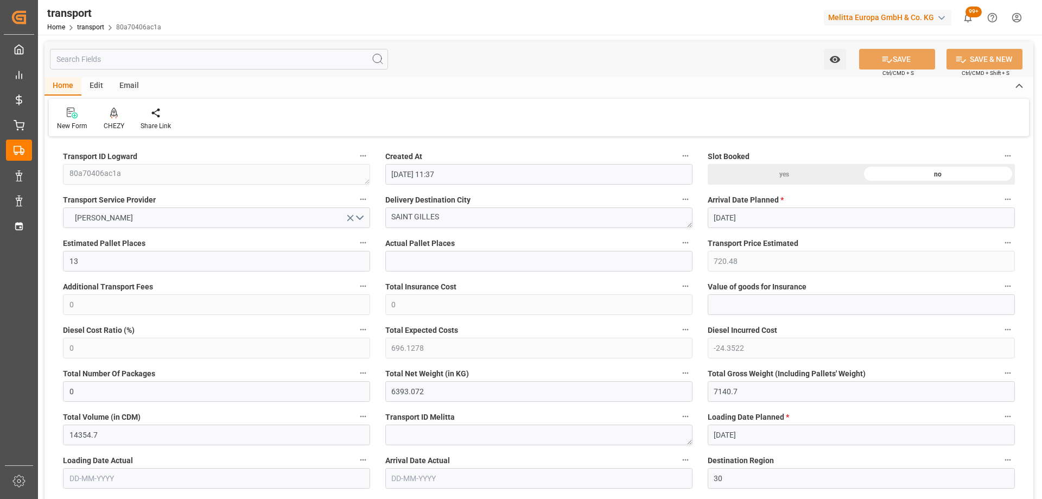
type input "11-09-2025 11:37"
type input "[DATE]"
drag, startPoint x: 449, startPoint y: 218, endPoint x: 315, endPoint y: 220, distance: 134.6
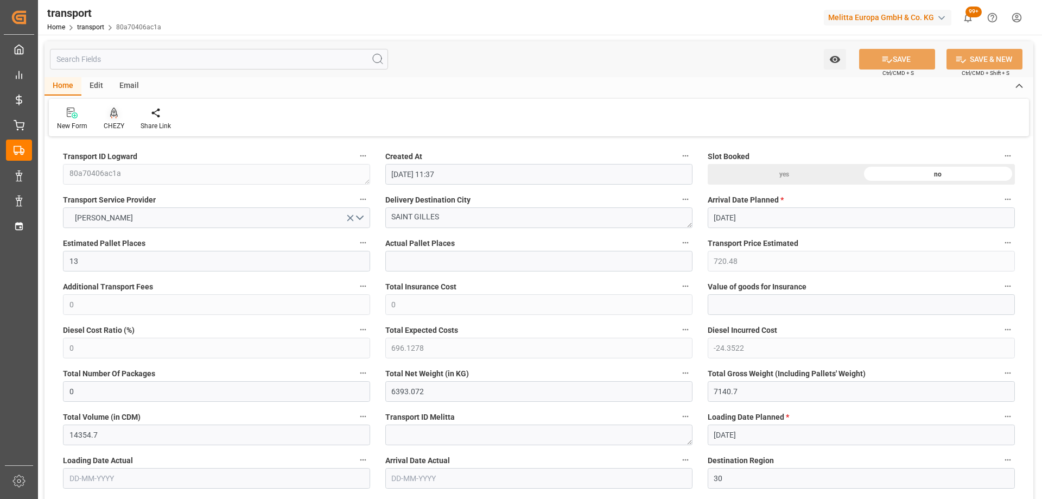
click at [111, 116] on icon at bounding box center [114, 112] width 8 height 11
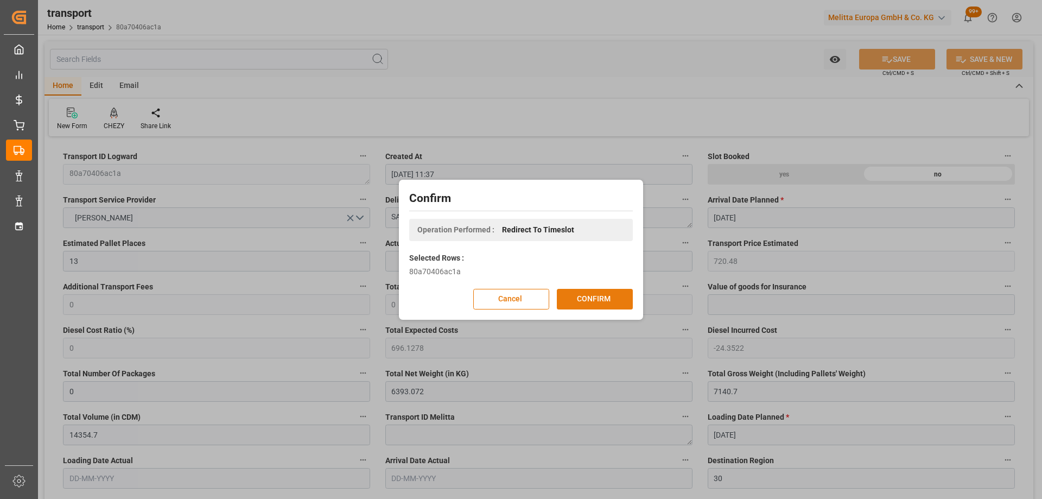
click at [604, 298] on button "CONFIRM" at bounding box center [595, 299] width 76 height 21
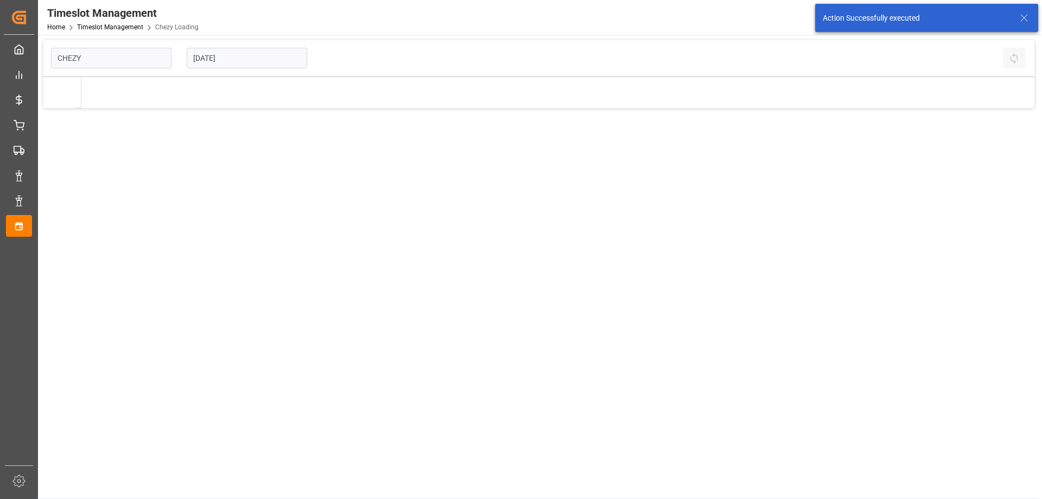
type input "Chezy Loading"
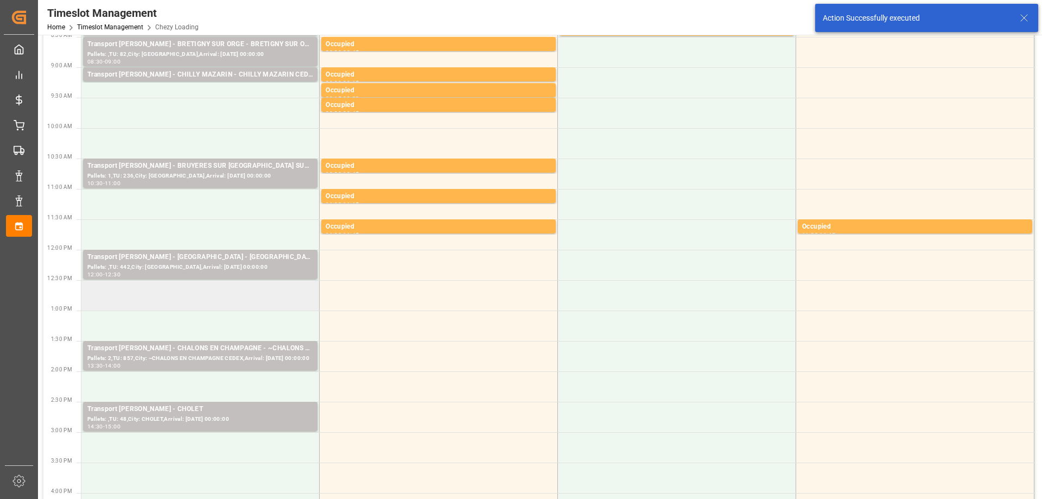
scroll to position [163, 0]
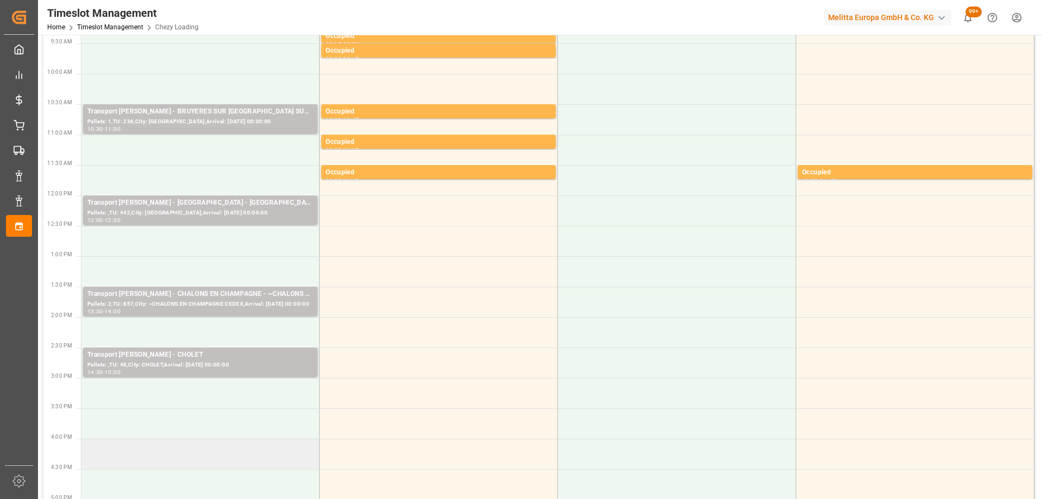
click at [270, 464] on td at bounding box center [200, 454] width 238 height 30
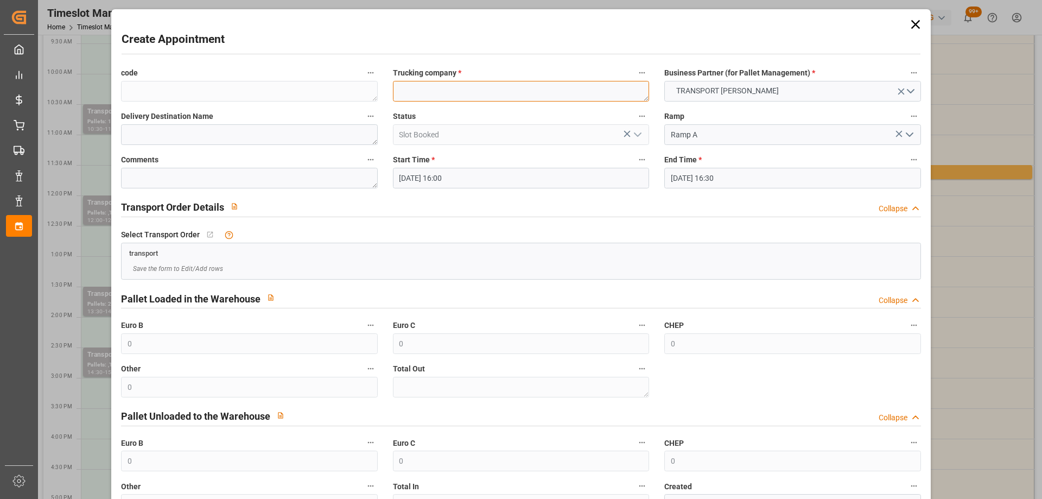
paste textarea "SAINT GILLES"
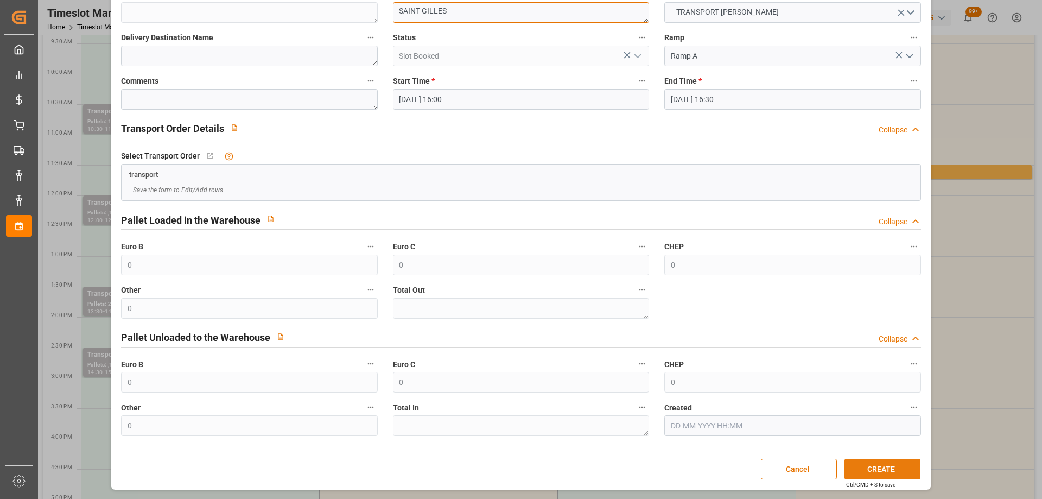
type textarea "SAINT GILLES"
click at [883, 464] on button "CREATE" at bounding box center [883, 469] width 76 height 21
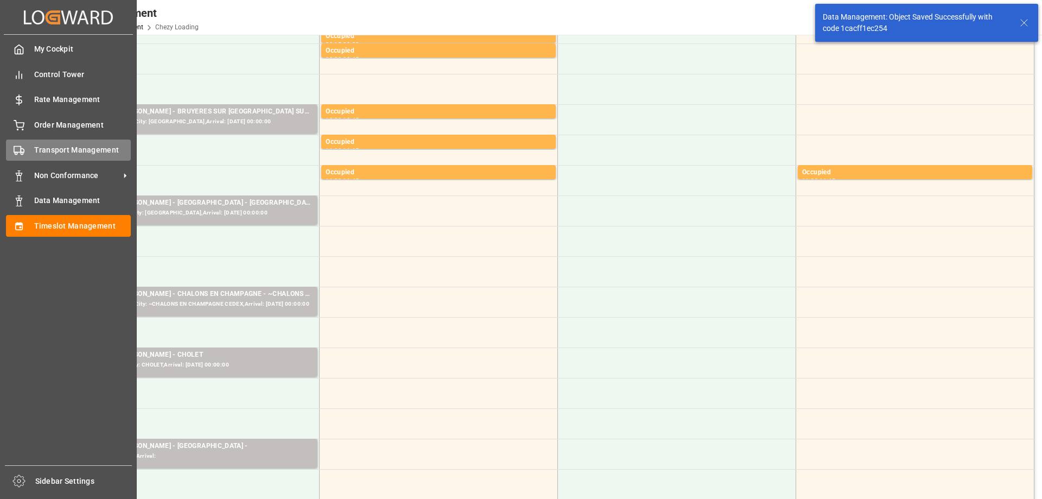
click at [26, 154] on div "Transport Management Transport Management" at bounding box center [68, 149] width 125 height 21
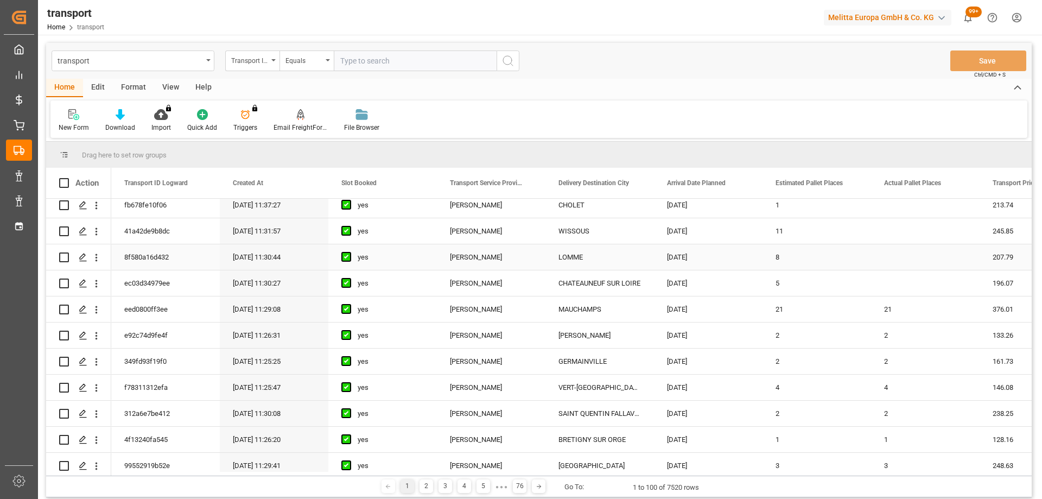
scroll to position [271, 0]
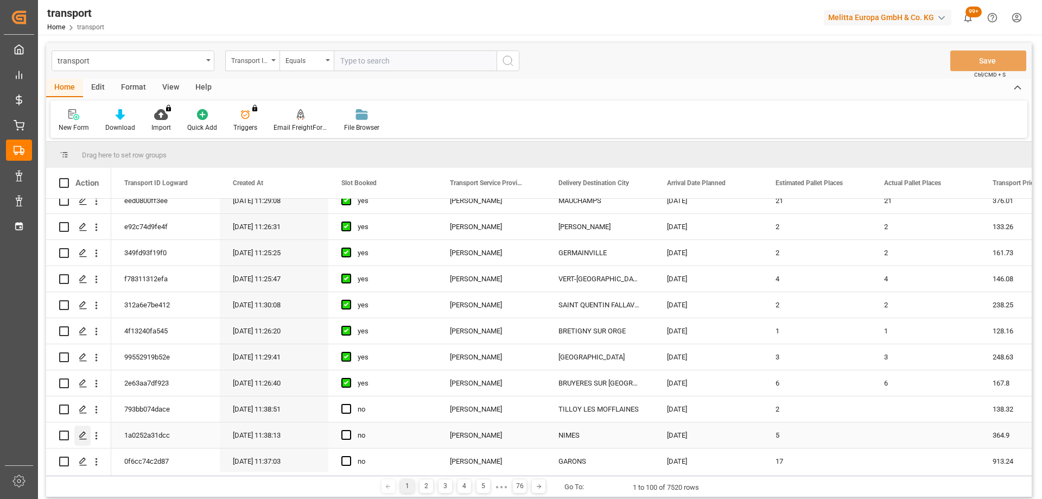
click at [81, 432] on icon "Press SPACE to select this row." at bounding box center [83, 435] width 9 height 9
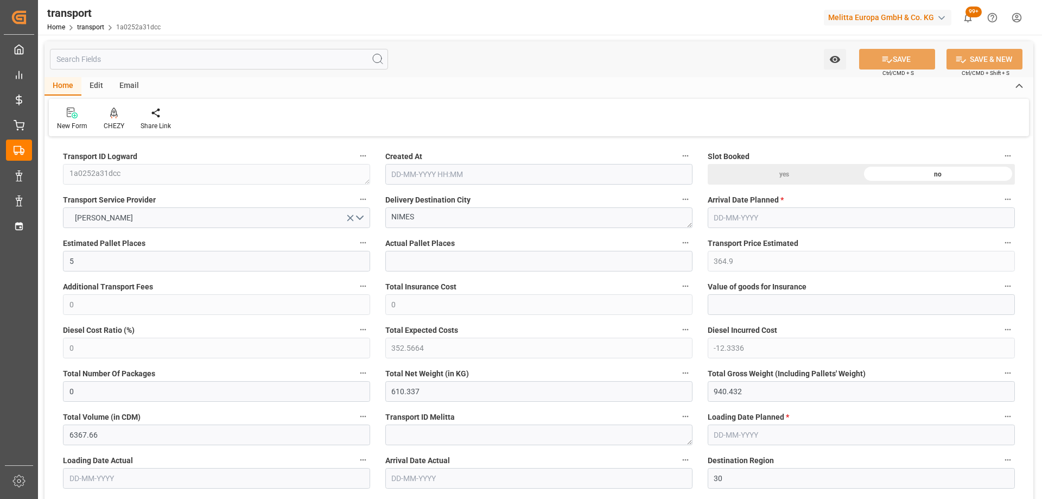
type input "[DATE] 11:38"
type input "[DATE]"
drag, startPoint x: 442, startPoint y: 217, endPoint x: 289, endPoint y: 228, distance: 153.5
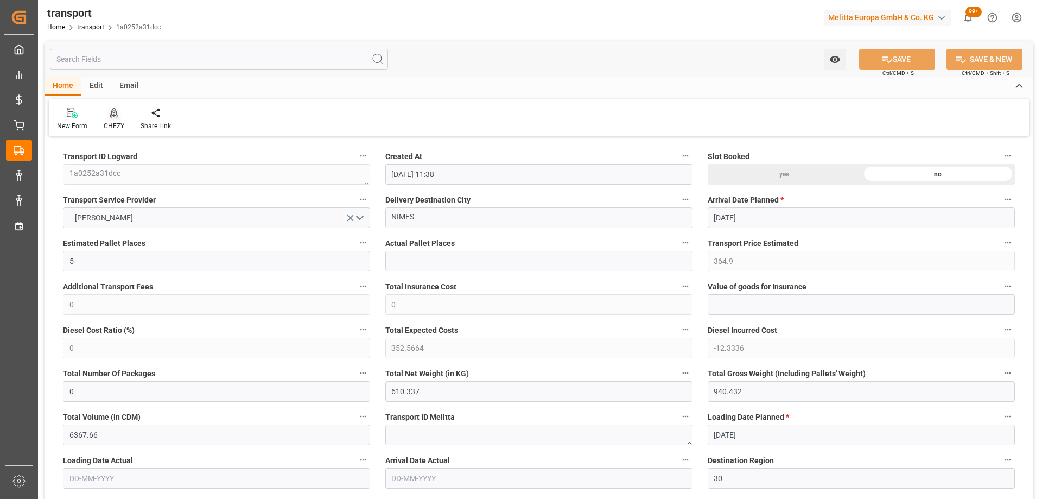
click at [115, 117] on icon at bounding box center [114, 112] width 8 height 11
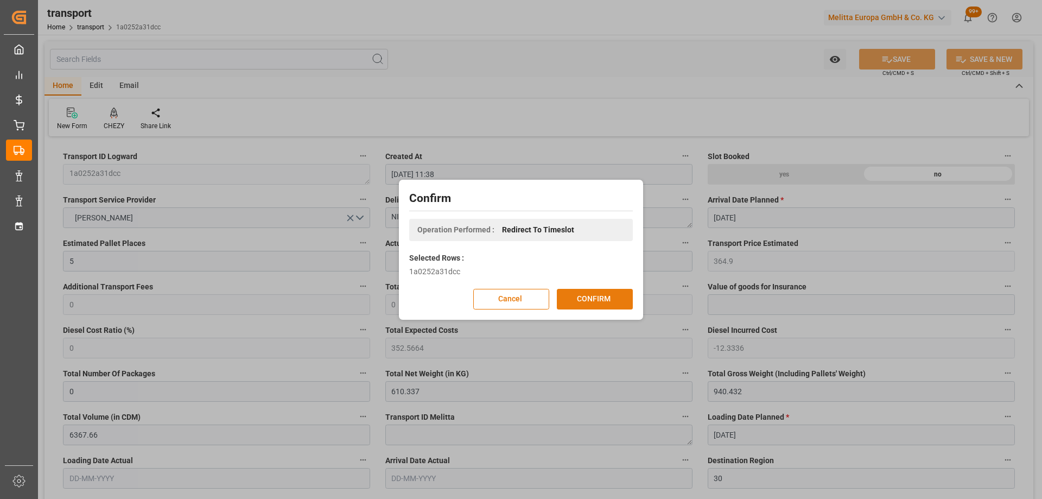
click at [583, 294] on button "CONFIRM" at bounding box center [595, 299] width 76 height 21
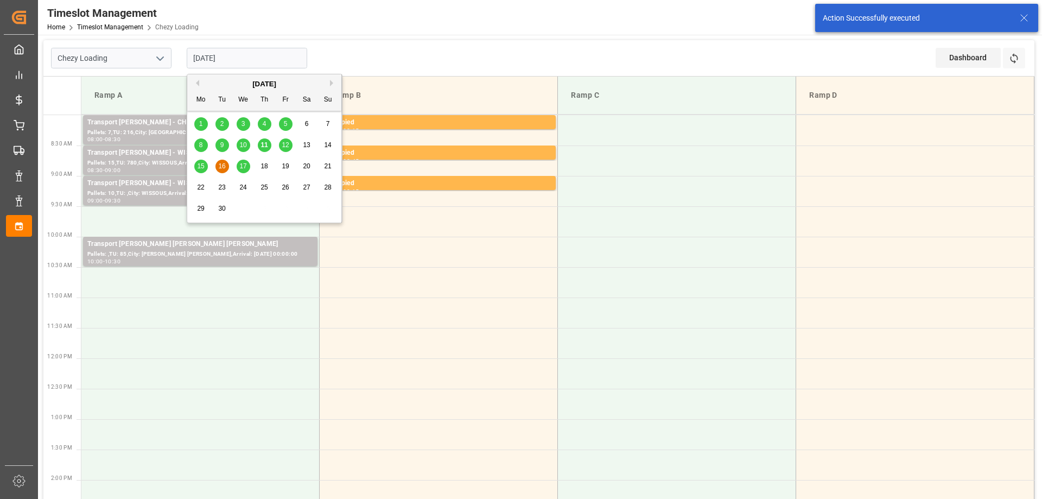
drag, startPoint x: 260, startPoint y: 54, endPoint x: 281, endPoint y: 139, distance: 87.7
click at [260, 54] on input "[DATE]" at bounding box center [247, 58] width 121 height 21
click at [197, 166] on div "15" at bounding box center [201, 166] width 14 height 13
type input "[DATE]"
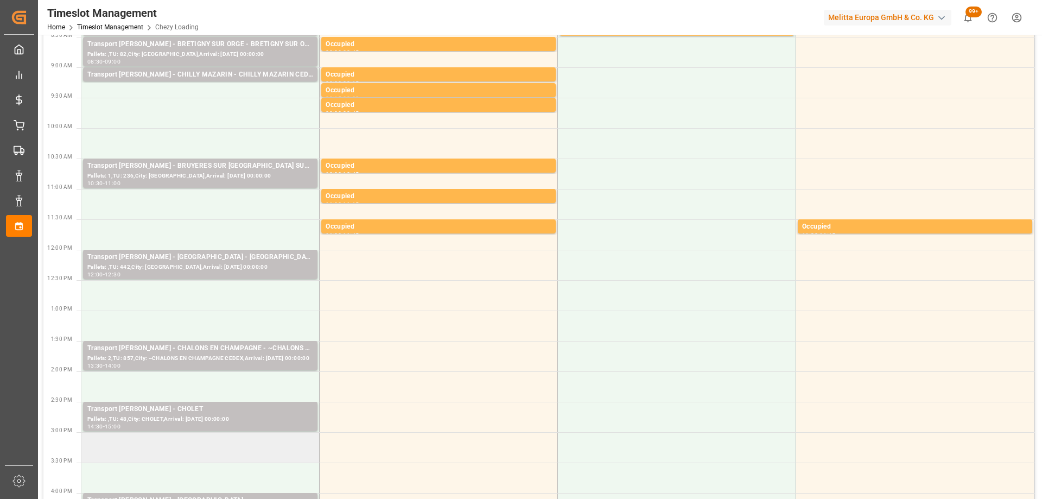
scroll to position [217, 0]
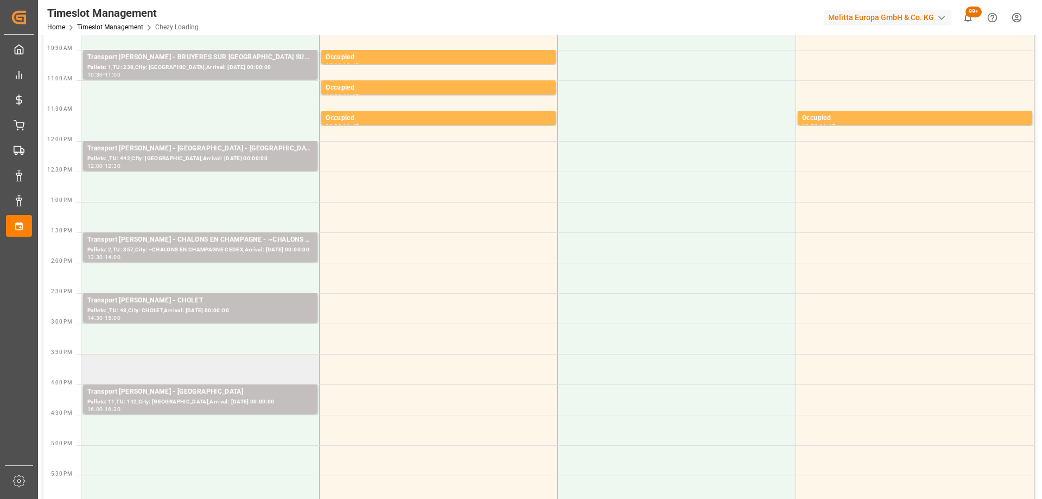
click at [237, 374] on td at bounding box center [200, 369] width 238 height 30
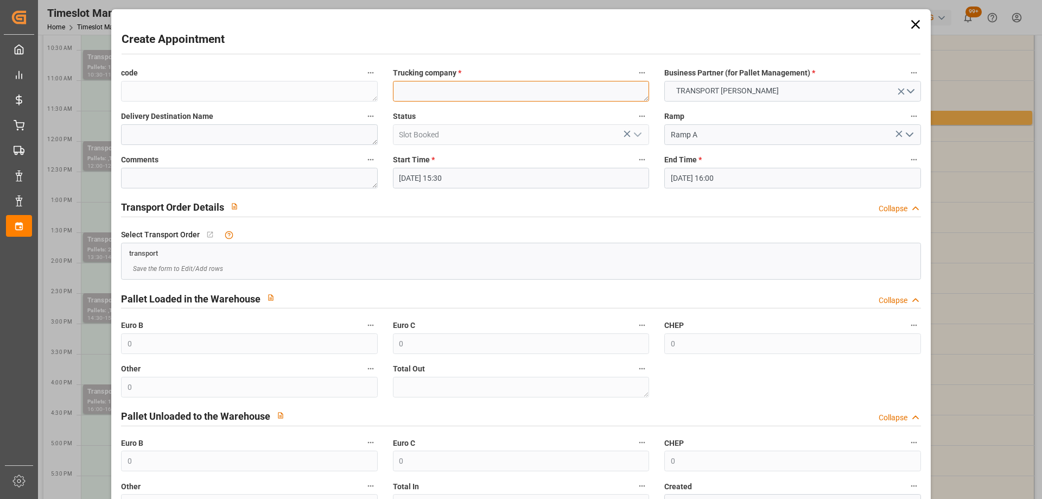
paste textarea "NIMES"
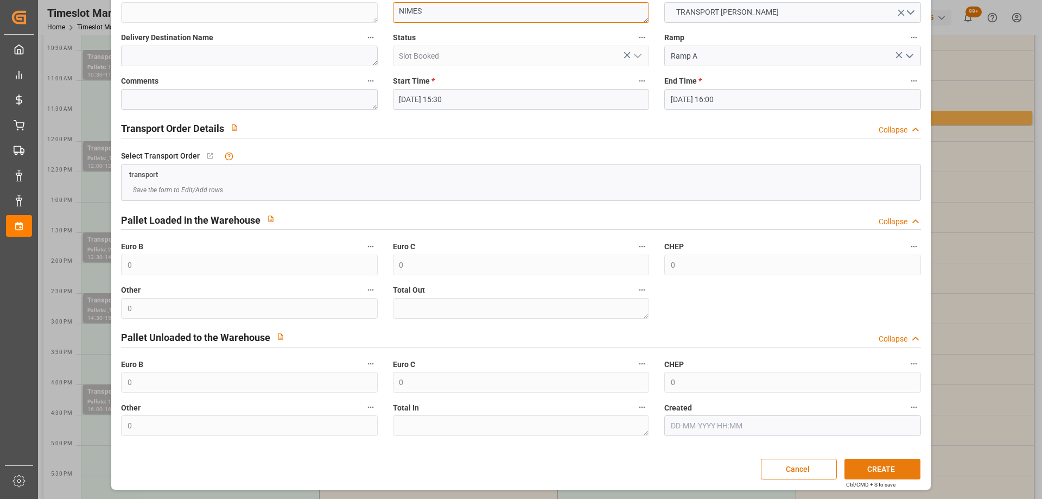
type textarea "NIMES"
click at [897, 465] on button "CREATE" at bounding box center [883, 469] width 76 height 21
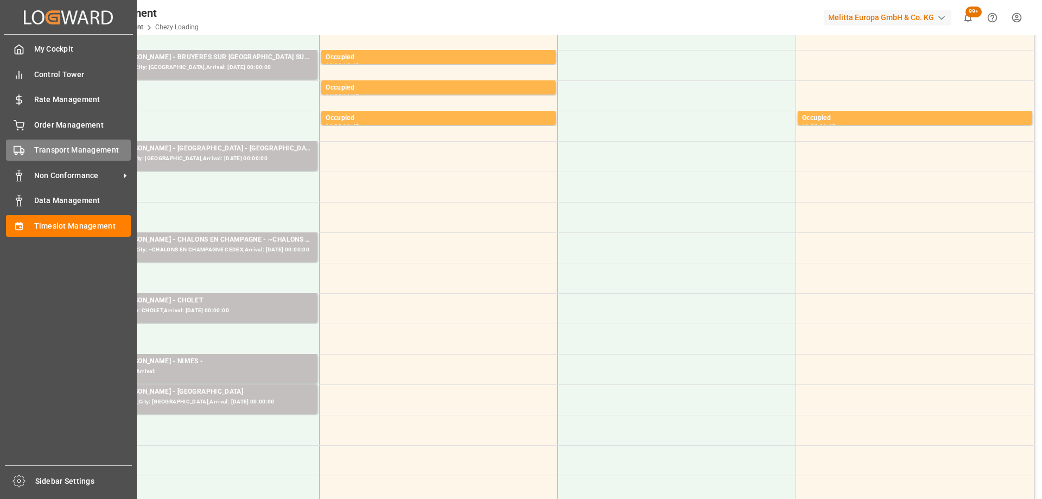
click at [32, 151] on div "Transport Management Transport Management" at bounding box center [68, 149] width 125 height 21
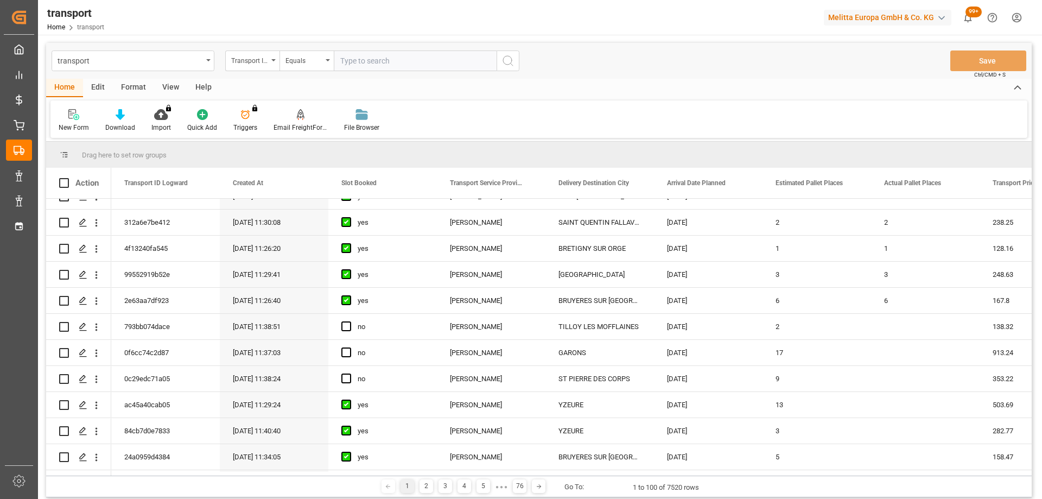
scroll to position [434, 0]
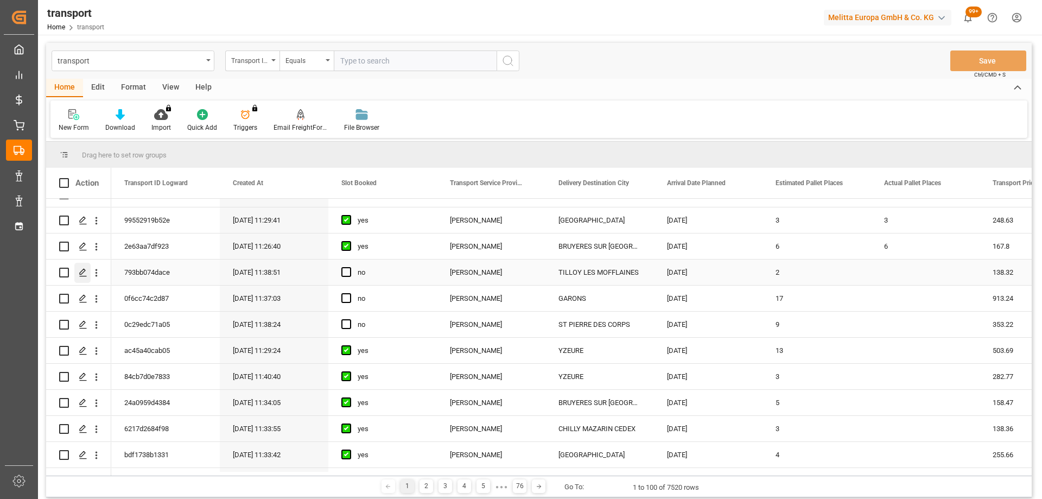
click at [83, 272] on icon "Press SPACE to select this row." at bounding box center [83, 272] width 9 height 9
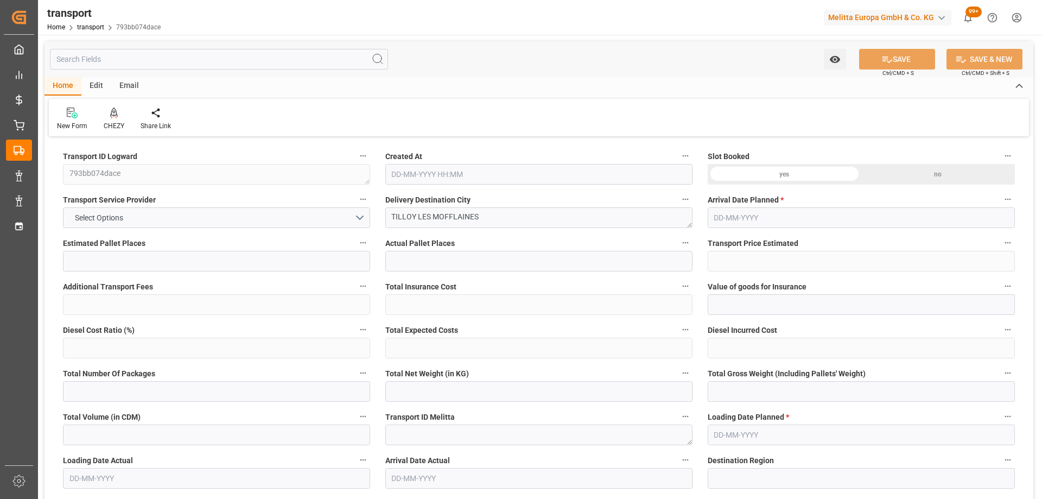
type input "2"
type input "138.32"
type input "0"
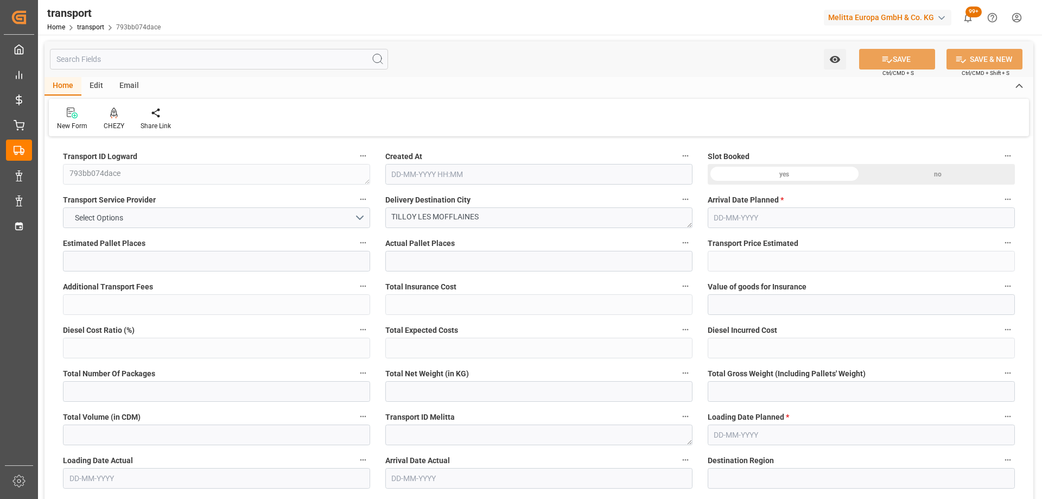
type input "133.6448"
type input "-4.6752"
type input "0"
type input "882.848"
type input "1091"
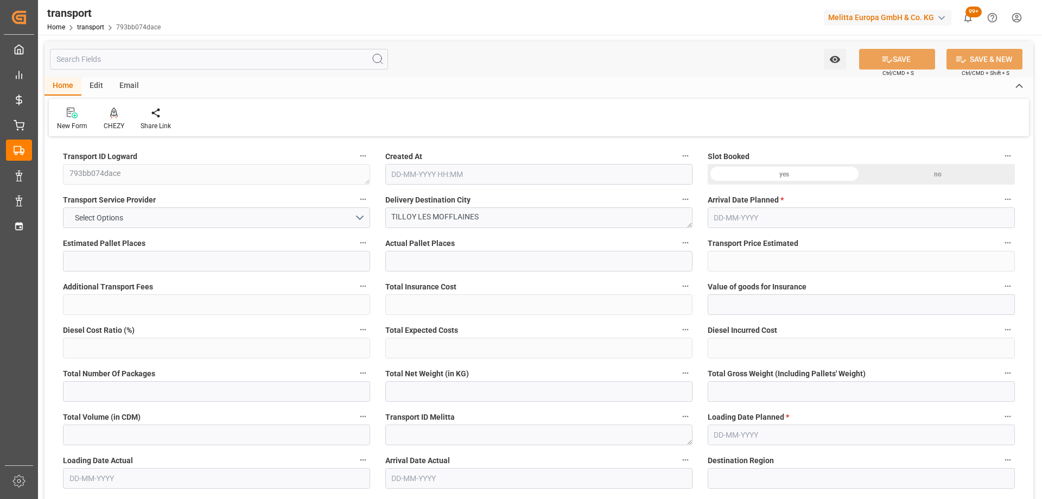
type input "2306.592"
type input "62"
type input "3"
type input "0"
type input "3"
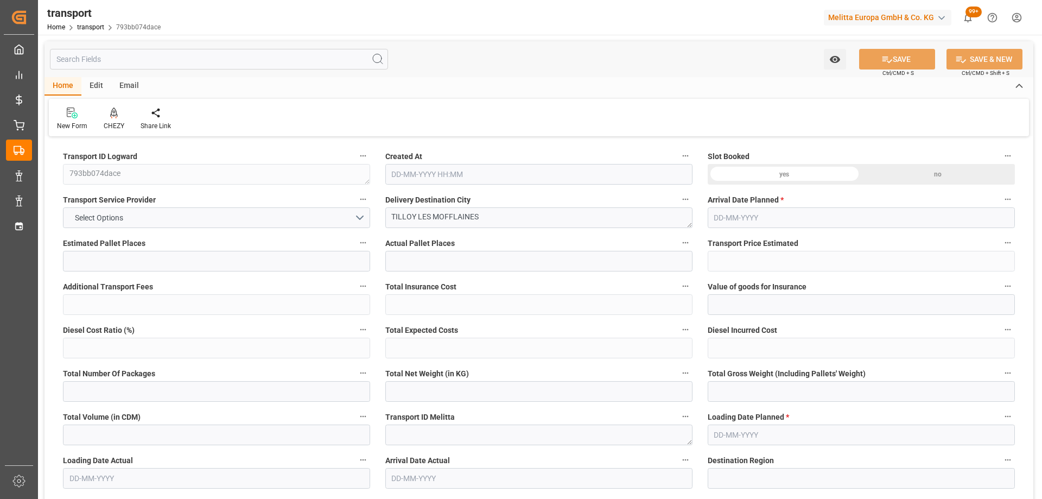
type input "101"
type input "978.4"
type input "0"
type input "4710.8598"
type input "0"
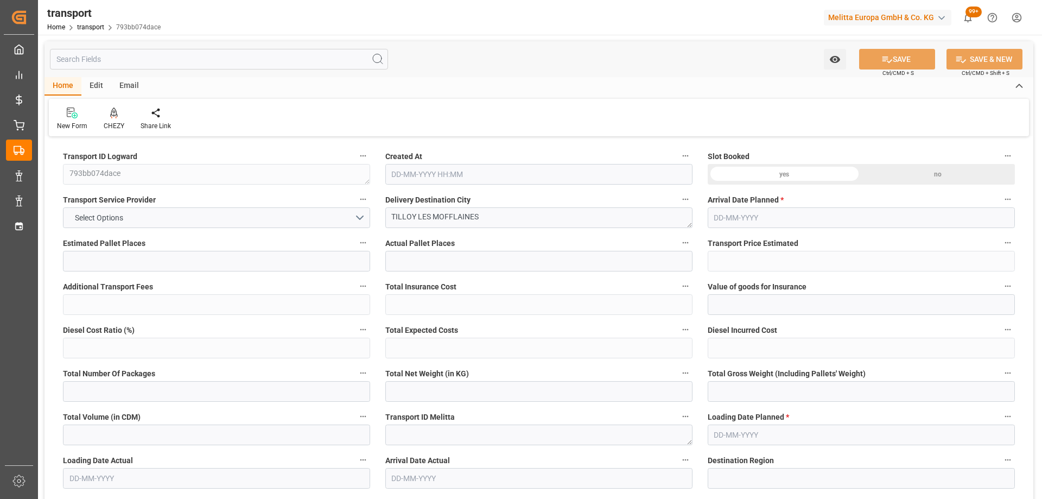
type input "0"
type input "21"
type input "35"
type input "11-09-2025 11:38"
type input "[DATE]"
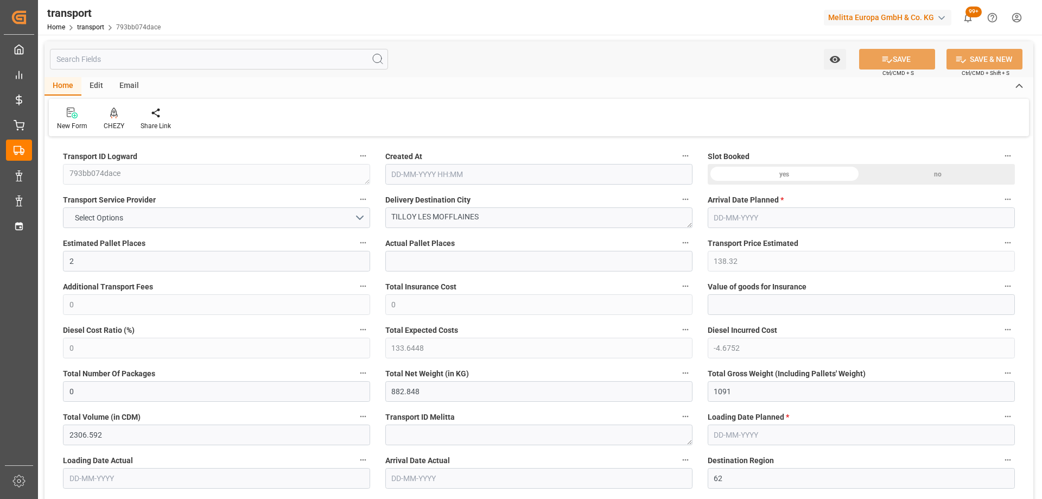
type input "[DATE]"
drag, startPoint x: 502, startPoint y: 217, endPoint x: 314, endPoint y: 239, distance: 189.7
click at [112, 116] on icon at bounding box center [114, 112] width 8 height 11
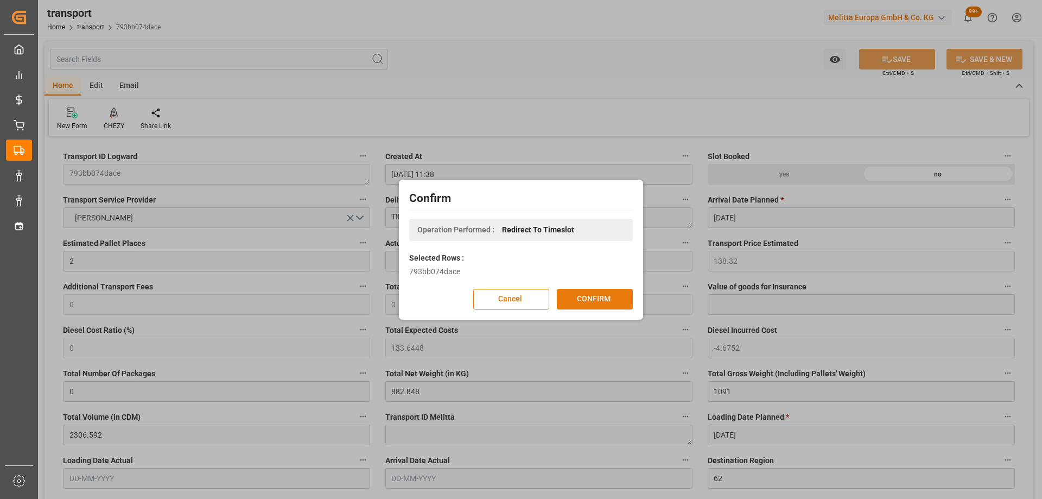
click at [581, 299] on button "CONFIRM" at bounding box center [595, 299] width 76 height 21
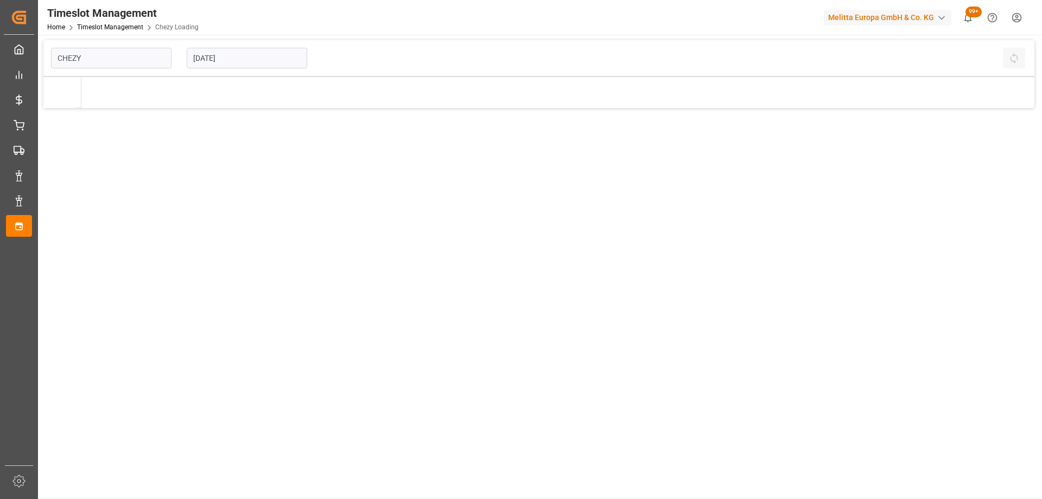
type input "Chezy Loading"
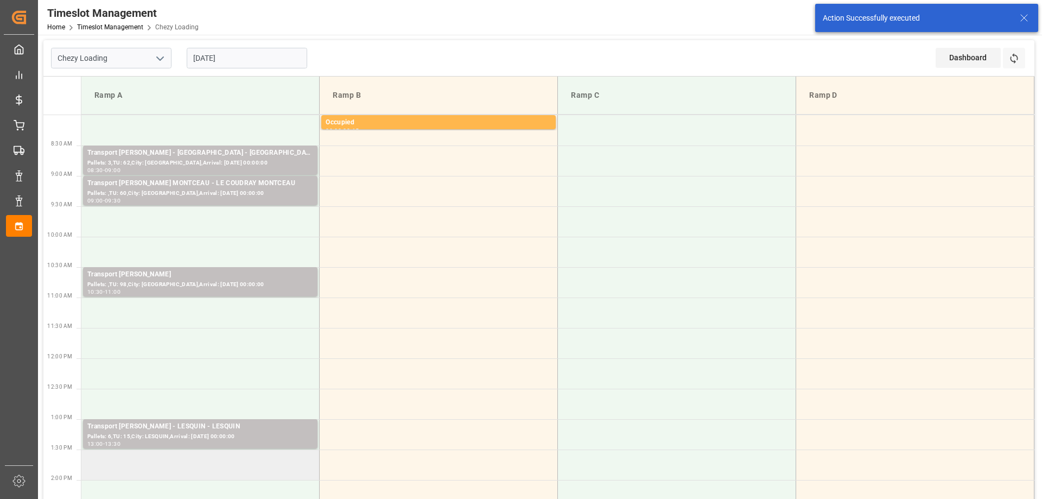
click at [241, 471] on td at bounding box center [200, 464] width 238 height 30
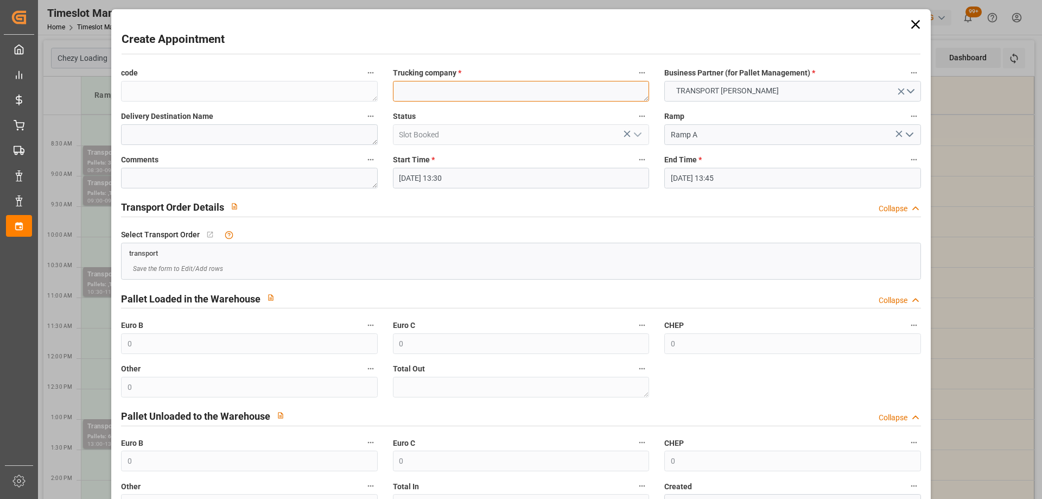
paste textarea "TILLOY LES MOFFLAINES"
type textarea "TILLOY LES MOFFLAINES"
click at [793, 181] on input "[DATE] 13:45" at bounding box center [792, 178] width 256 height 21
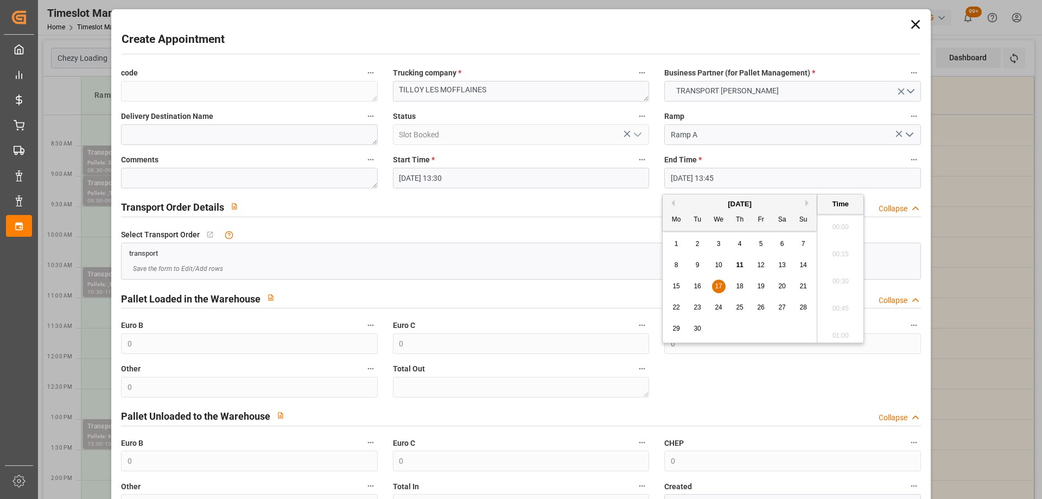
scroll to position [1442, 0]
click at [720, 285] on span "17" at bounding box center [718, 286] width 7 height 8
click at [848, 304] on li "14:00" at bounding box center [840, 304] width 46 height 27
type input "[DATE] 14:00"
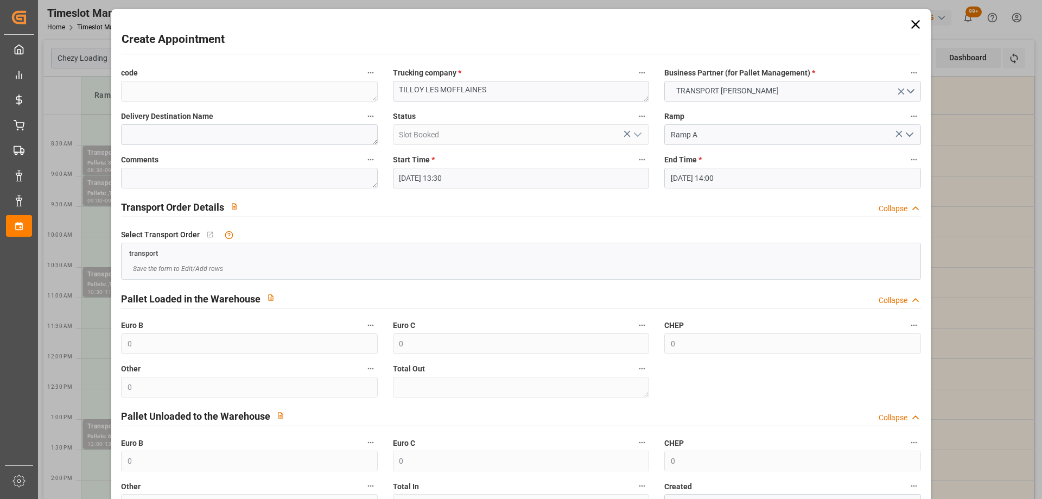
scroll to position [79, 0]
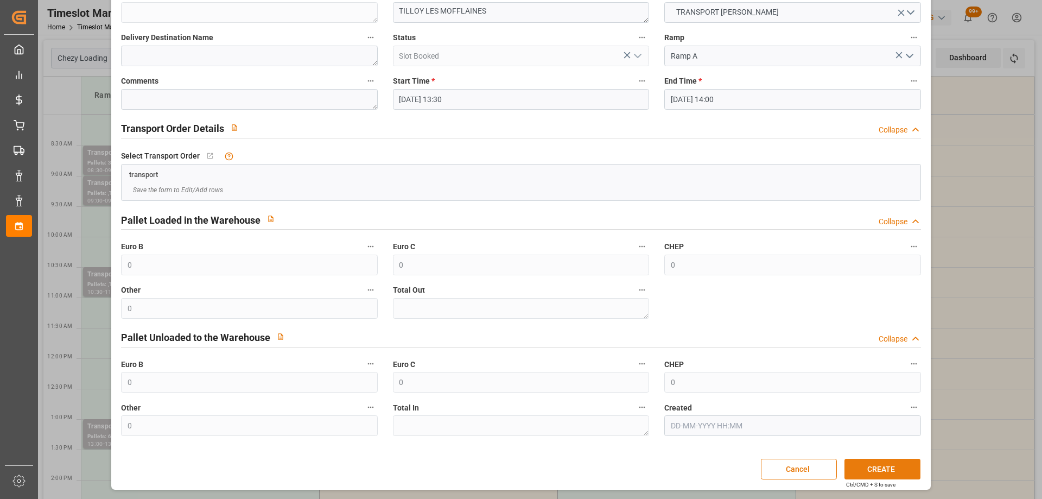
click at [898, 470] on button "CREATE" at bounding box center [883, 469] width 76 height 21
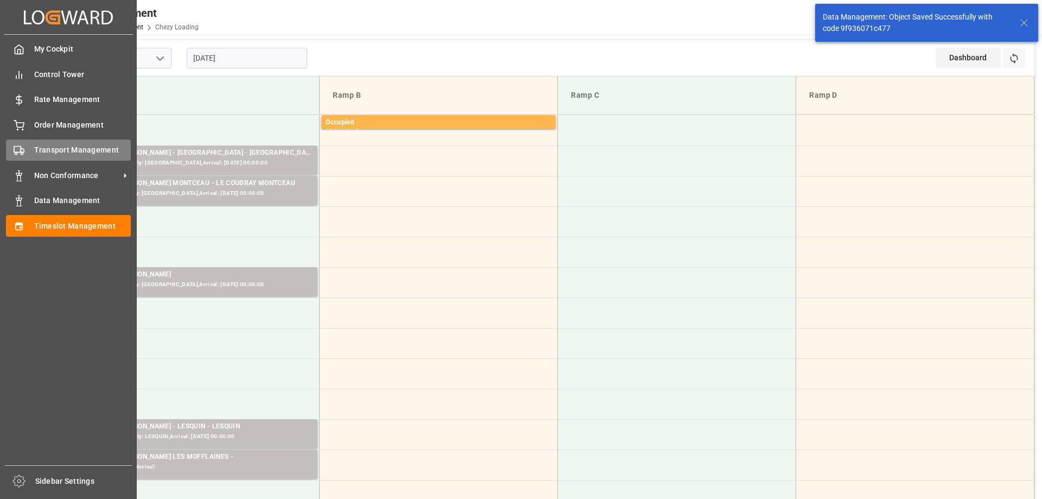
click at [25, 155] on div "Transport Management Transport Management" at bounding box center [68, 149] width 125 height 21
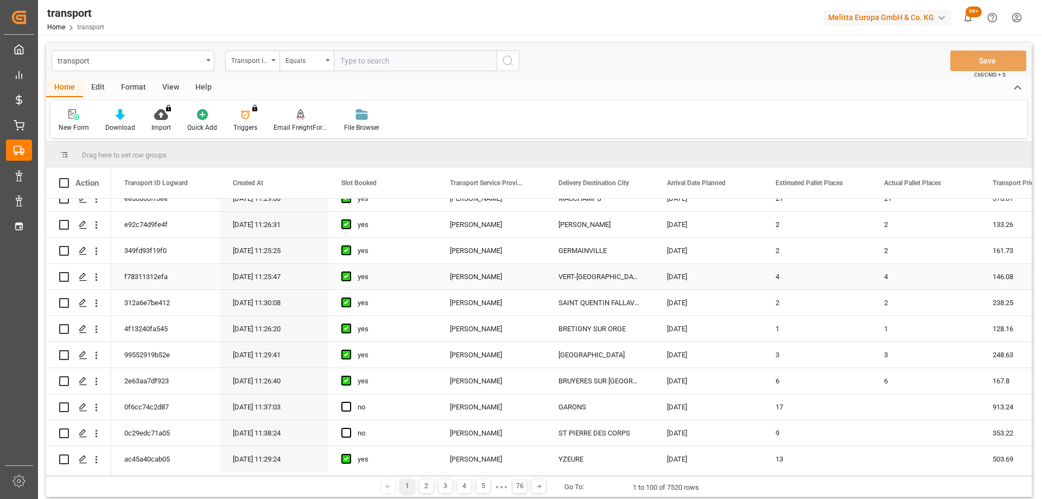
scroll to position [380, 0]
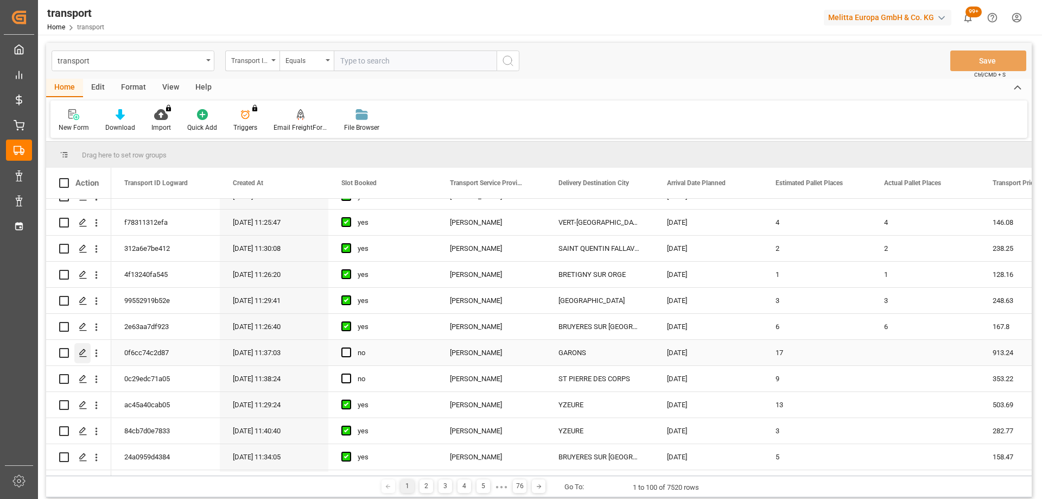
click at [81, 348] on div "Press SPACE to select this row." at bounding box center [82, 353] width 16 height 20
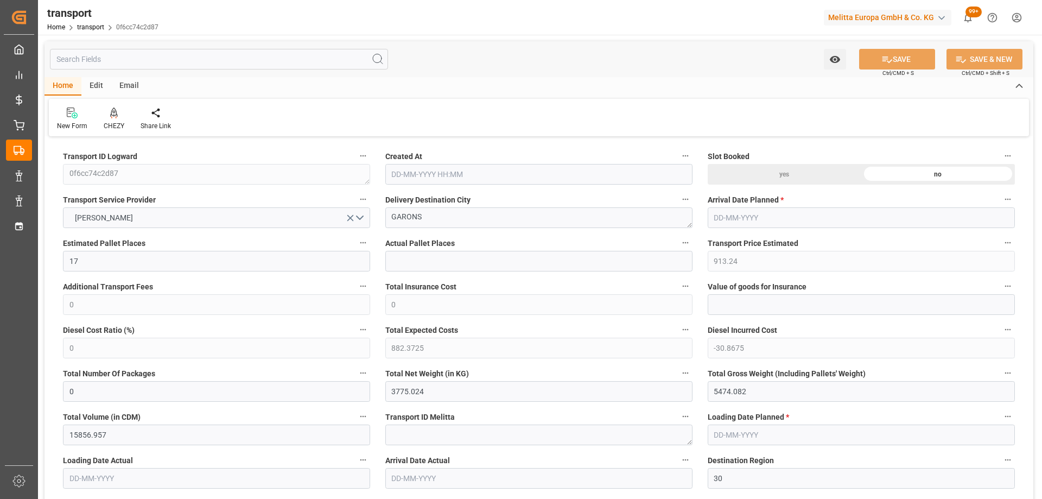
type input "[DATE] 11:37"
type input "[DATE]"
click at [116, 117] on icon at bounding box center [114, 112] width 8 height 11
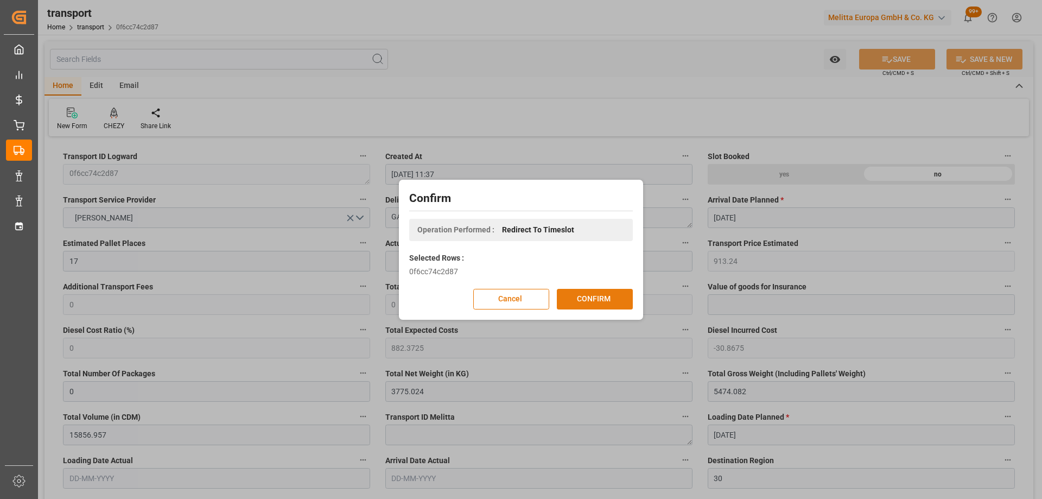
click at [604, 295] on button "CONFIRM" at bounding box center [595, 299] width 76 height 21
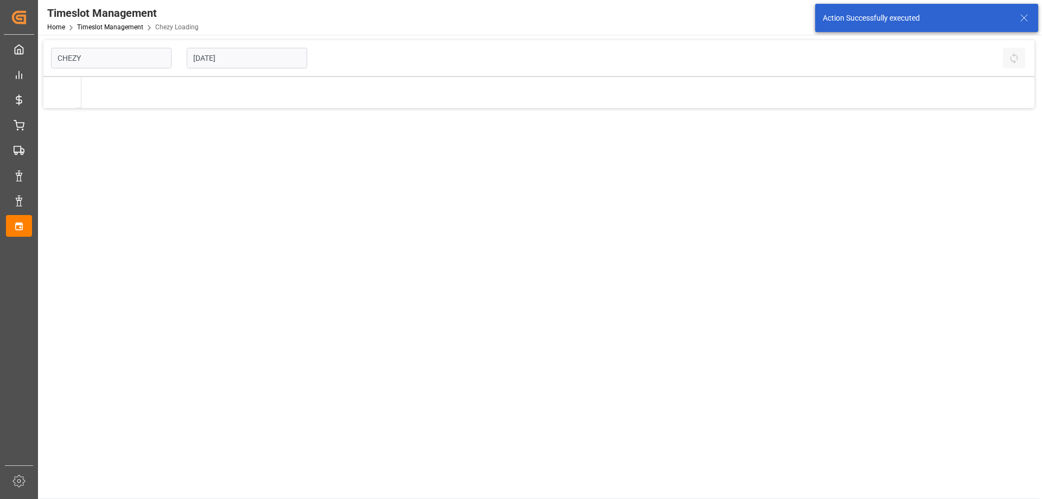
type input "Chezy Loading"
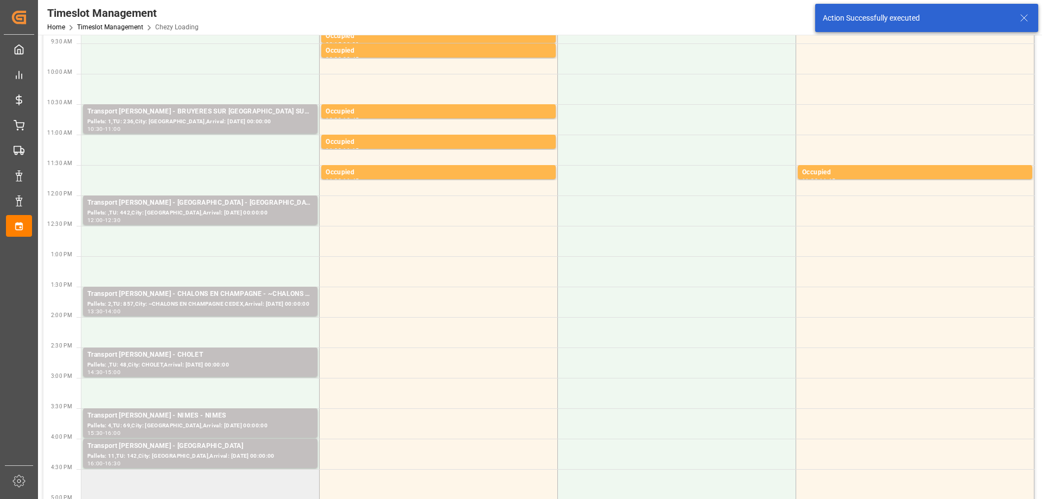
scroll to position [271, 0]
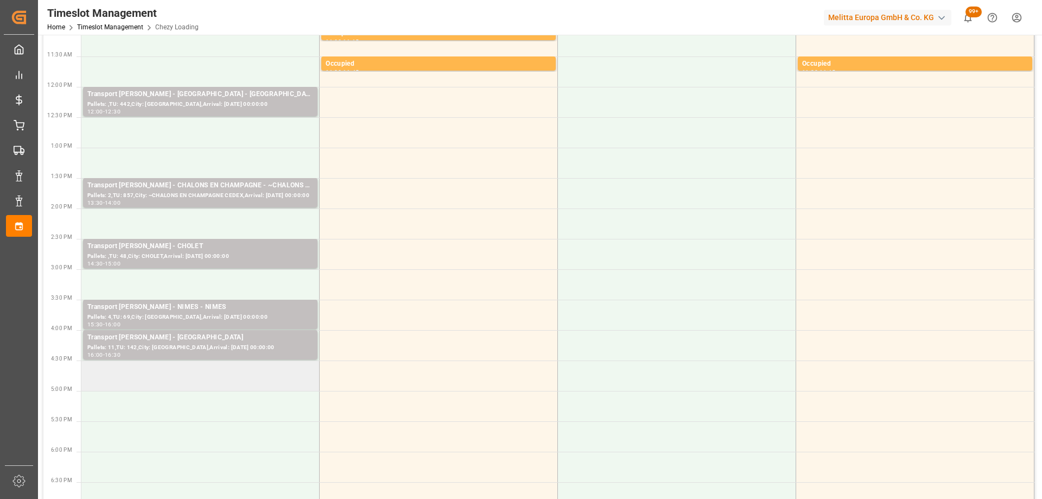
click at [200, 379] on td at bounding box center [200, 375] width 238 height 30
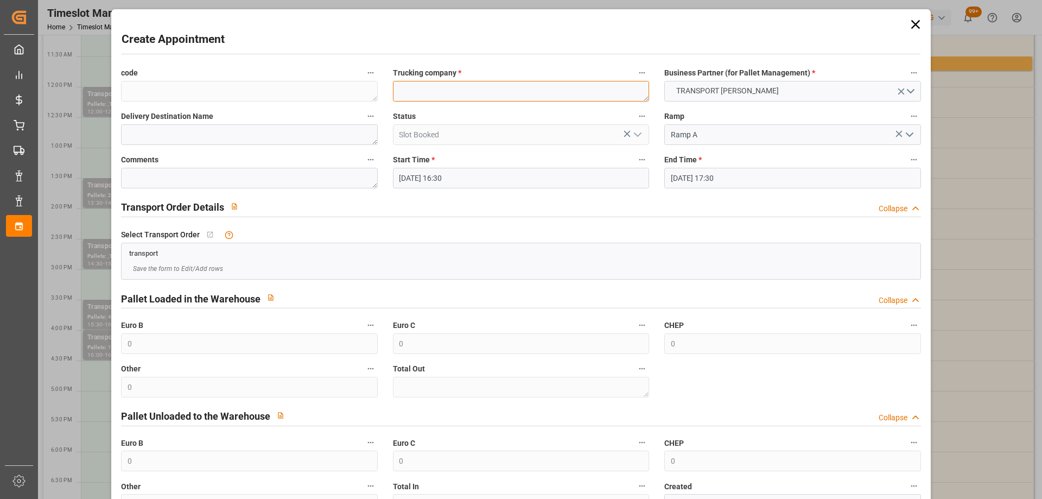
click at [405, 87] on textarea at bounding box center [521, 91] width 256 height 21
paste textarea "GARONS"
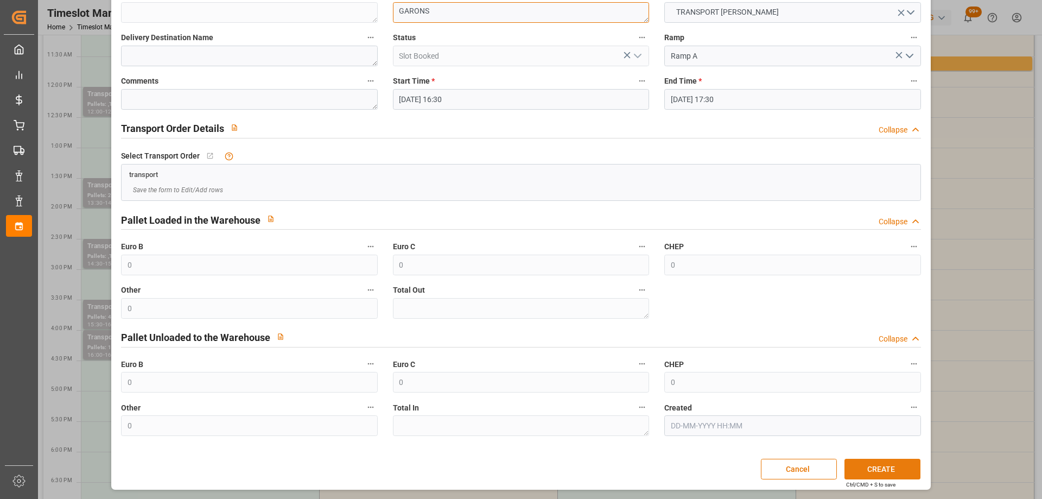
type textarea "GARONS"
click at [903, 465] on button "CREATE" at bounding box center [883, 469] width 76 height 21
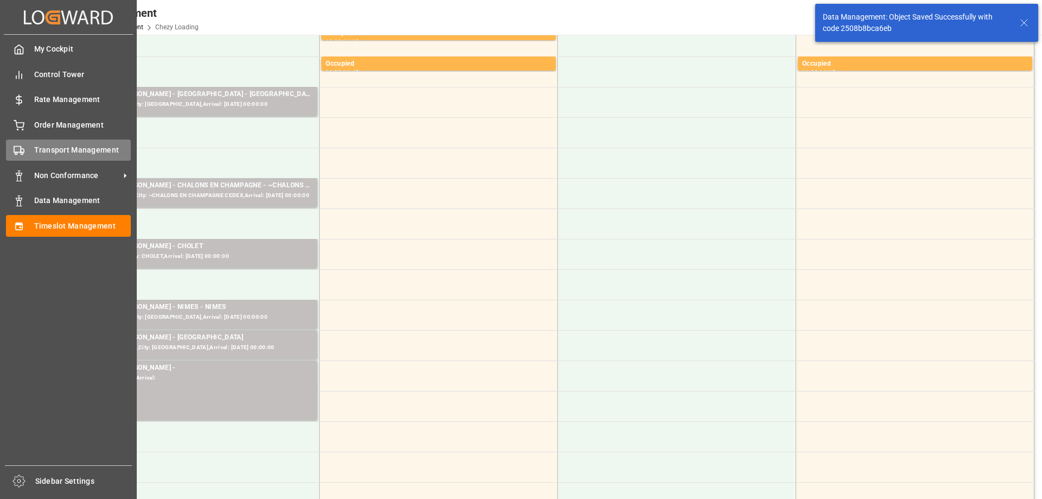
click at [23, 155] on icon at bounding box center [19, 150] width 11 height 11
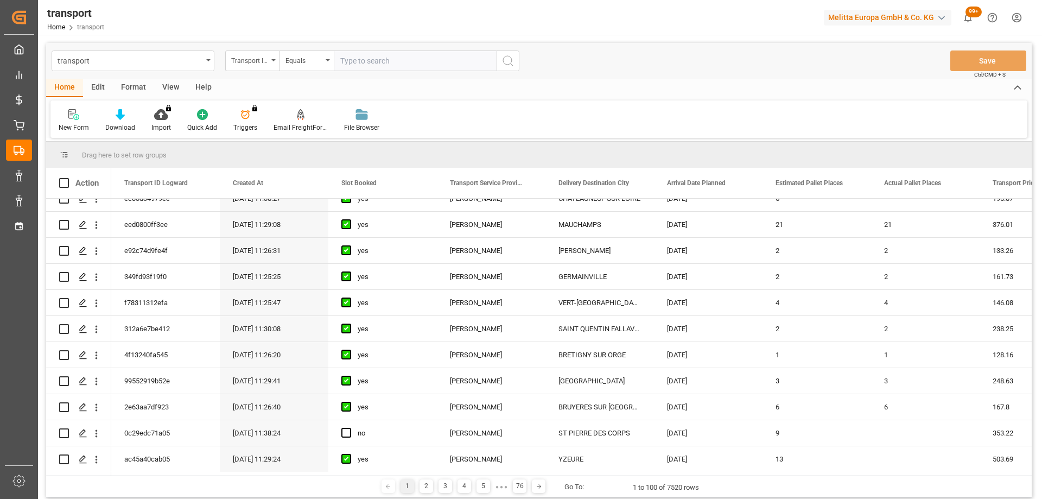
scroll to position [434, 0]
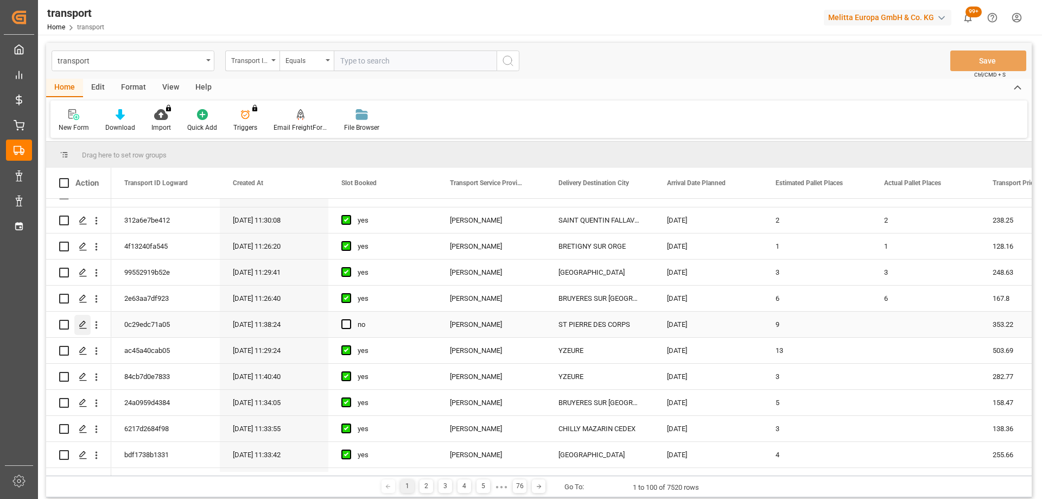
click at [78, 319] on div "Press SPACE to select this row." at bounding box center [82, 325] width 16 height 20
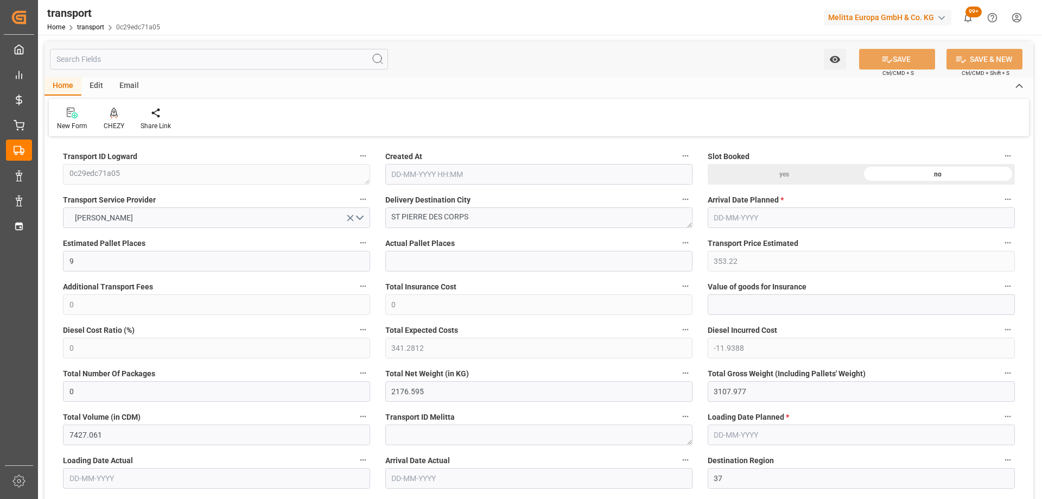
type input "9"
type input "353.22"
type input "0"
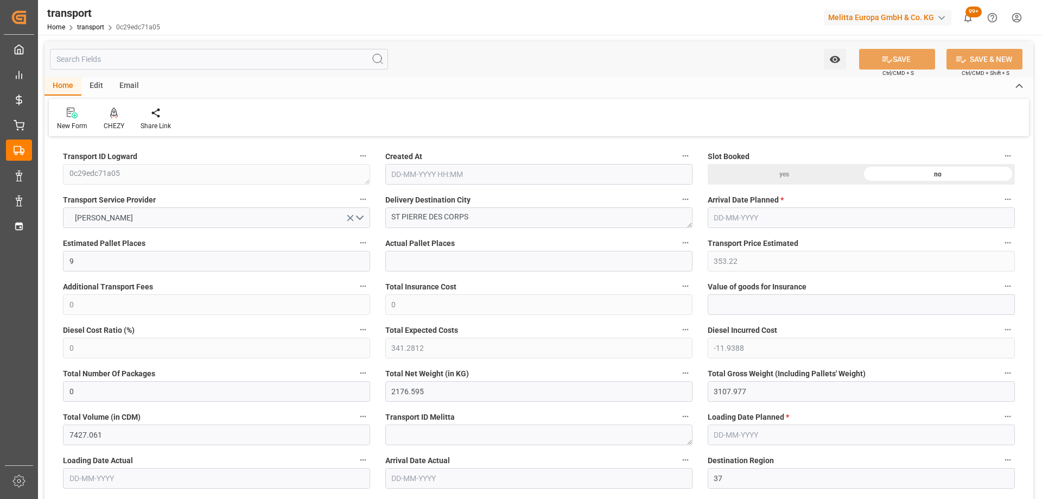
type input "341.2812"
type input "-11.9388"
type input "0"
type input "2176.595"
type input "3107.977"
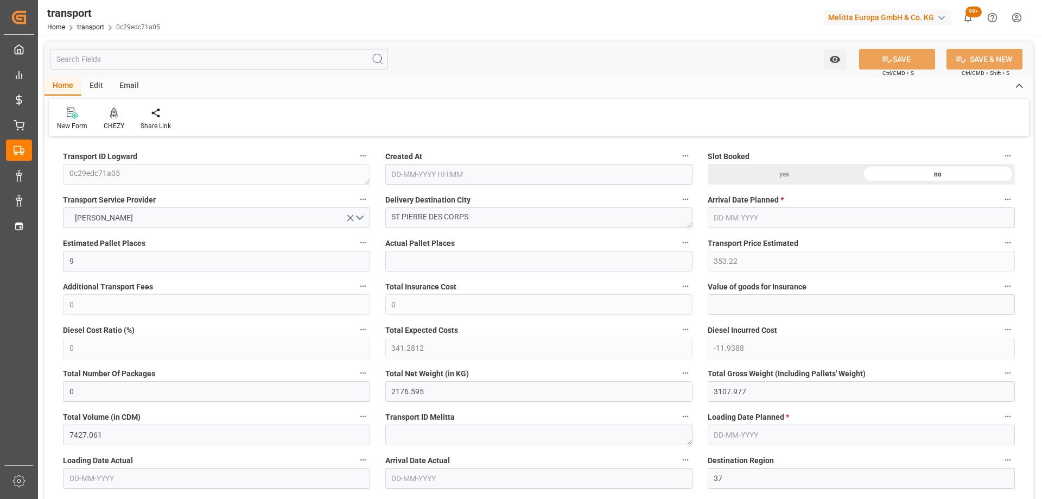
type input "7427.061"
type input "37"
type input "1"
type input "508"
type input "26"
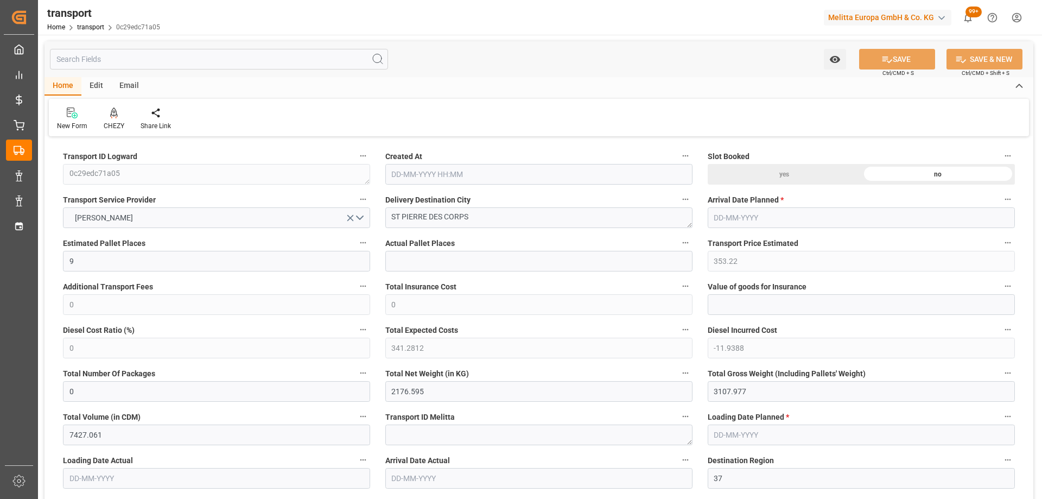
type input "101"
type input "2482.297"
type input "0"
type input "4710.8598"
type input "0"
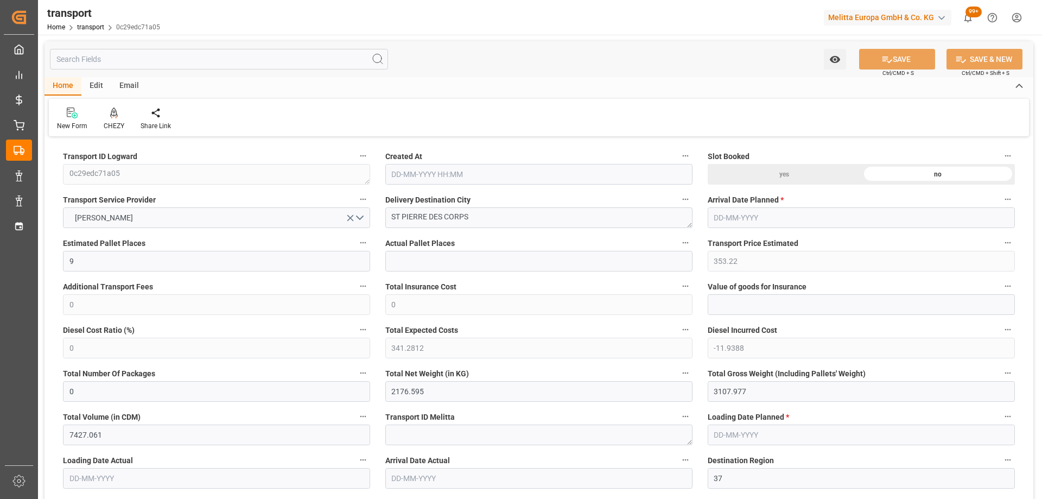
type input "0"
type input "21"
type input "35"
type input "11-09-2025 11:38"
type input "[DATE]"
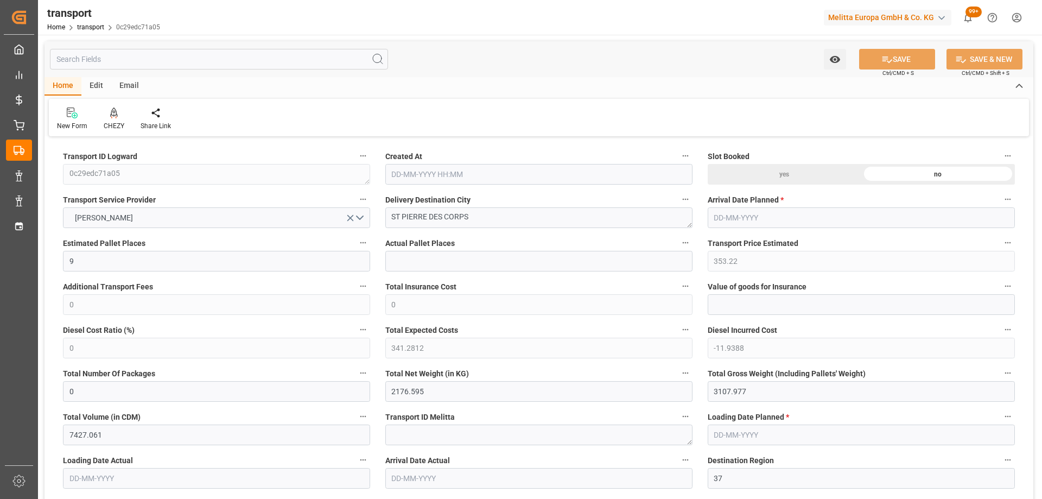
type input "[DATE]"
click at [111, 118] on icon at bounding box center [114, 112] width 8 height 11
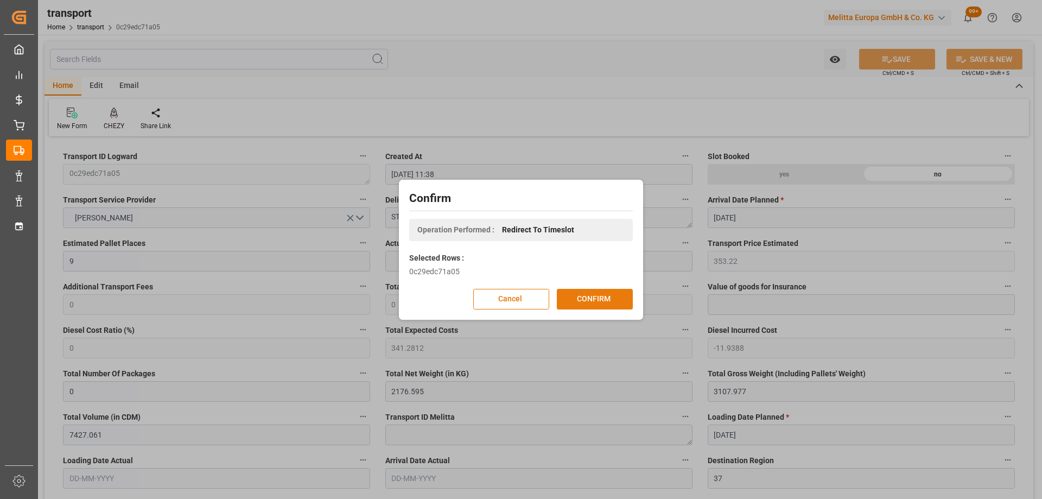
click at [582, 295] on button "CONFIRM" at bounding box center [595, 299] width 76 height 21
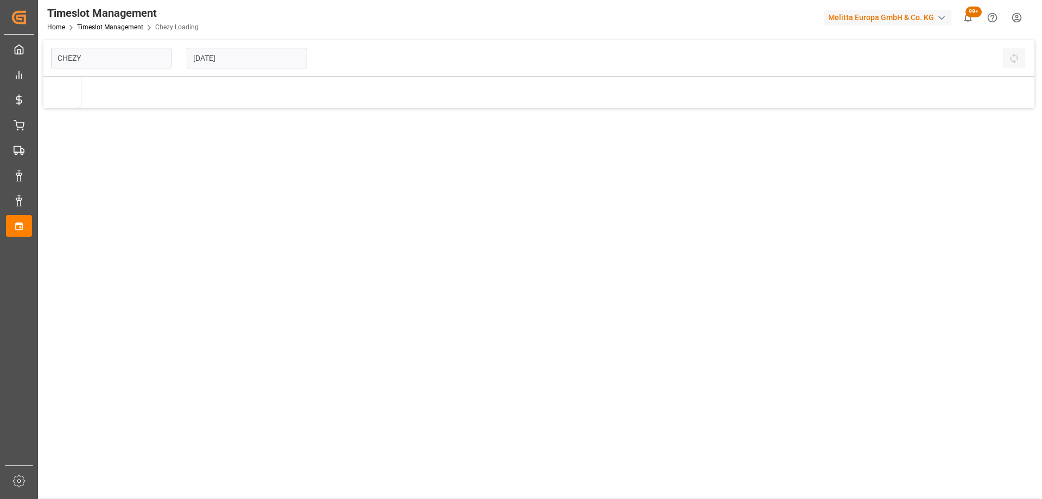
type input "Chezy Loading"
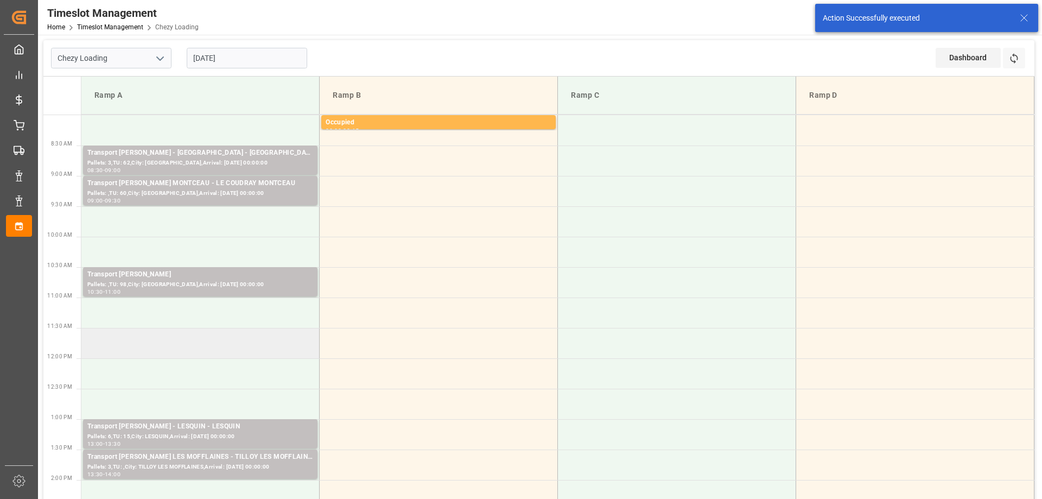
click at [255, 354] on td at bounding box center [200, 343] width 238 height 30
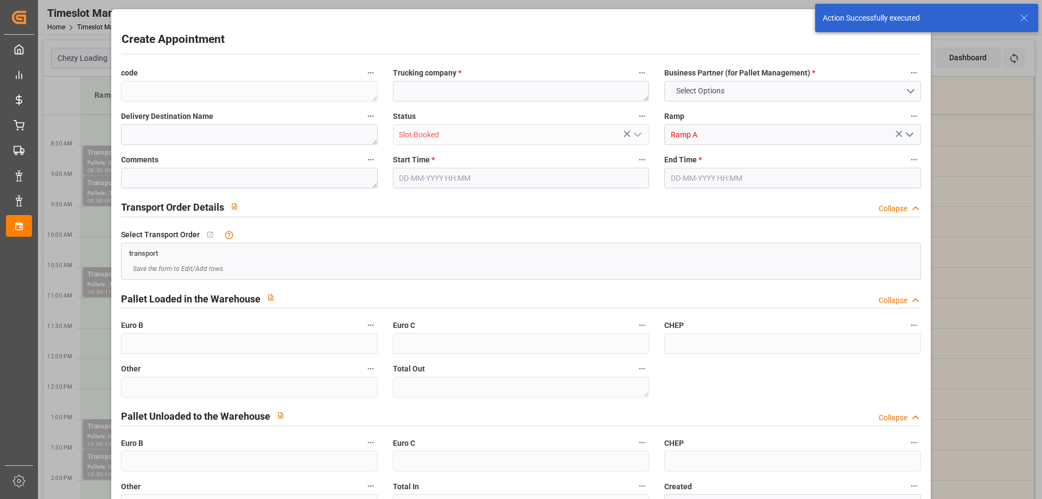
type input "0"
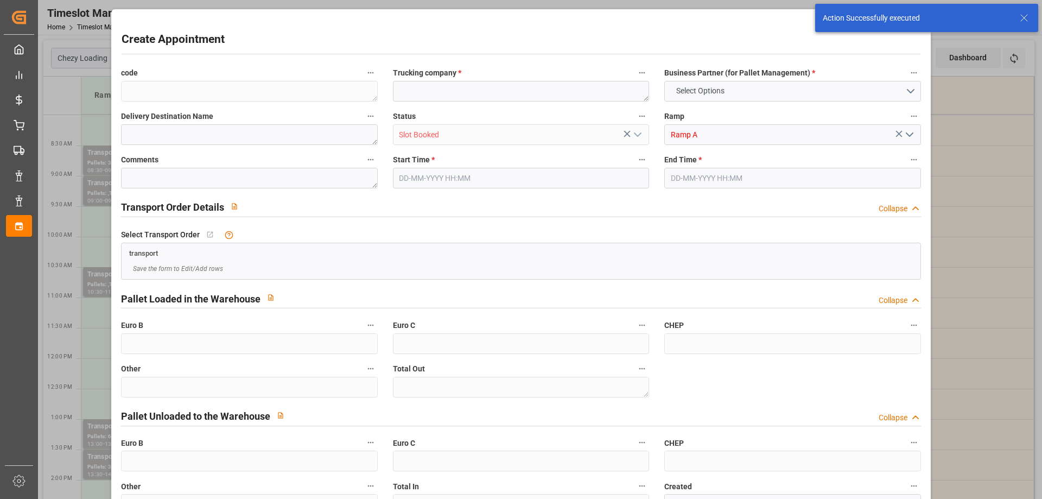
type input "0"
type input "[DATE] 11:30"
type input "[DATE] 12:00"
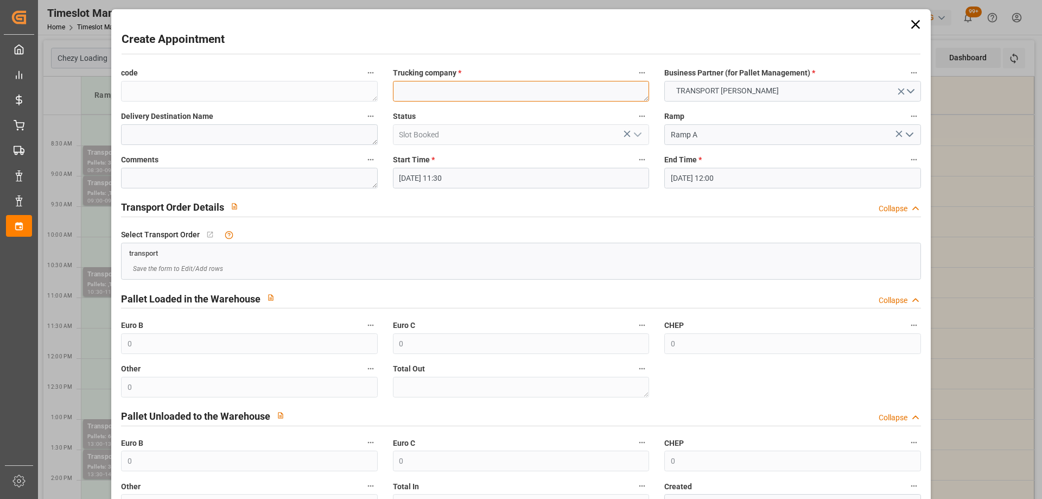
paste textarea "ST PIERRE DES CORPS"
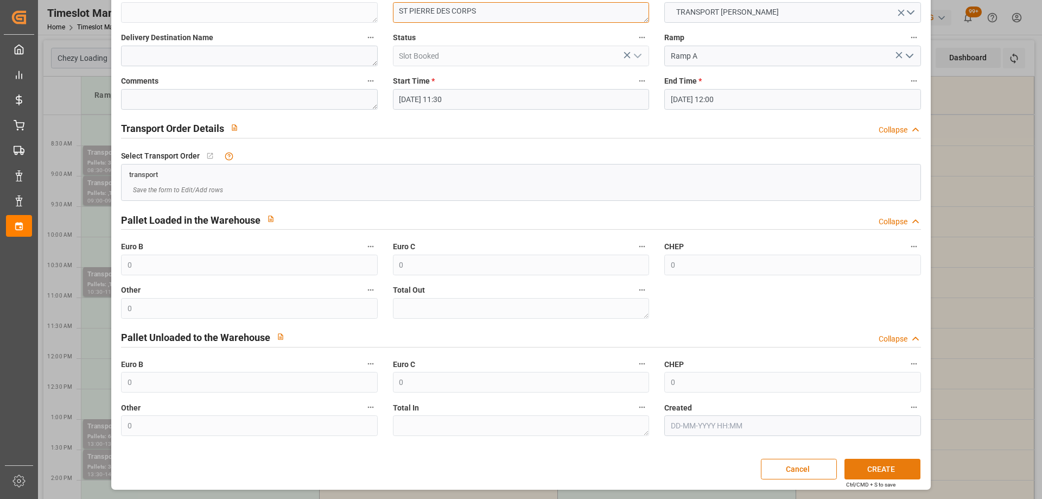
type textarea "ST PIERRE DES CORPS"
click at [894, 462] on button "CREATE" at bounding box center [883, 469] width 76 height 21
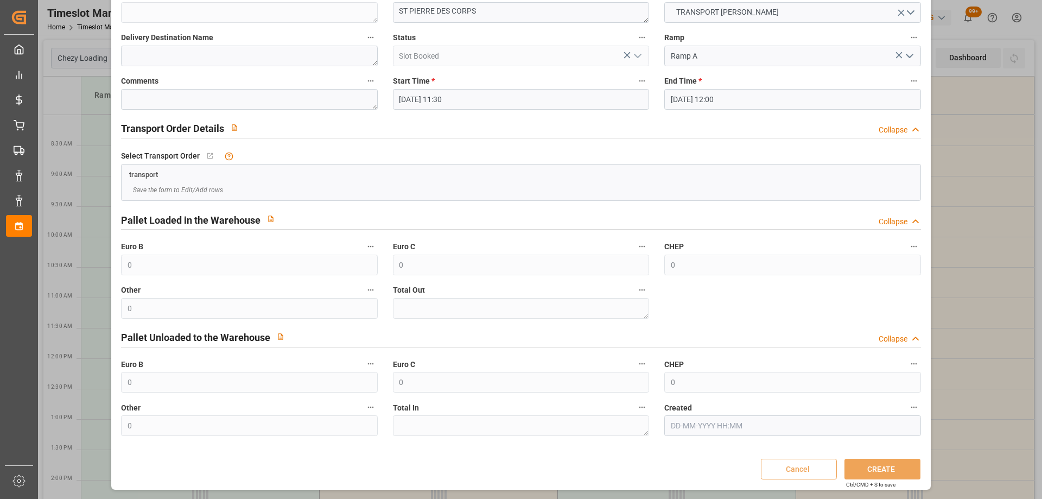
scroll to position [24, 0]
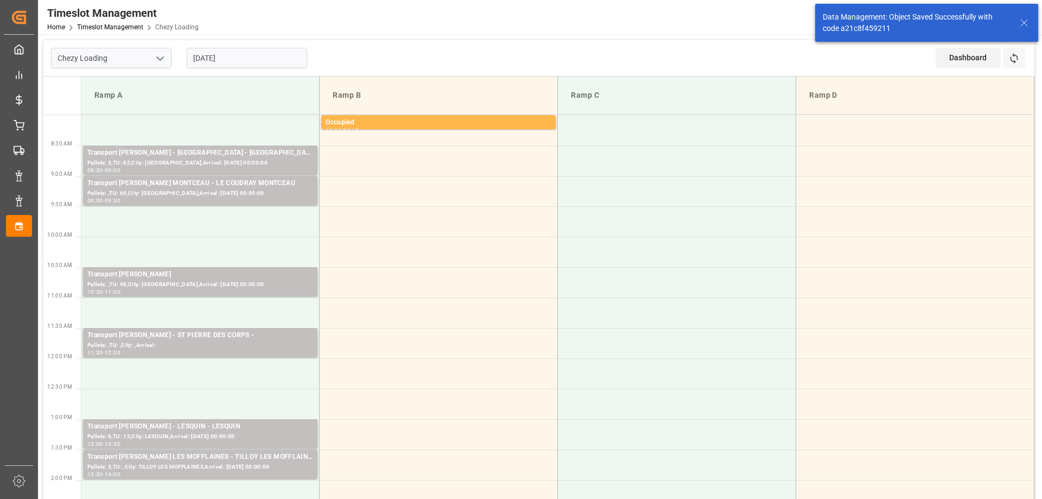
click at [260, 52] on input "[DATE]" at bounding box center [247, 58] width 121 height 21
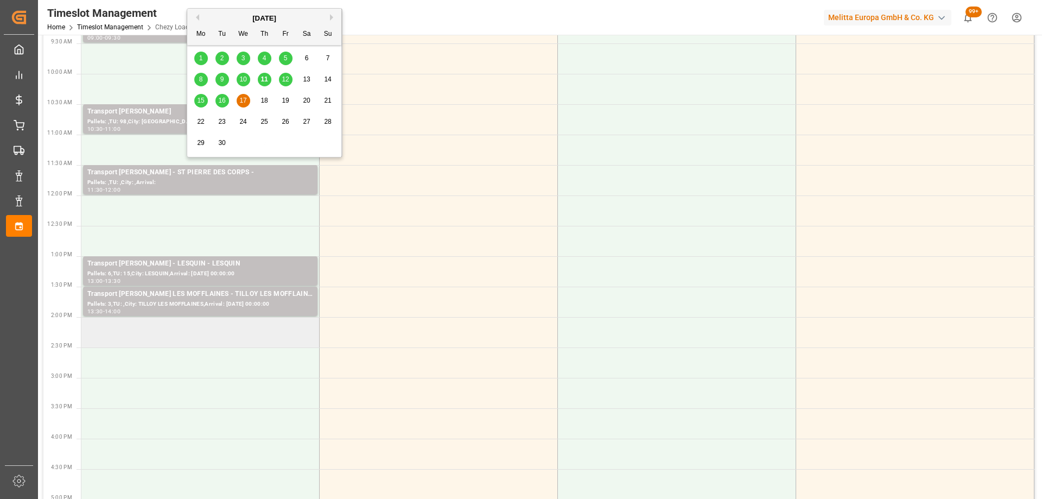
scroll to position [217, 0]
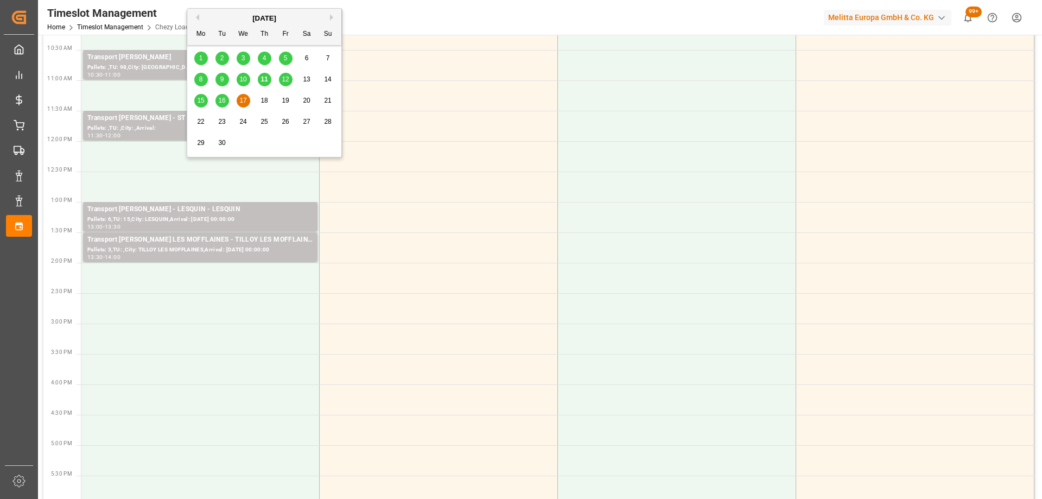
click at [225, 100] on span "16" at bounding box center [221, 101] width 7 height 8
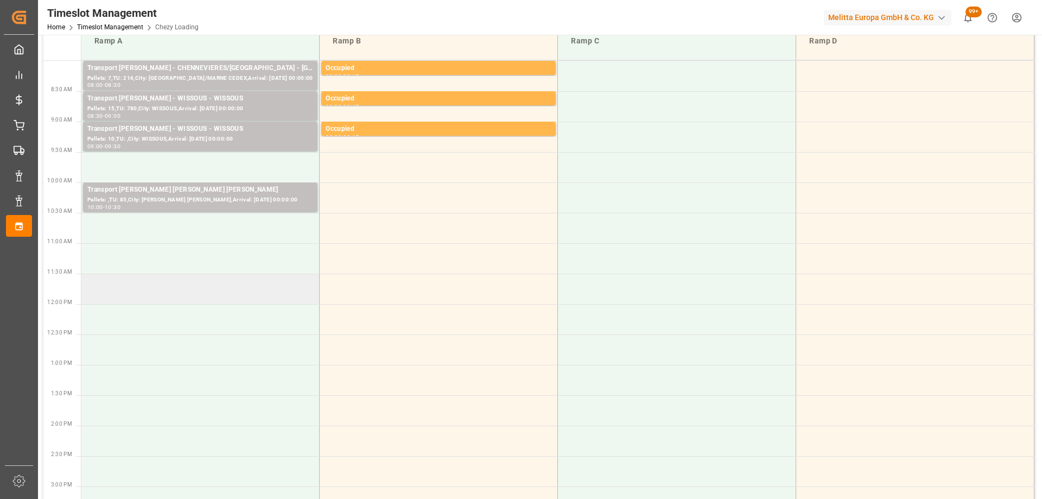
scroll to position [0, 0]
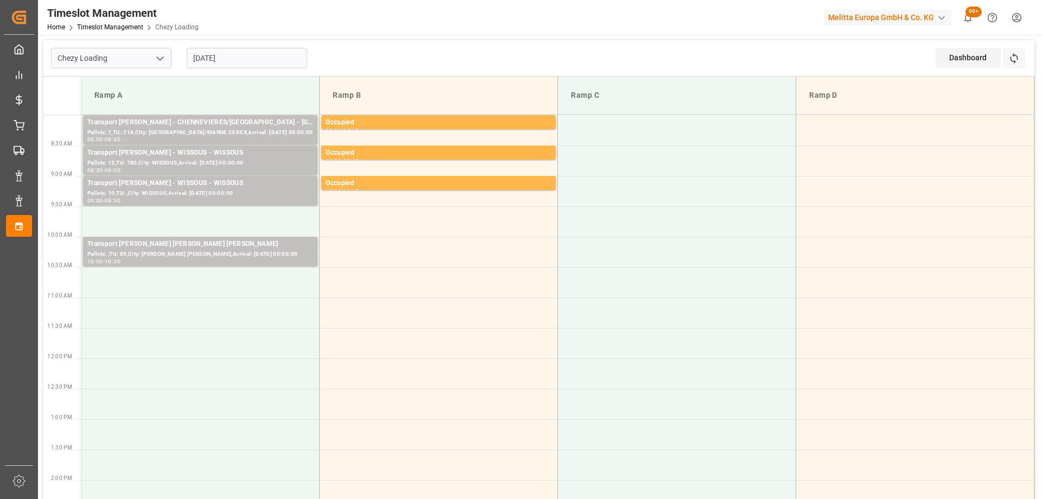
click at [245, 60] on input "[DATE]" at bounding box center [247, 58] width 121 height 21
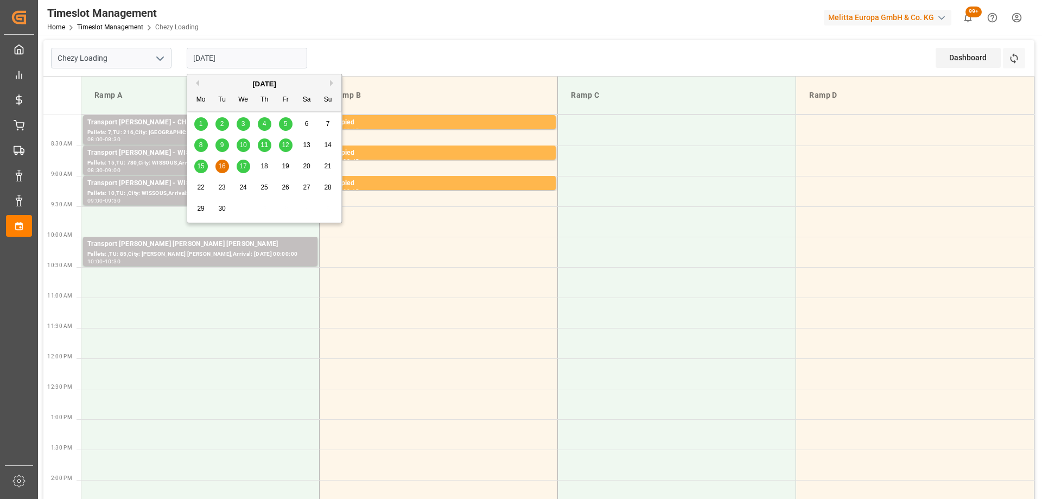
click at [200, 166] on span "15" at bounding box center [200, 166] width 7 height 8
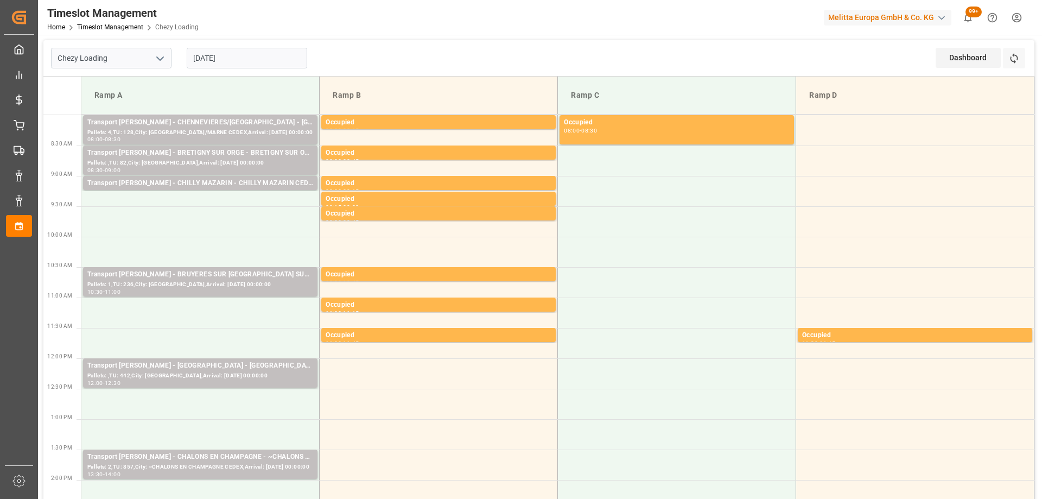
click at [270, 58] on input "[DATE]" at bounding box center [247, 58] width 121 height 21
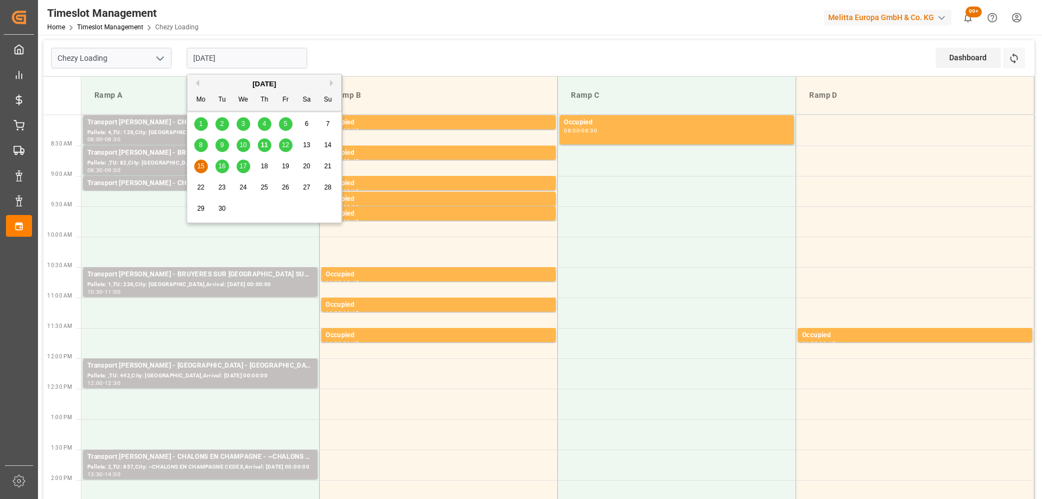
click at [289, 143] on div "12" at bounding box center [286, 145] width 14 height 13
type input "[DATE]"
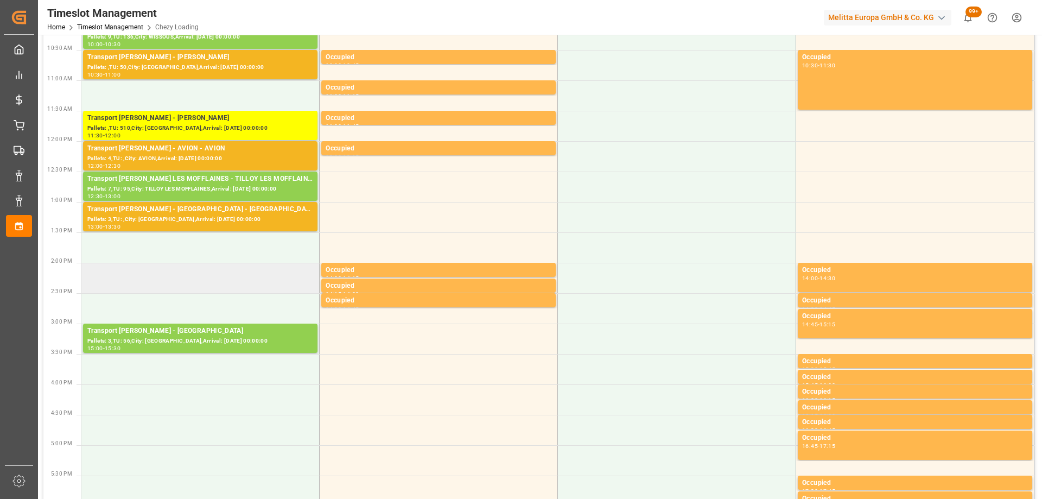
scroll to position [271, 0]
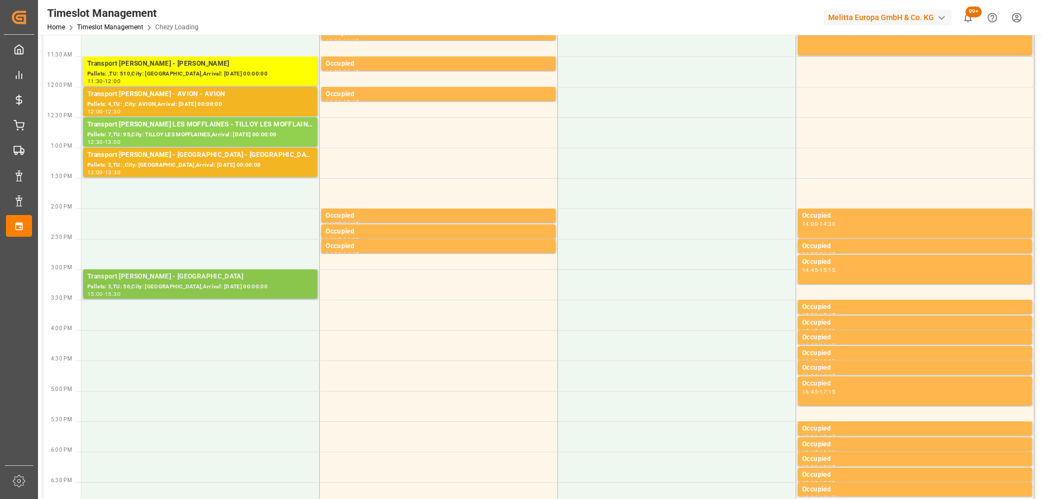
click at [224, 289] on div "Pallets: 3,TU: 56,City: [GEOGRAPHIC_DATA],Arrival: [DATE] 00:00:00" at bounding box center [200, 286] width 226 height 9
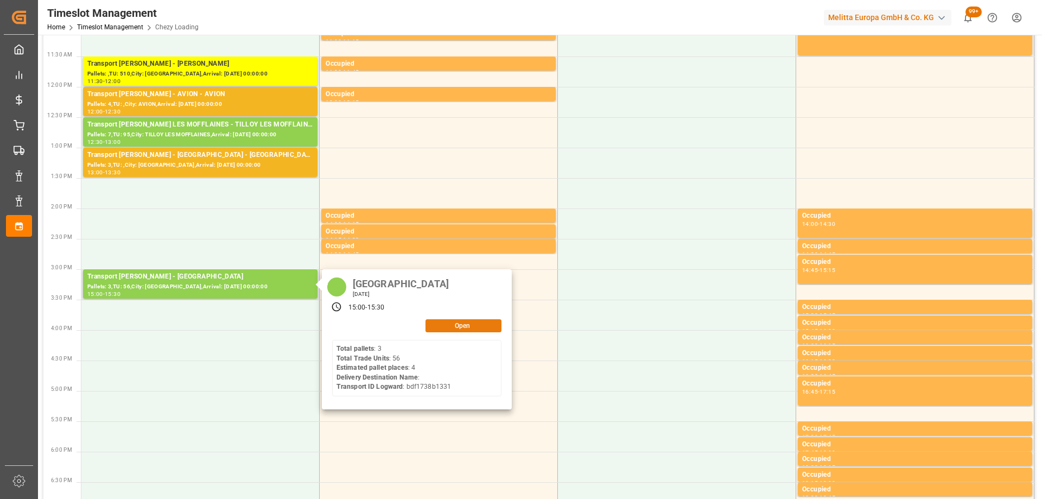
click at [457, 321] on button "Open" at bounding box center [464, 325] width 76 height 13
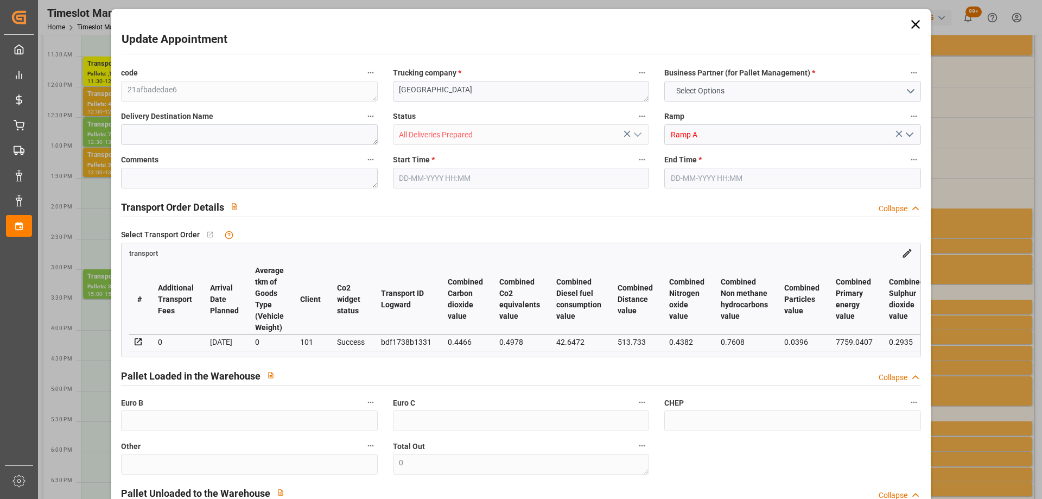
type input "4"
type input "255.66"
type input "0"
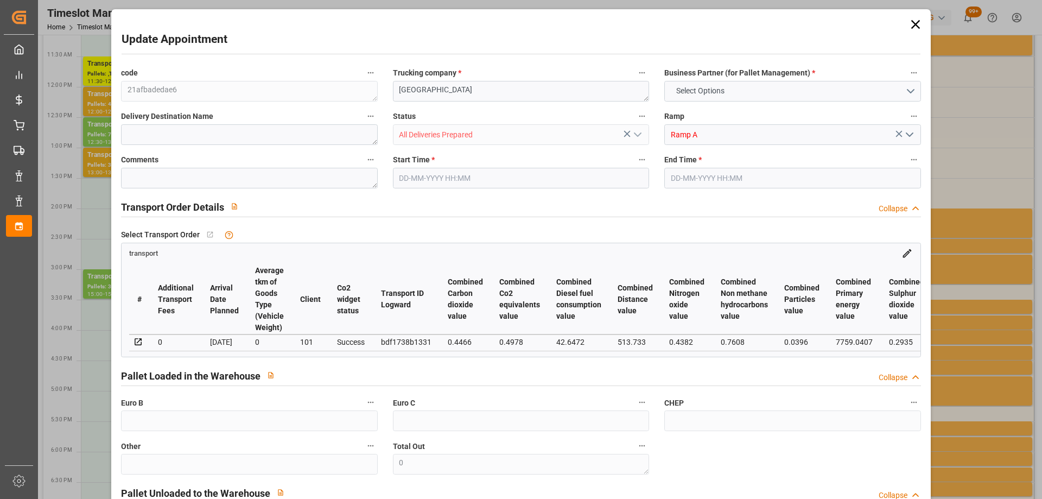
type input "247.0187"
type input "-8.6413"
type input "0"
type input "1597.848"
type input "1907"
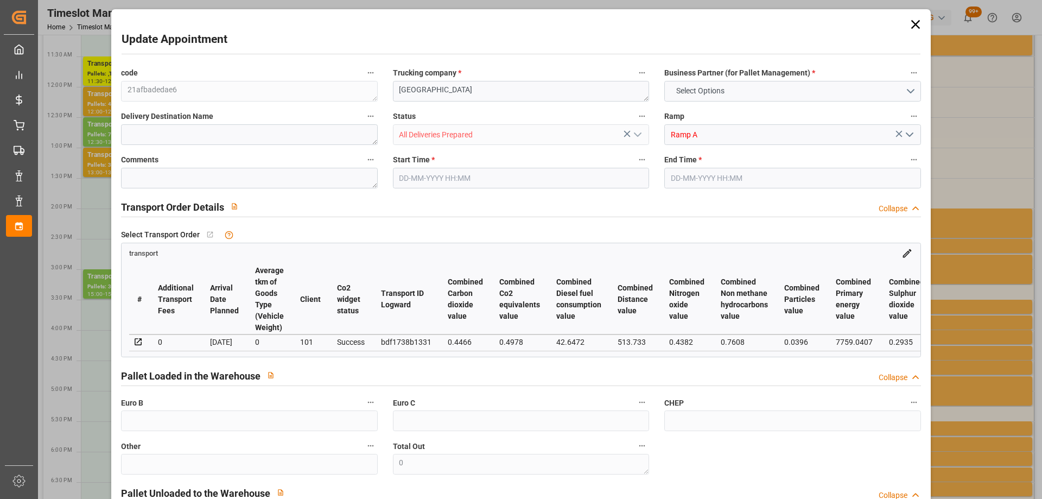
type input "4533.6"
type input "42"
type input "3"
type input "56"
type input "4"
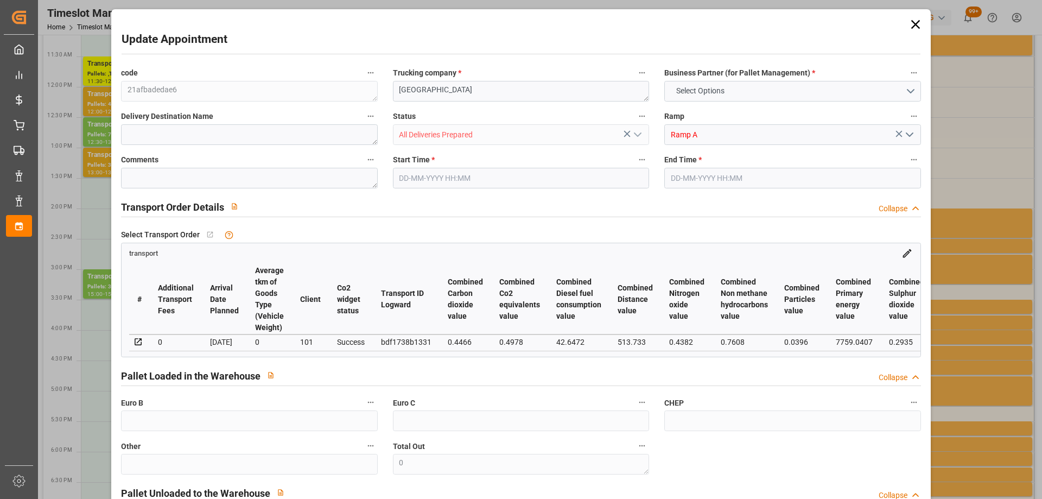
type input "101"
type input "1718.04"
type input "0"
type input "4710.8598"
type input "0"
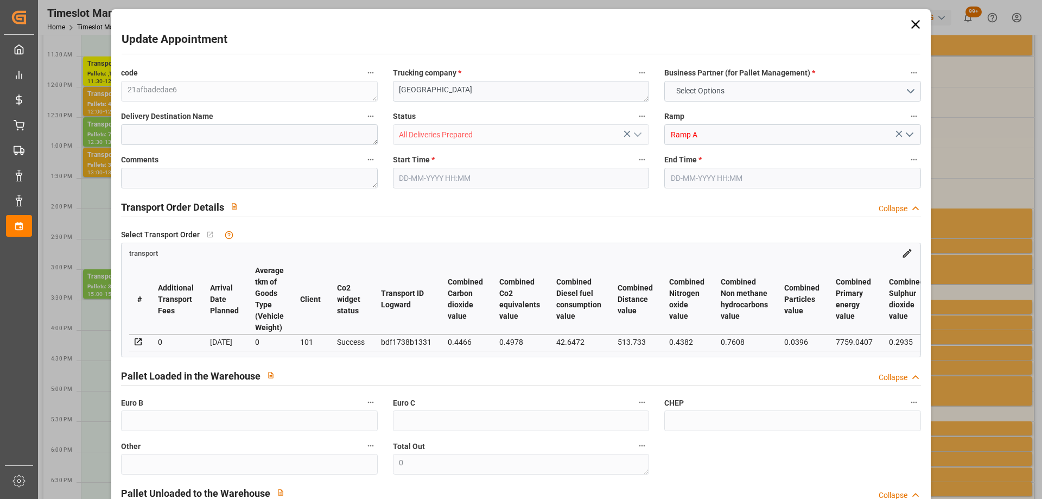
type input "0"
type input "21"
type input "35"
type input "[DATE] 15:00"
type input "[DATE] 15:30"
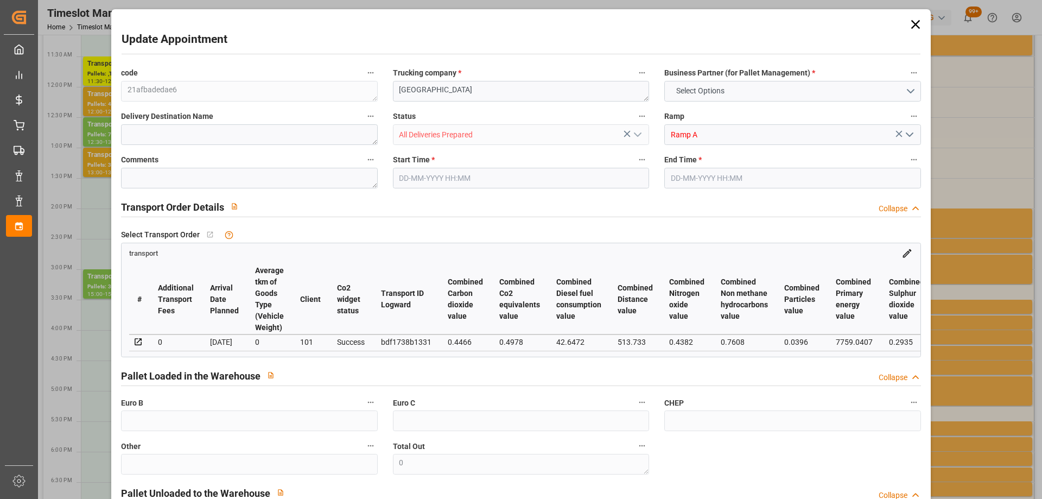
type input "[DATE] 13:51"
type input "[DATE] 11:33"
type input "[DATE]"
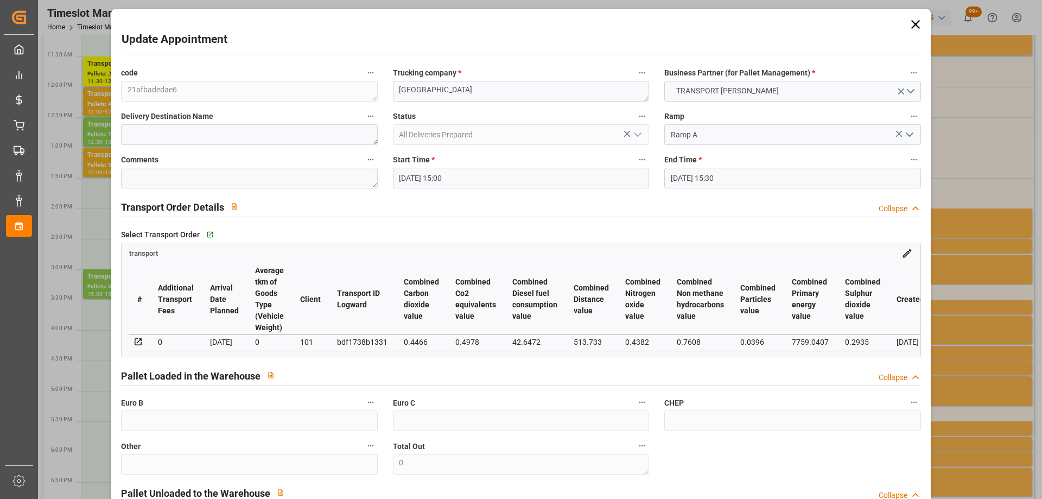
click at [484, 176] on input "[DATE] 15:00" at bounding box center [521, 178] width 256 height 21
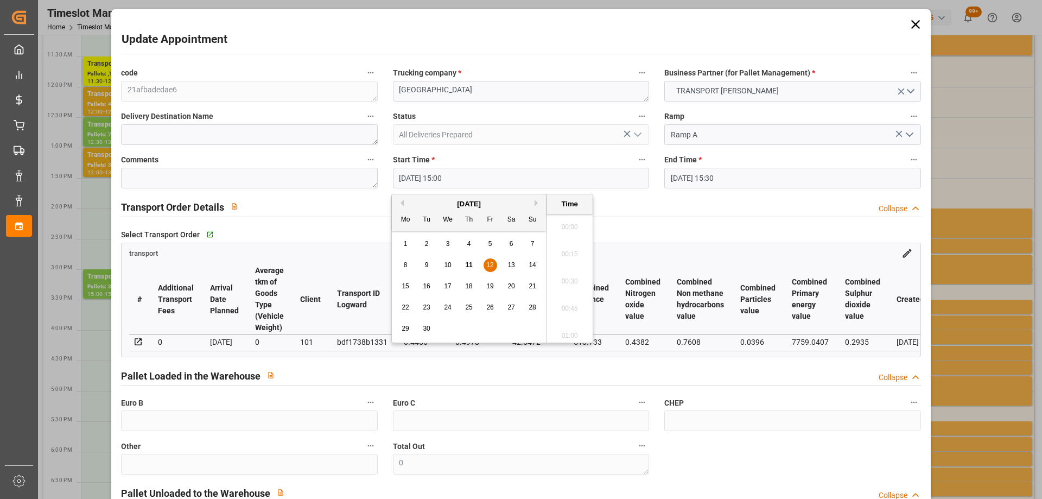
scroll to position [1578, 0]
click at [409, 283] on span "15" at bounding box center [405, 286] width 7 height 8
click at [575, 329] on li "15:30" at bounding box center [570, 332] width 46 height 27
type input "[DATE] 15:30"
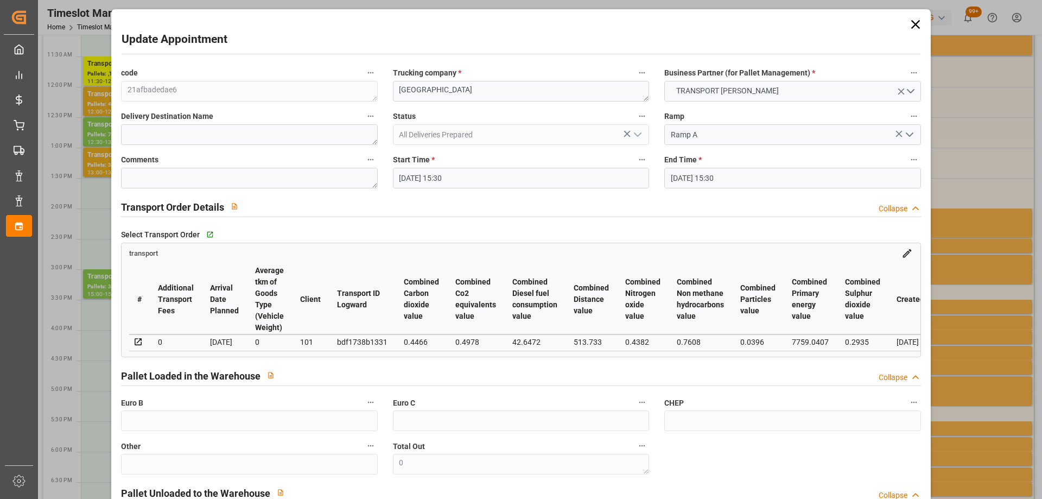
click at [754, 182] on input "[DATE] 15:30" at bounding box center [792, 178] width 256 height 21
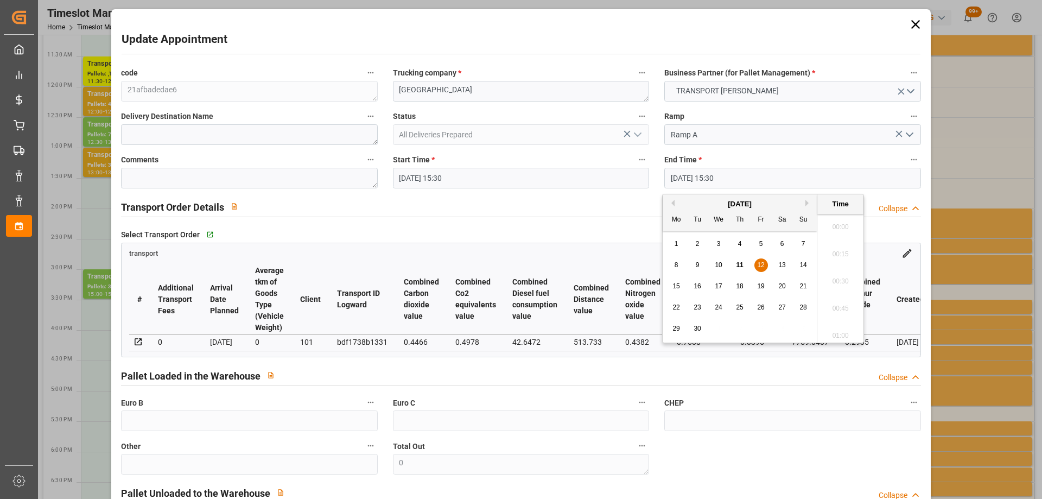
scroll to position [1632, 0]
click at [677, 288] on span "15" at bounding box center [676, 286] width 7 height 8
click at [845, 330] on li "16:00" at bounding box center [840, 332] width 46 height 27
type input "[DATE] 16:00"
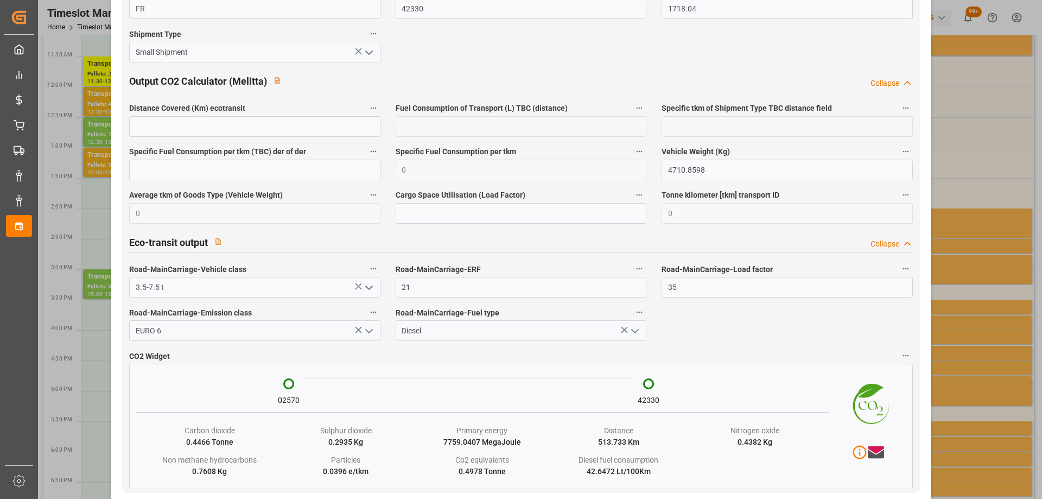
scroll to position [1790, 0]
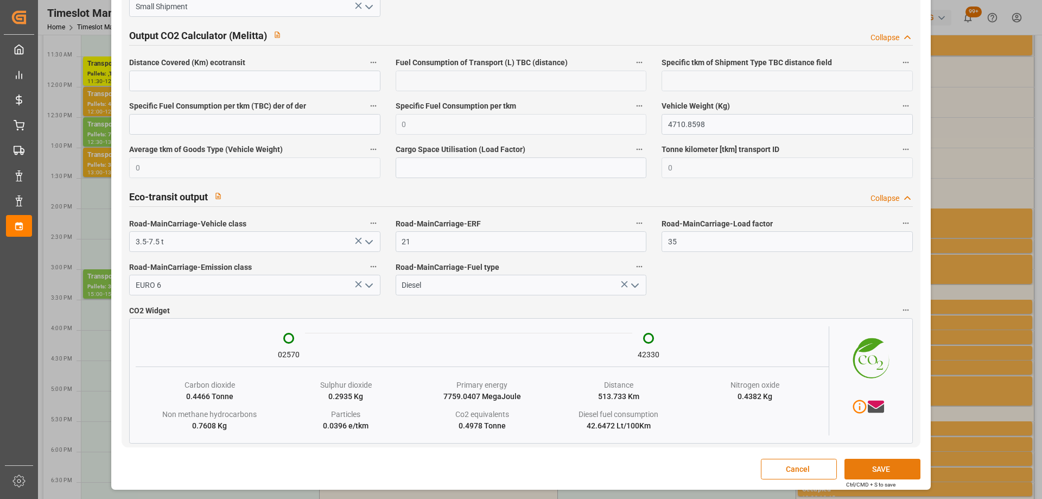
click at [889, 468] on button "SAVE" at bounding box center [883, 469] width 76 height 21
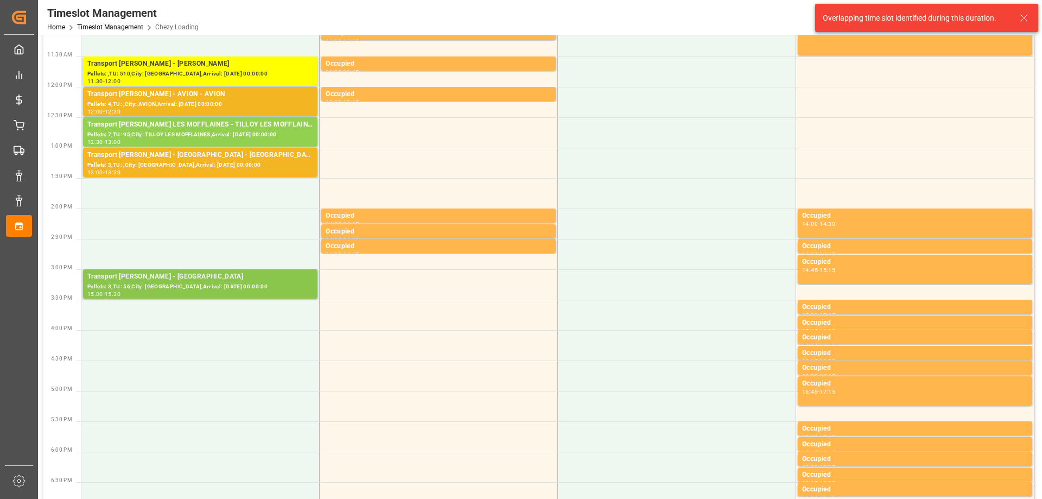
click at [227, 271] on div "Transport [PERSON_NAME] - [GEOGRAPHIC_DATA]" at bounding box center [200, 276] width 226 height 11
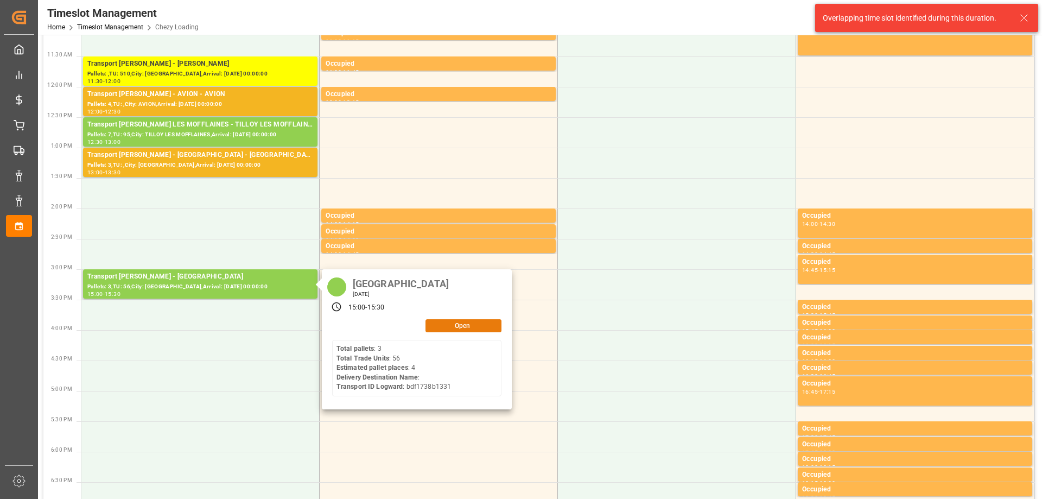
click at [493, 326] on button "Open" at bounding box center [464, 325] width 76 height 13
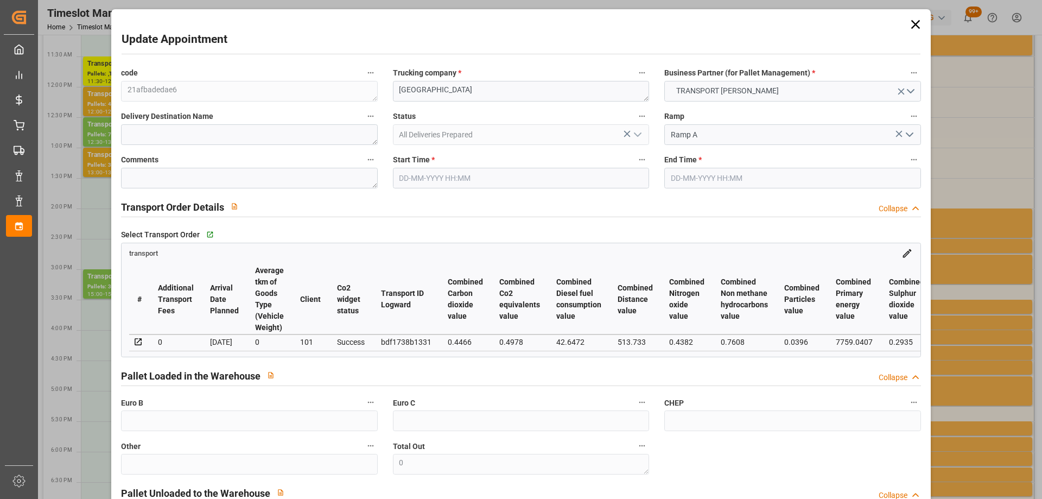
type input "4"
type input "255.66"
type input "0"
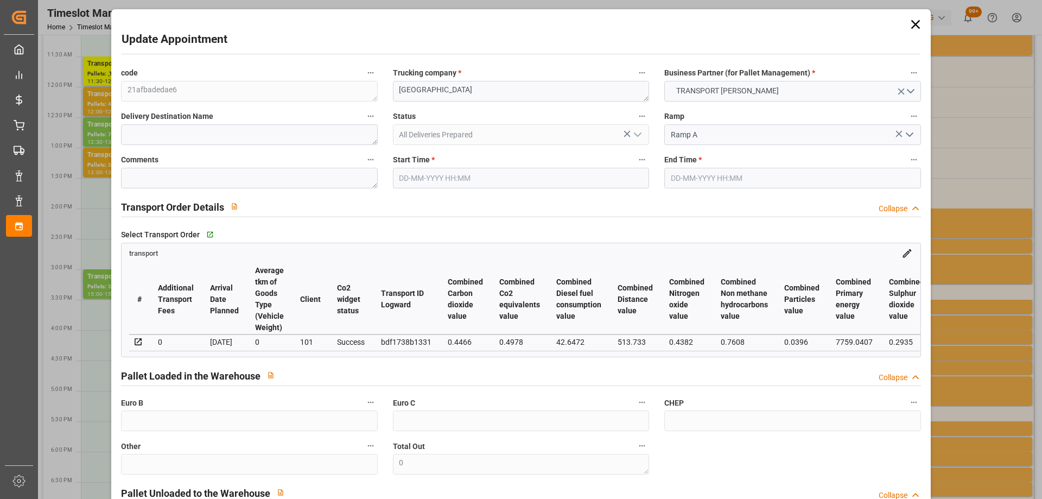
type input "247.0187"
type input "-8.6413"
type input "0"
type input "1597.848"
type input "1907"
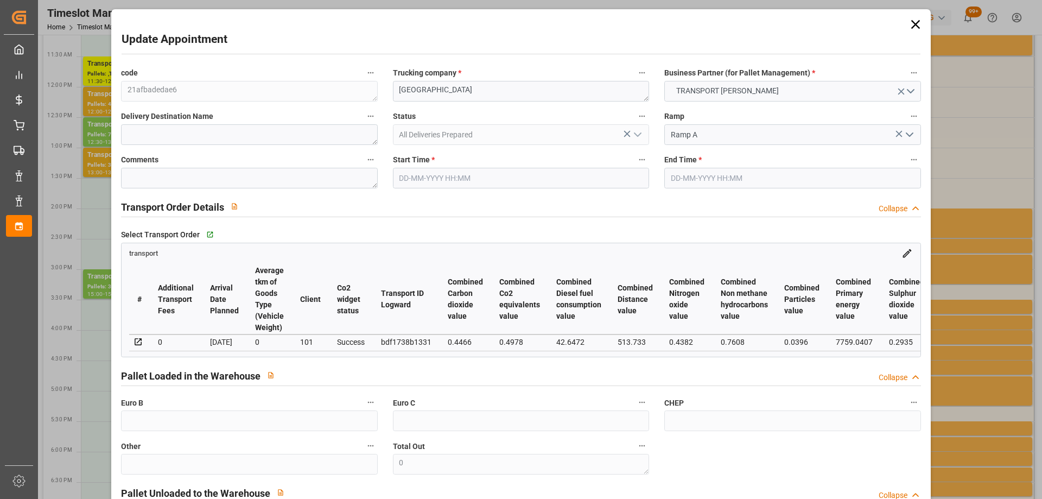
type input "4533.6"
type input "42"
type input "3"
type input "56"
type input "4"
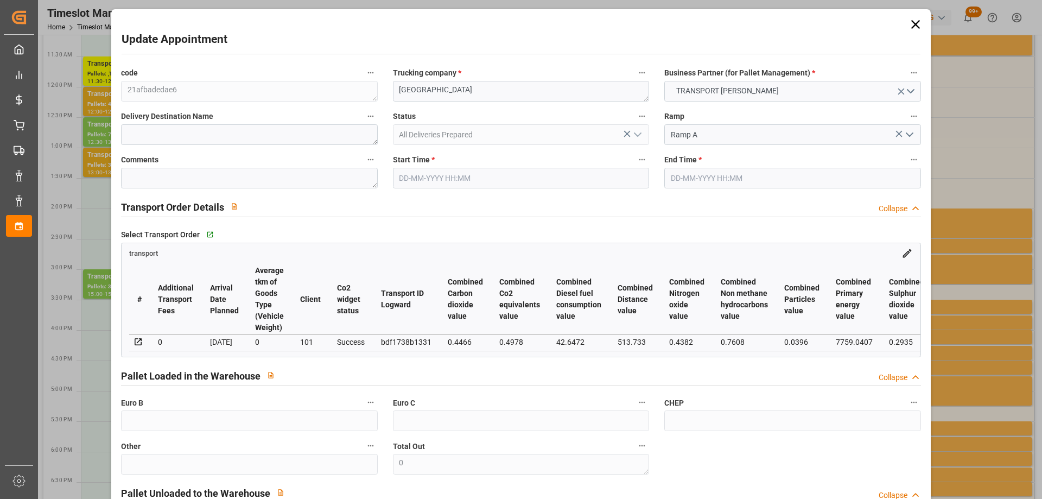
type input "101"
type input "1718.04"
type input "0"
type input "4710.8598"
type input "0"
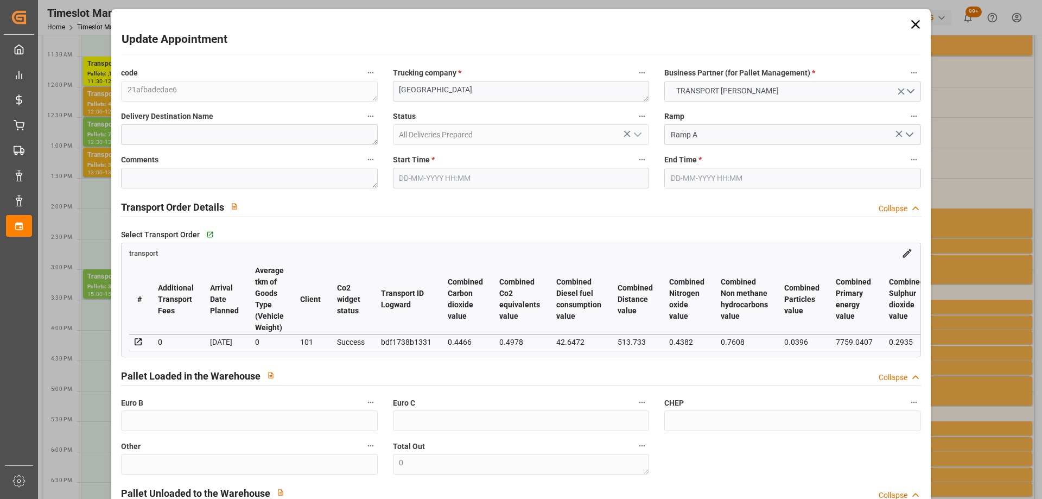
type input "0"
type input "21"
type input "35"
type input "[DATE] 15:00"
type input "[DATE] 15:30"
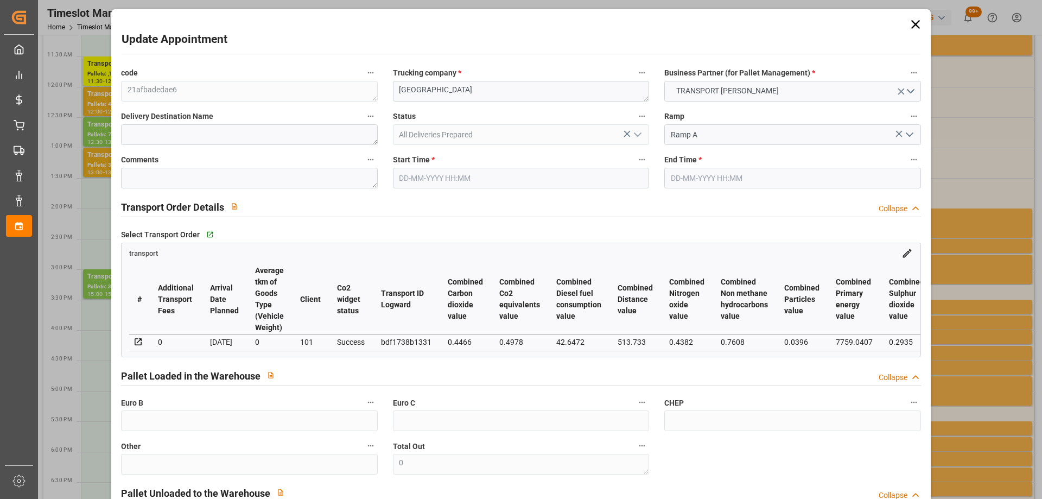
type input "[DATE] 13:51"
type input "[DATE] 11:33"
type input "[DATE]"
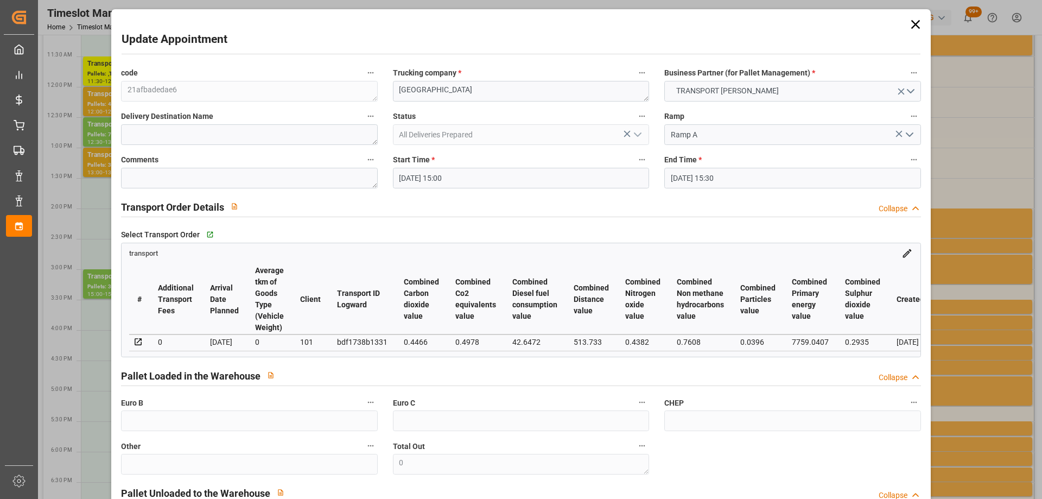
click at [488, 177] on input "[DATE] 15:00" at bounding box center [521, 178] width 256 height 21
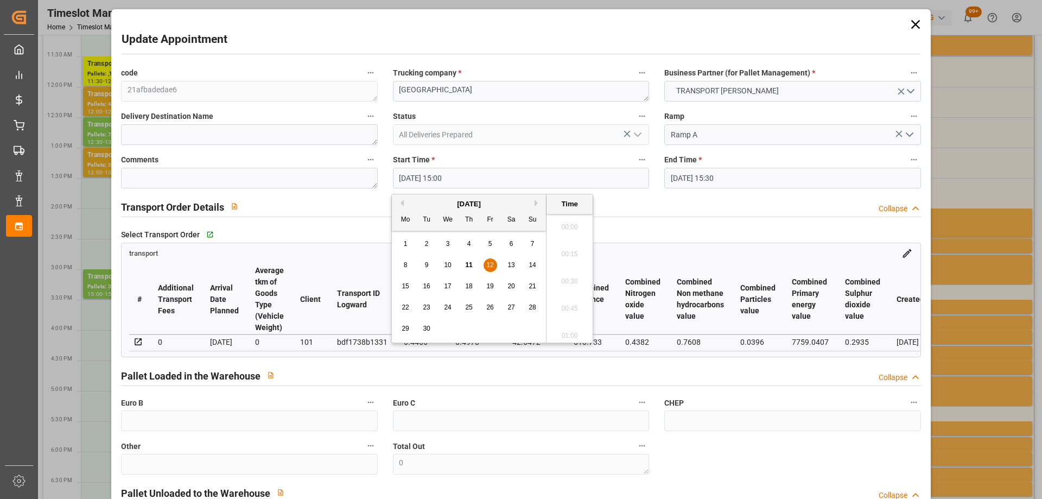
scroll to position [1578, 0]
drag, startPoint x: 409, startPoint y: 287, endPoint x: 430, endPoint y: 287, distance: 21.7
click at [408, 287] on span "15" at bounding box center [405, 286] width 7 height 8
click at [574, 324] on li "15:30" at bounding box center [570, 332] width 46 height 27
type input "[DATE] 15:30"
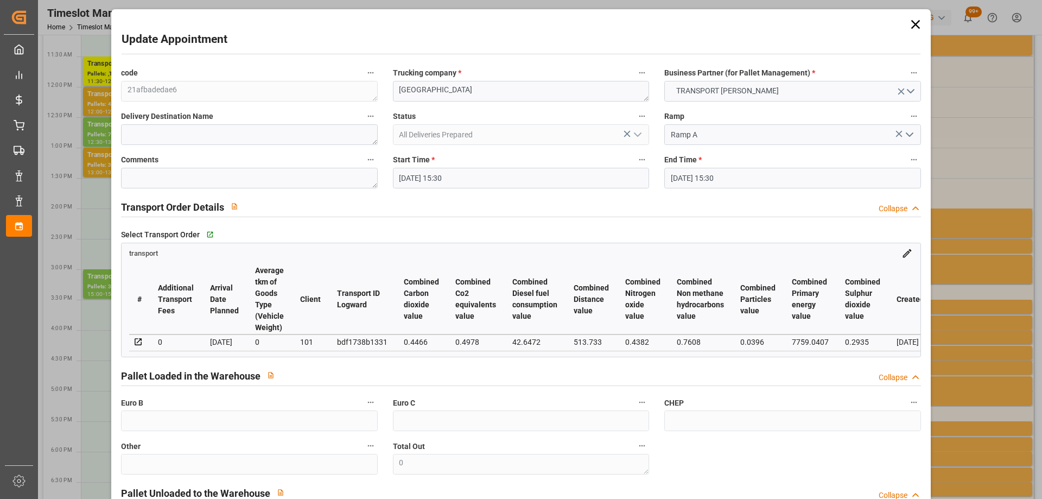
click at [763, 181] on input "[DATE] 15:30" at bounding box center [792, 178] width 256 height 21
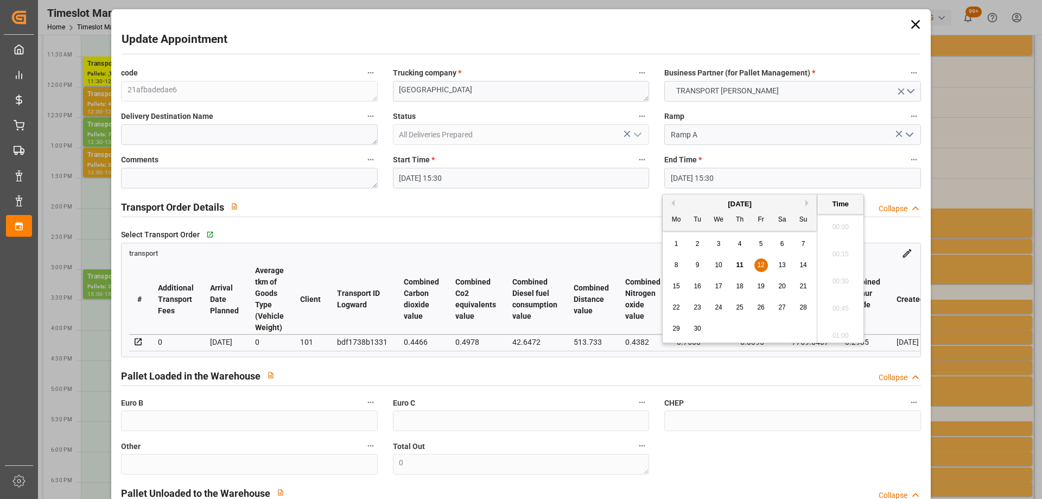
scroll to position [1632, 0]
click at [676, 286] on span "15" at bounding box center [676, 286] width 7 height 8
click at [837, 334] on li "16:00" at bounding box center [840, 332] width 46 height 27
type input "[DATE] 16:00"
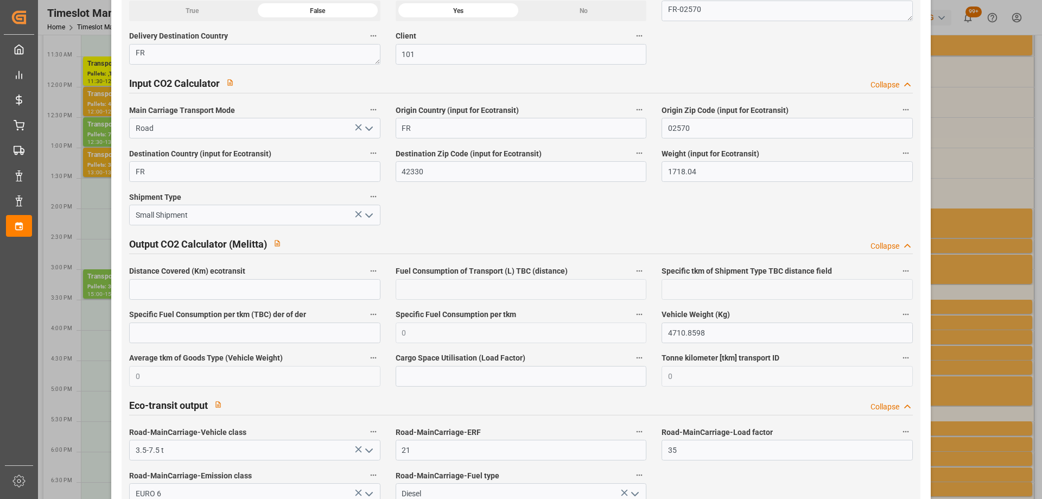
scroll to position [1790, 0]
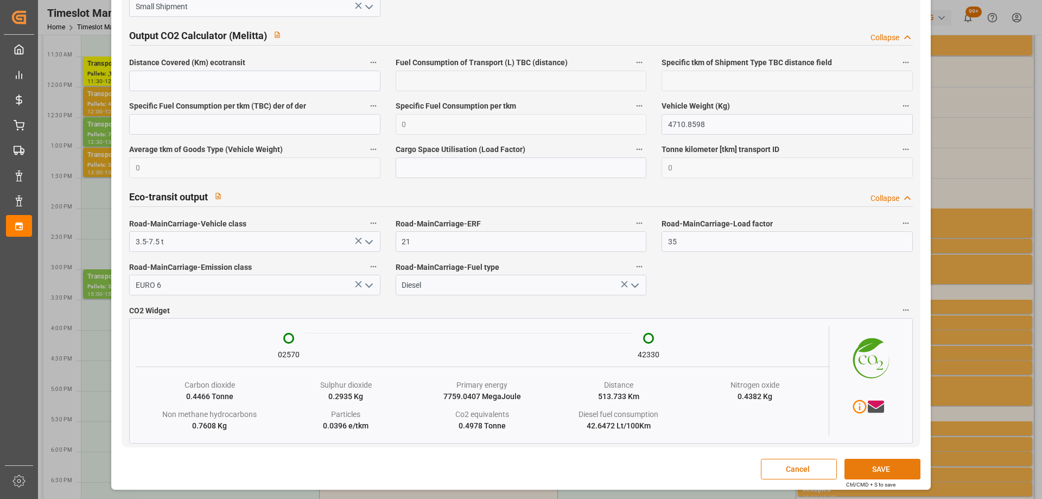
click at [878, 460] on button "SAVE" at bounding box center [883, 469] width 76 height 21
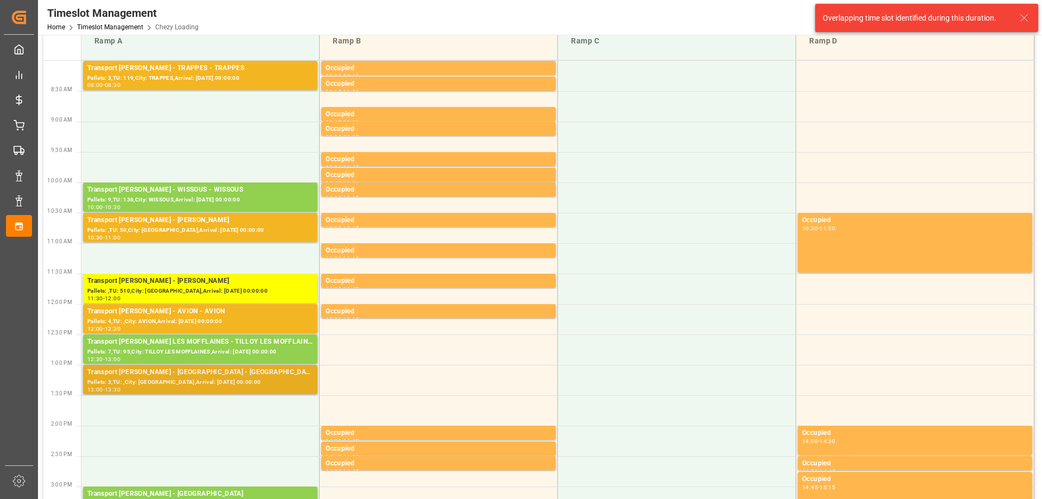
scroll to position [0, 0]
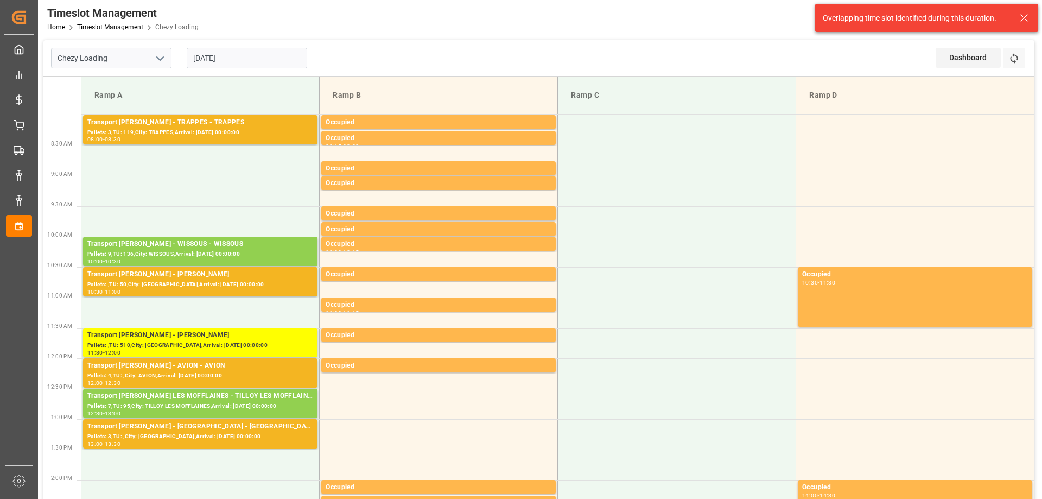
click at [260, 54] on input "[DATE]" at bounding box center [247, 58] width 121 height 21
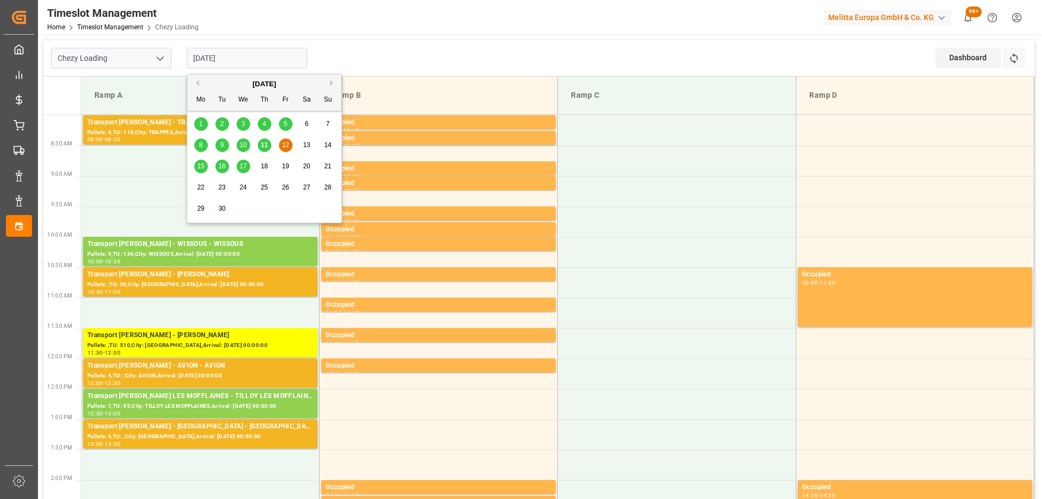
click at [201, 169] on span "15" at bounding box center [200, 166] width 7 height 8
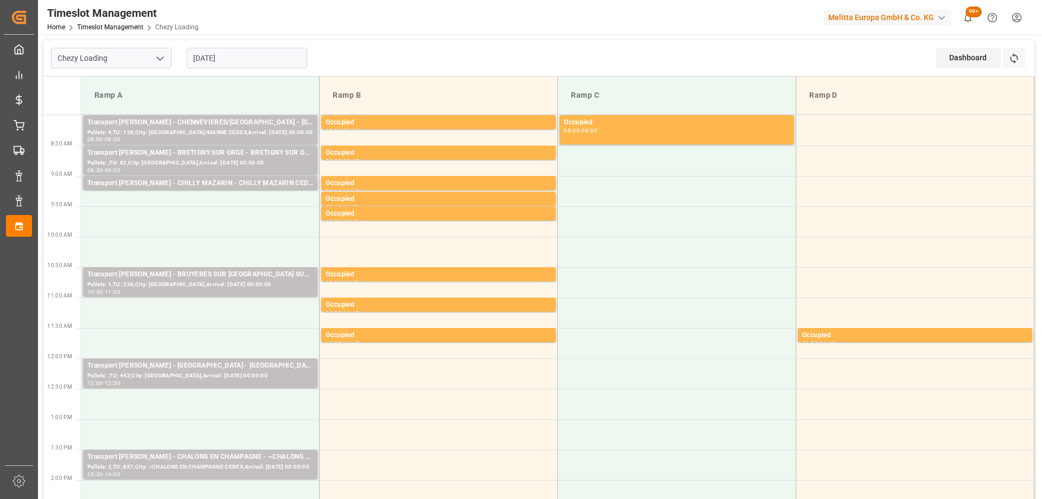
click at [245, 54] on input "[DATE]" at bounding box center [247, 58] width 121 height 21
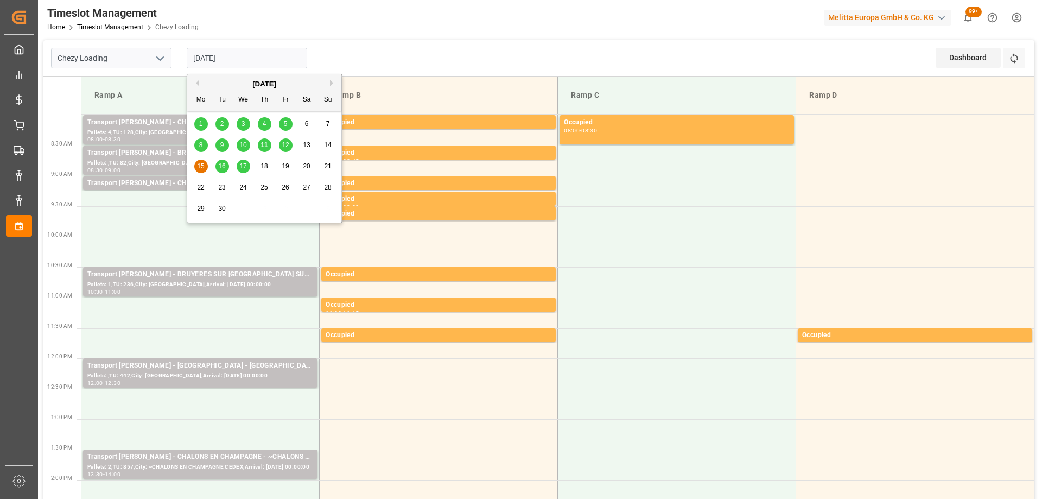
click at [283, 144] on span "12" at bounding box center [285, 145] width 7 height 8
type input "[DATE]"
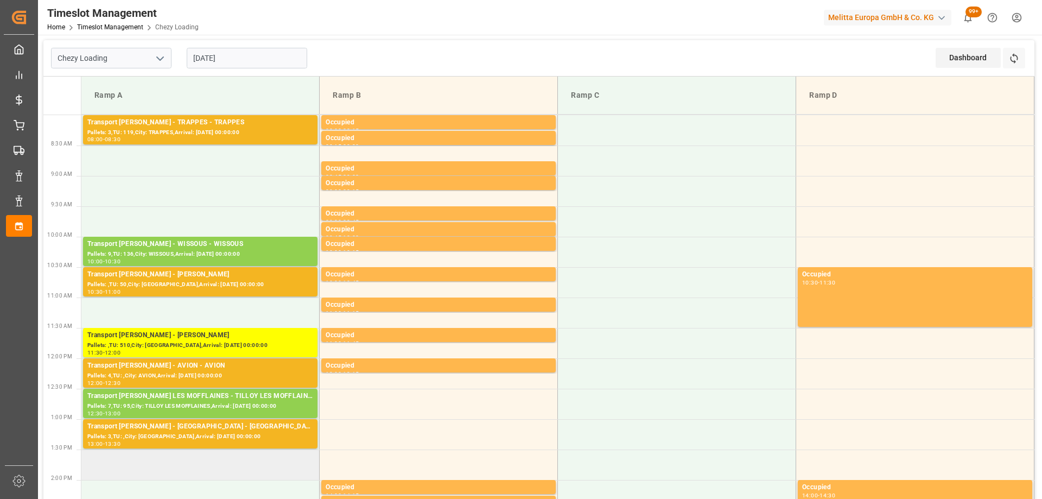
scroll to position [271, 0]
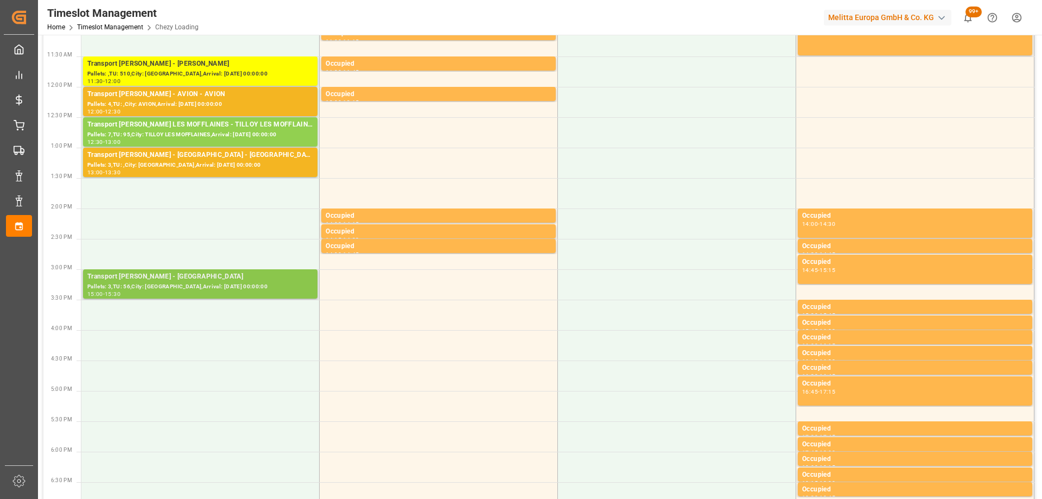
click at [217, 284] on div "Pallets: 3,TU: 56,City: [GEOGRAPHIC_DATA],Arrival: [DATE] 00:00:00" at bounding box center [200, 286] width 226 height 9
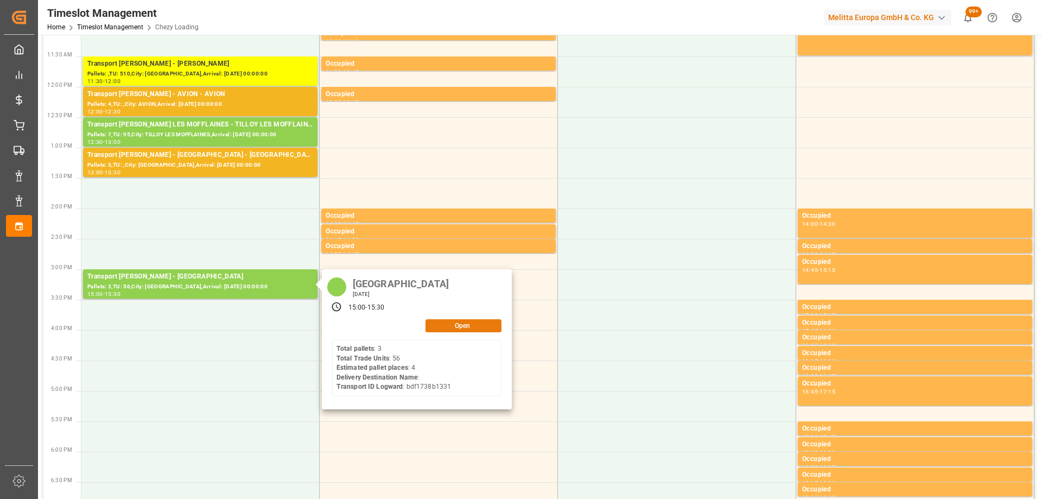
click at [479, 322] on button "Open" at bounding box center [464, 325] width 76 height 13
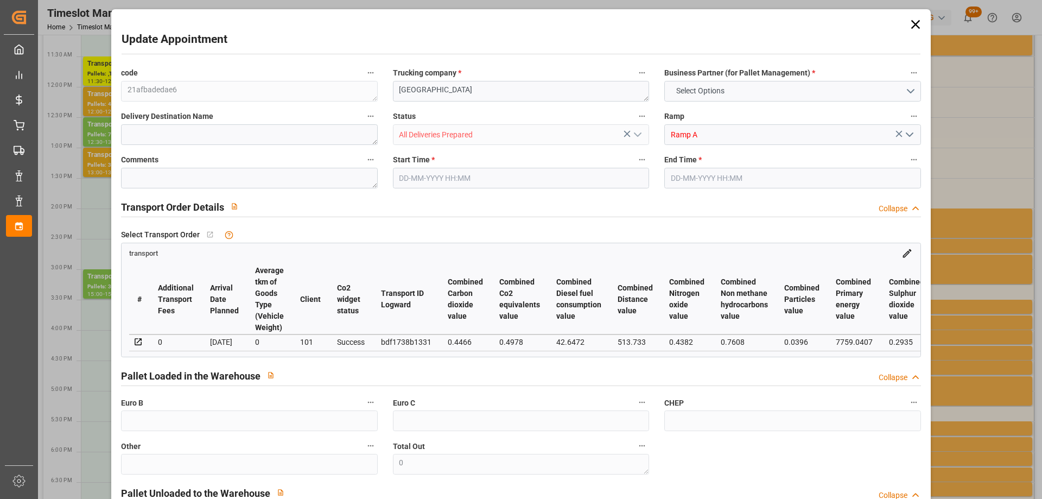
type input "4"
type input "255.66"
type input "0"
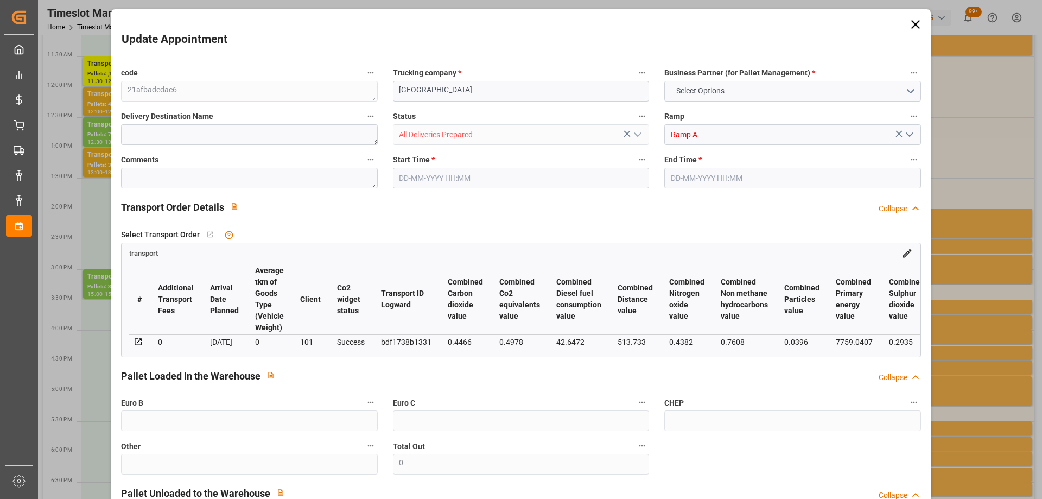
type input "247.0187"
type input "-8.6413"
type input "0"
type input "1597.848"
type input "1907"
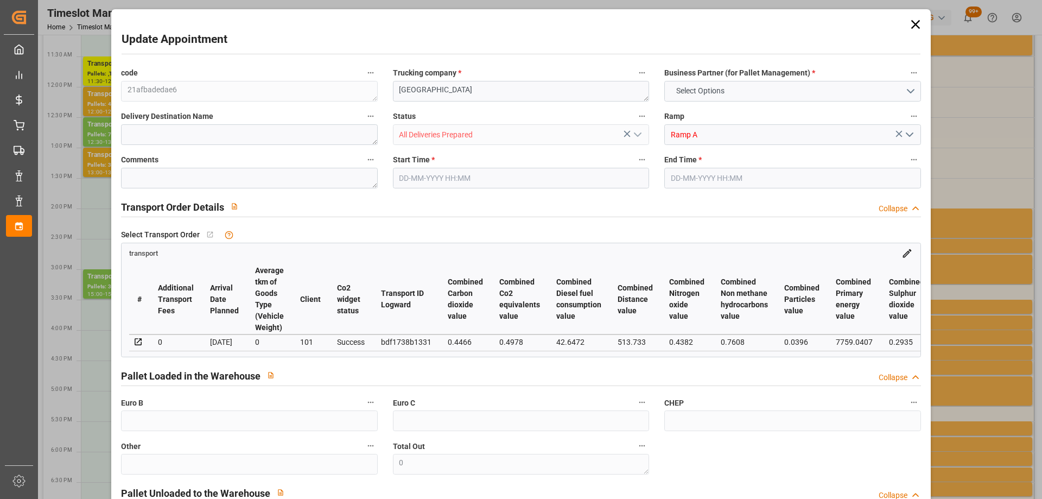
type input "4533.6"
type input "42"
type input "3"
type input "56"
type input "4"
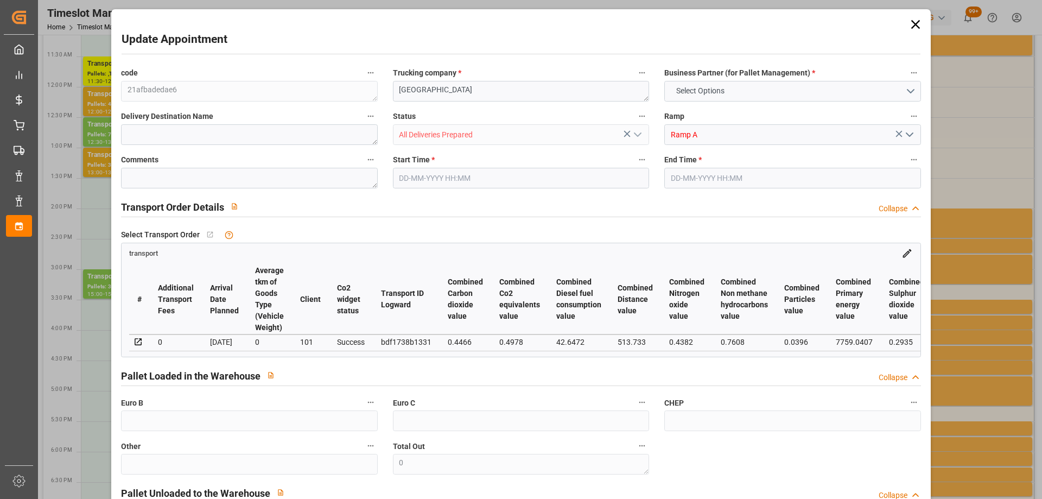
type input "101"
type input "1718.04"
type input "0"
type input "4710.8598"
type input "0"
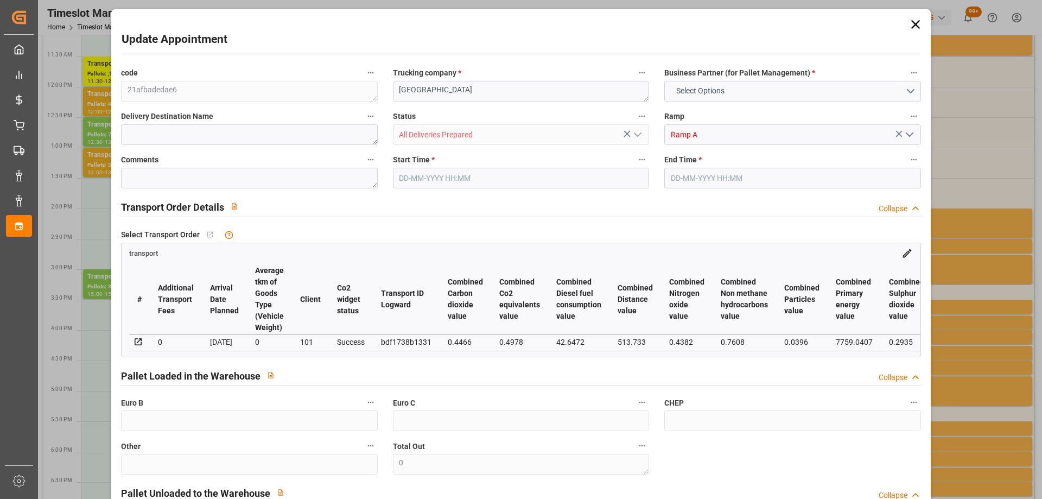
type input "0"
type input "21"
type input "35"
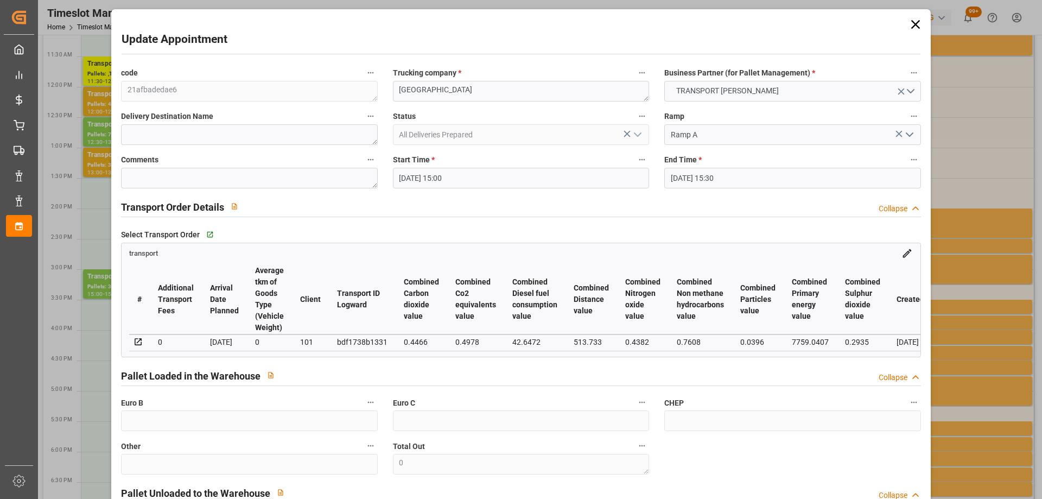
type input "[DATE] 15:00"
type input "[DATE] 15:30"
type input "[DATE] 13:51"
type input "[DATE] 11:33"
type input "[DATE]"
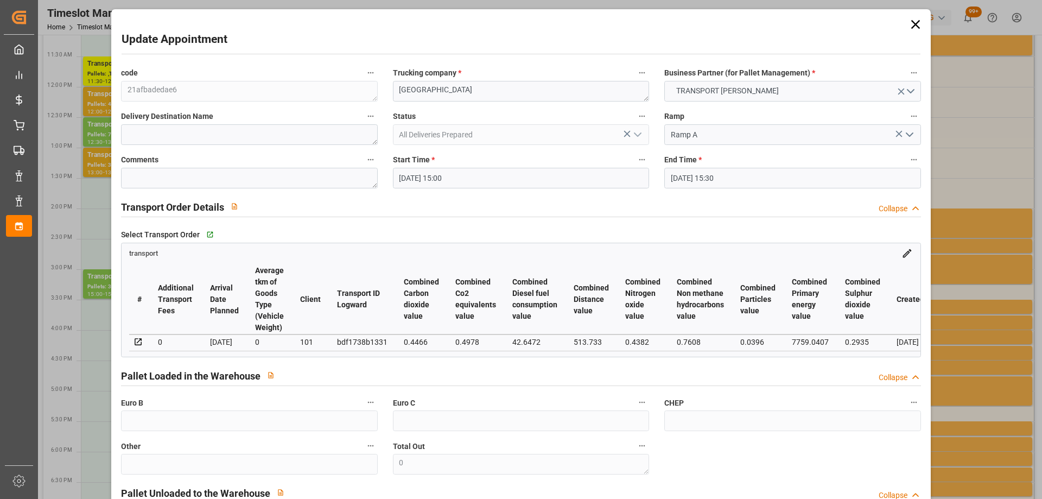
type input "[DATE]"
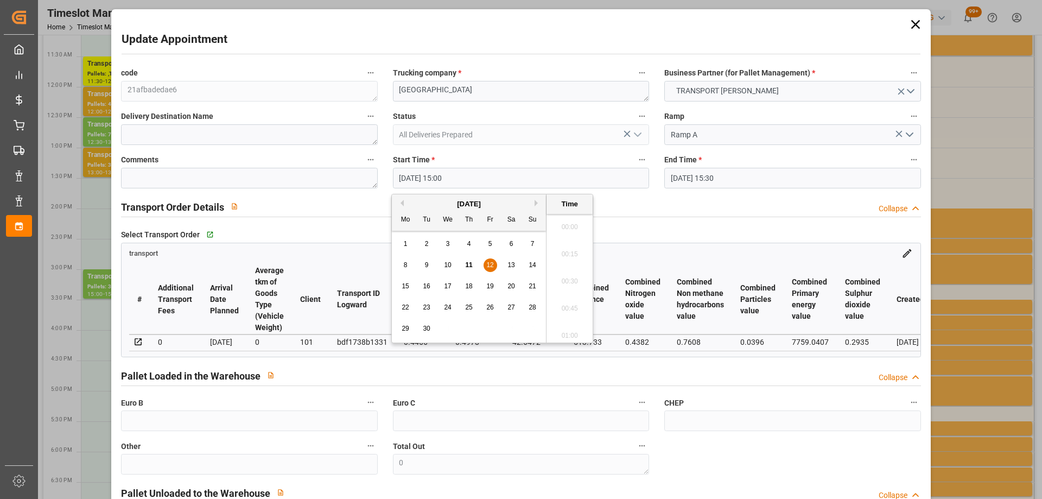
click at [500, 177] on input "[DATE] 15:00" at bounding box center [521, 178] width 256 height 21
click at [404, 286] on span "15" at bounding box center [405, 286] width 7 height 8
